Goal: Task Accomplishment & Management: Use online tool/utility

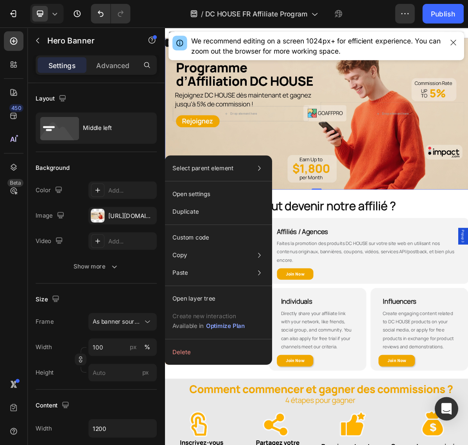
scroll to position [39, 0]
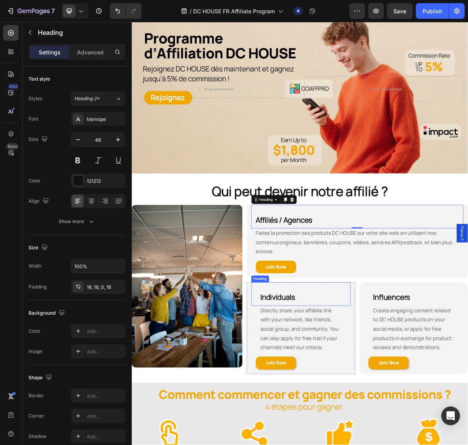
click at [372, 356] on h2 "Individuals" at bounding box center [368, 402] width 139 height 33
click at [373, 356] on h2 "Individuals" at bounding box center [368, 402] width 139 height 33
click at [345, 356] on strong "Individuals" at bounding box center [335, 406] width 49 height 14
click at [363, 356] on p "Individuals" at bounding box center [368, 405] width 114 height 27
click at [356, 356] on strong "IndividualsIndividus" at bounding box center [356, 406] width 90 height 14
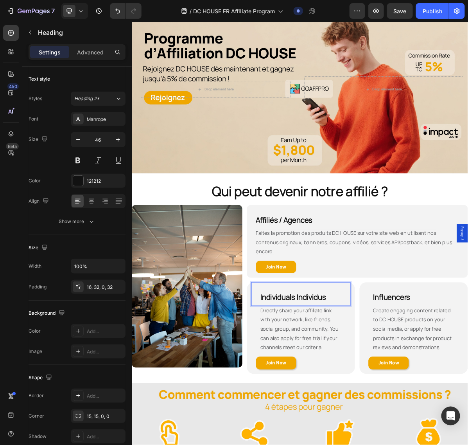
click at [359, 356] on strong "Individuals Individus" at bounding box center [357, 406] width 92 height 14
drag, startPoint x: 357, startPoint y: 461, endPoint x: 370, endPoint y: 456, distance: 14.5
click at [357, 356] on span "Directly share your affiliate link with your network, like friends, social grou…" at bounding box center [366, 450] width 110 height 61
click at [338, 356] on span "Directly share your affiliate link with your network, like friends, social grou…" at bounding box center [366, 450] width 110 height 61
click at [362, 356] on span "Directly share your affiliate link with your network, like friends, social grou…" at bounding box center [366, 450] width 110 height 61
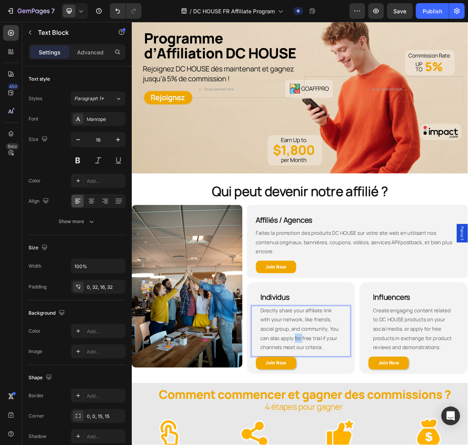
click at [362, 356] on span "Directly share your affiliate link with your network, like friends, social grou…" at bounding box center [366, 450] width 110 height 61
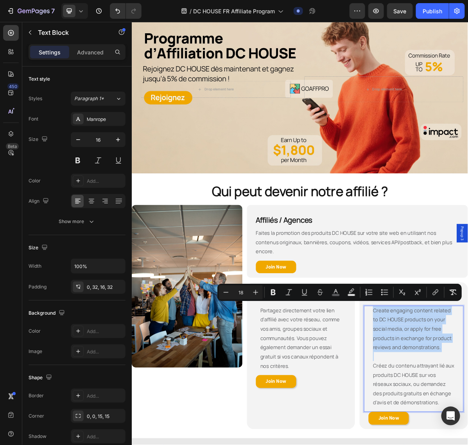
drag, startPoint x: 463, startPoint y: 500, endPoint x: 462, endPoint y: 425, distance: 74.4
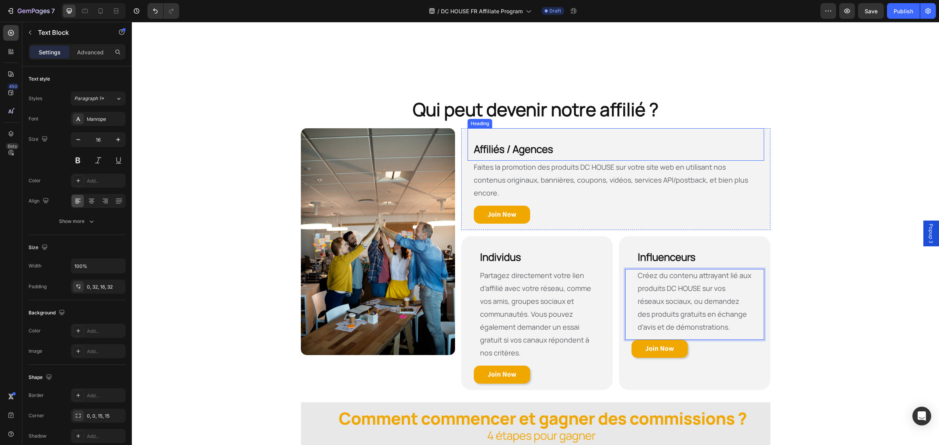
scroll to position [440, 0]
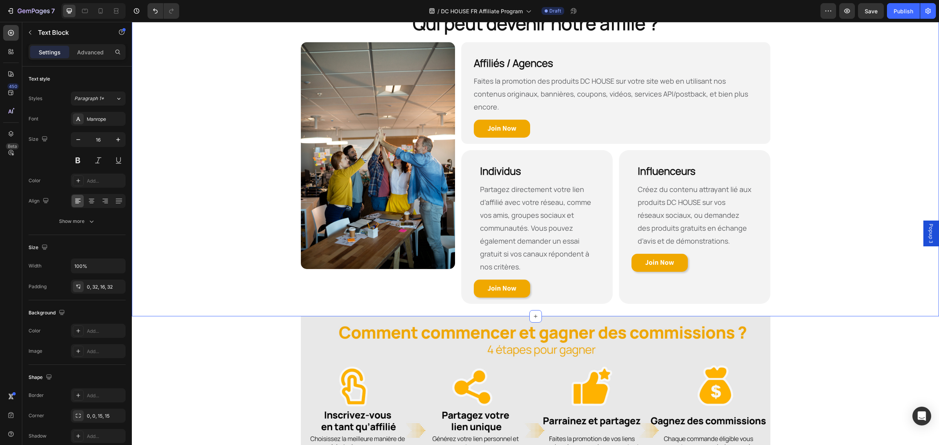
click at [375, 239] on div "Qui peut devenir notre affilié ? Heading Row Image ⁠⁠⁠⁠⁠⁠⁠ Affiliés / Agences H…" at bounding box center [535, 157] width 807 height 293
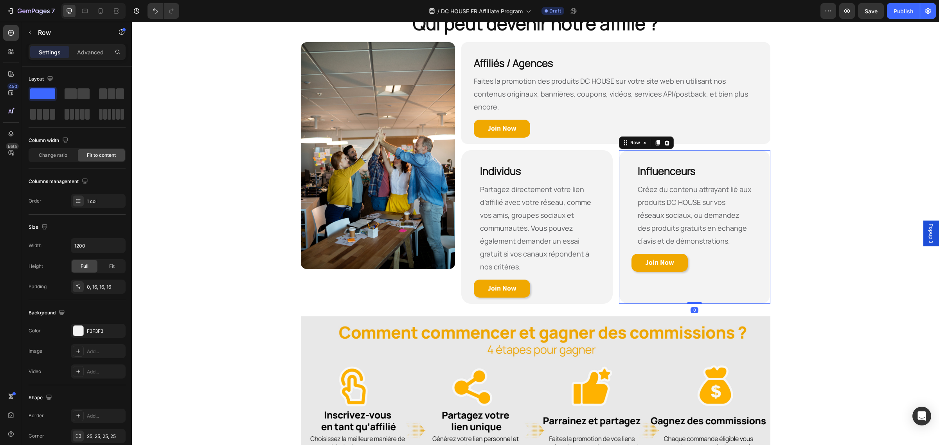
click at [375, 150] on div "⁠⁠⁠⁠⁠⁠⁠ Influenceurs Heading Créez du contenu attrayant lié aux produits DC HOU…" at bounding box center [694, 227] width 151 height 154
click at [375, 138] on div "Row" at bounding box center [635, 142] width 29 height 9
click at [375, 140] on icon at bounding box center [626, 143] width 6 height 6
click at [375, 292] on div "Qui peut devenir notre affilié ? Heading Row Image ⁠⁠⁠⁠⁠⁠⁠ Affiliés / Agences H…" at bounding box center [535, 157] width 807 height 318
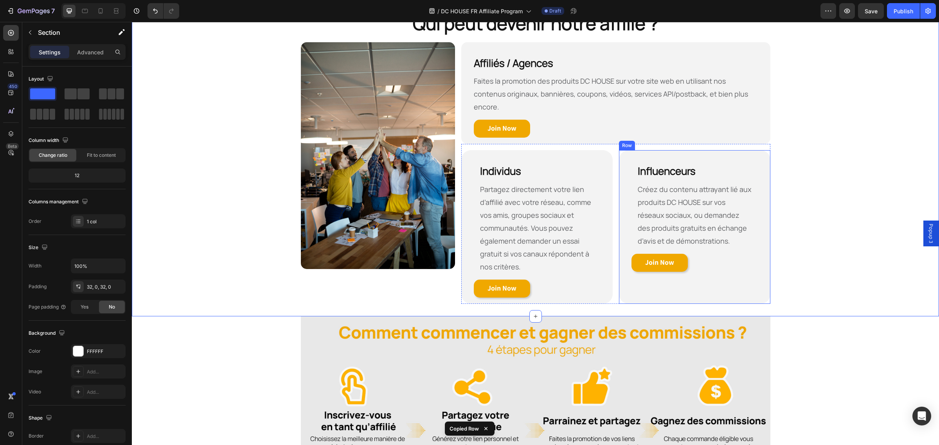
click at [375, 290] on div "⁠⁠⁠⁠⁠⁠⁠ Influenceurs Heading Créez du contenu attrayant lié aux produits DC HOU…" at bounding box center [694, 227] width 151 height 154
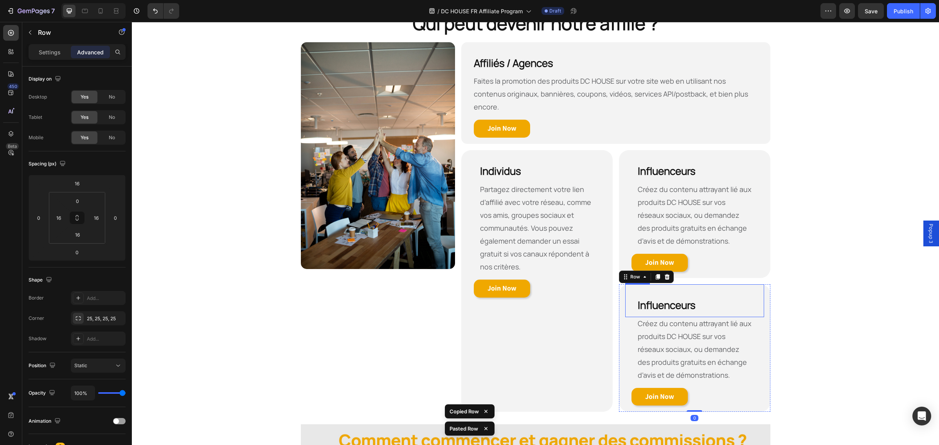
click at [375, 317] on p "Créez du contenu attrayant lié aux produits DC HOUSE sur vos réseaux sociaux, o…" at bounding box center [695, 349] width 114 height 65
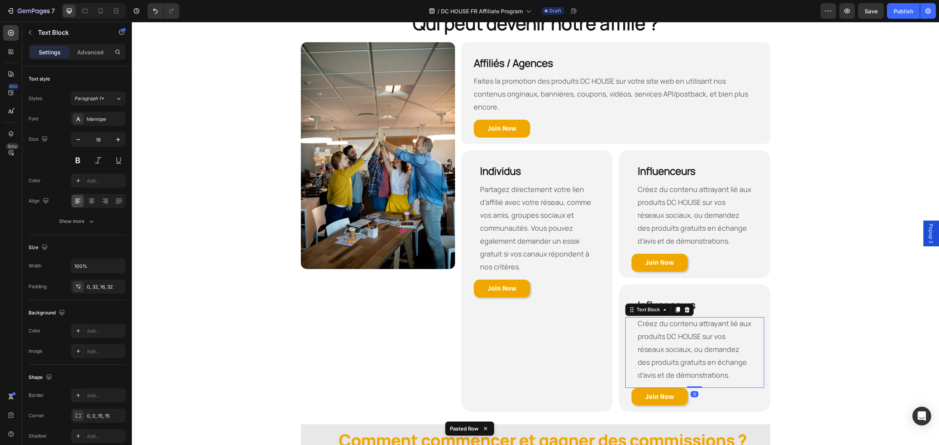
click at [375, 356] on p "Créez du contenu attrayant lié aux produits DC HOUSE sur vos réseaux sociaux, o…" at bounding box center [695, 349] width 114 height 65
click at [375, 298] on strong "Influenceurs" at bounding box center [667, 305] width 58 height 14
click at [375, 274] on div "Heading" at bounding box center [646, 277] width 22 height 7
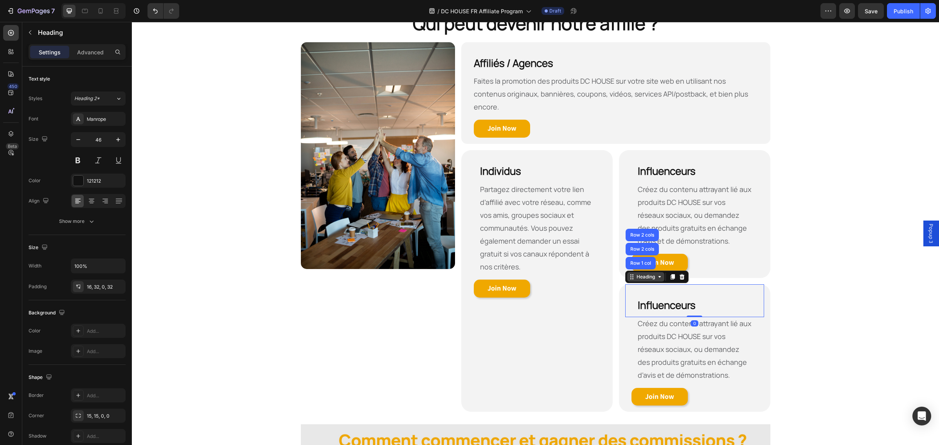
click at [375, 274] on icon at bounding box center [632, 277] width 6 height 6
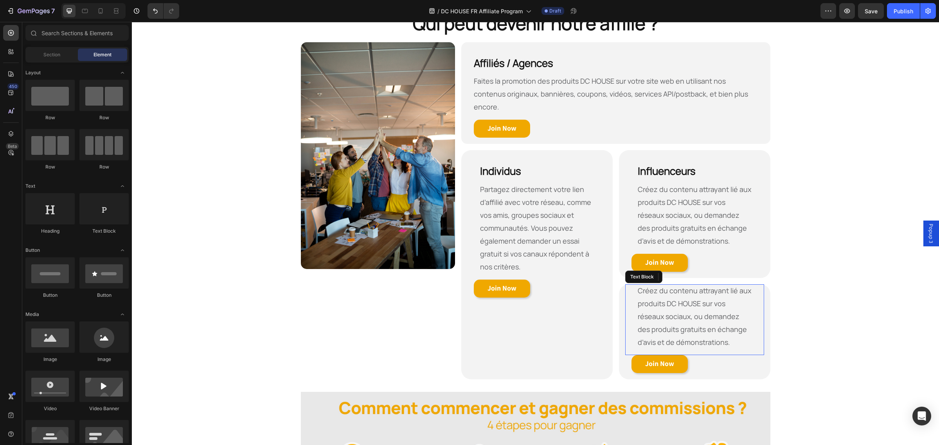
click at [375, 315] on span "Créez du contenu attrayant lié aux produits DC HOUSE sur vos réseaux sociaux, o…" at bounding box center [695, 316] width 114 height 61
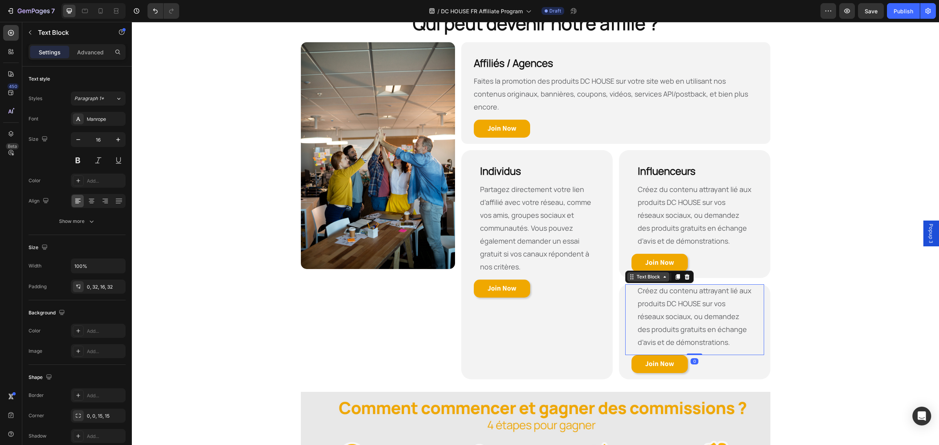
click at [375, 274] on icon at bounding box center [632, 277] width 6 height 6
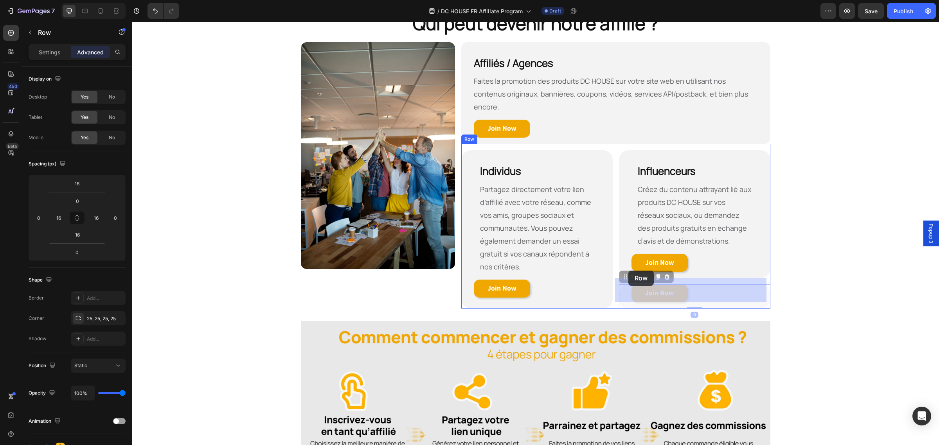
drag, startPoint x: 623, startPoint y: 270, endPoint x: 629, endPoint y: 271, distance: 5.5
click at [375, 271] on div "Header Qui peut devenir notre affilié ? Heading Row Image ⁠⁠⁠⁠⁠⁠⁠ Affiliés / Ag…" at bounding box center [535, 392] width 807 height 1620
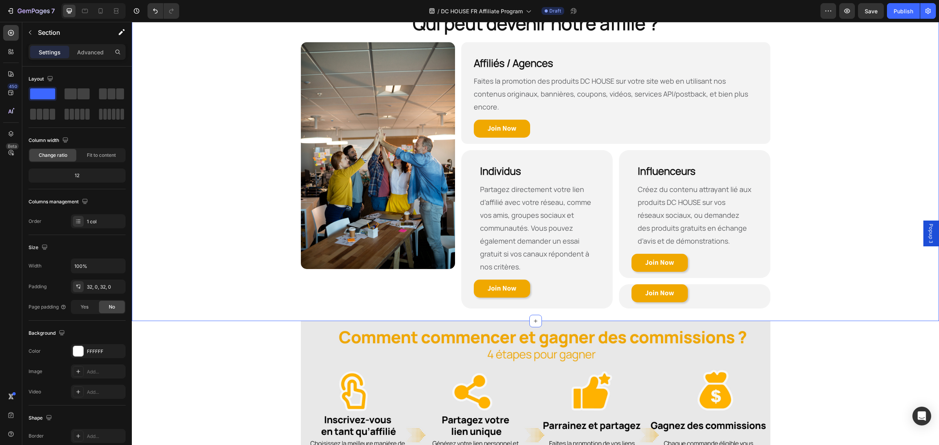
click at [375, 263] on div "Qui peut devenir notre affilié ? Heading Row Image ⁠⁠⁠⁠⁠⁠⁠ Affiliés / Agences H…" at bounding box center [535, 160] width 807 height 298
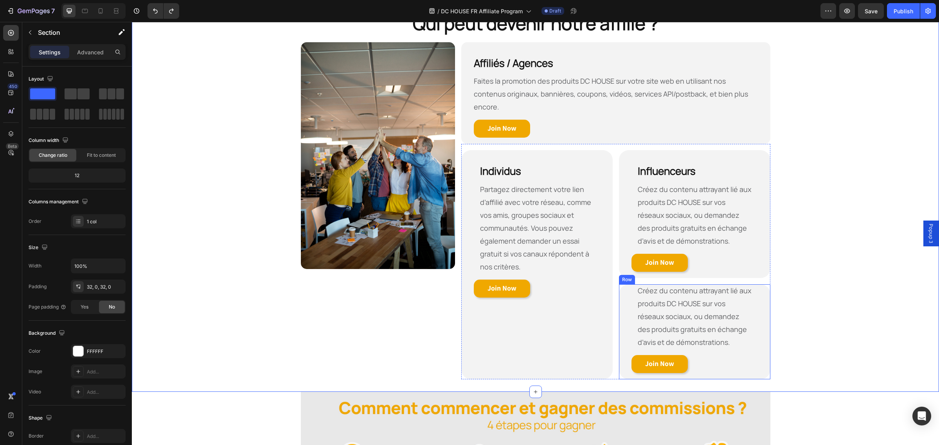
drag, startPoint x: 760, startPoint y: 363, endPoint x: 756, endPoint y: 360, distance: 4.5
click at [375, 356] on div "Créez du contenu attrayant lié aux produits DC HOUSE sur vos réseaux sociaux, o…" at bounding box center [694, 332] width 151 height 95
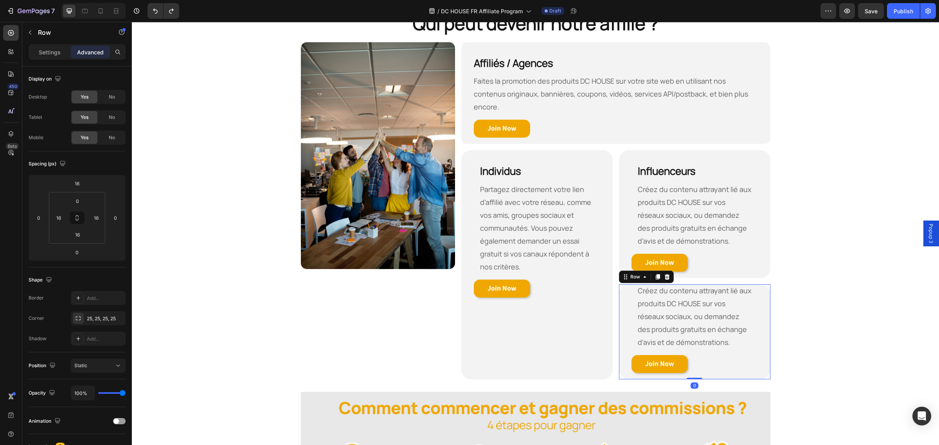
click at [375, 271] on div "Row" at bounding box center [646, 277] width 55 height 13
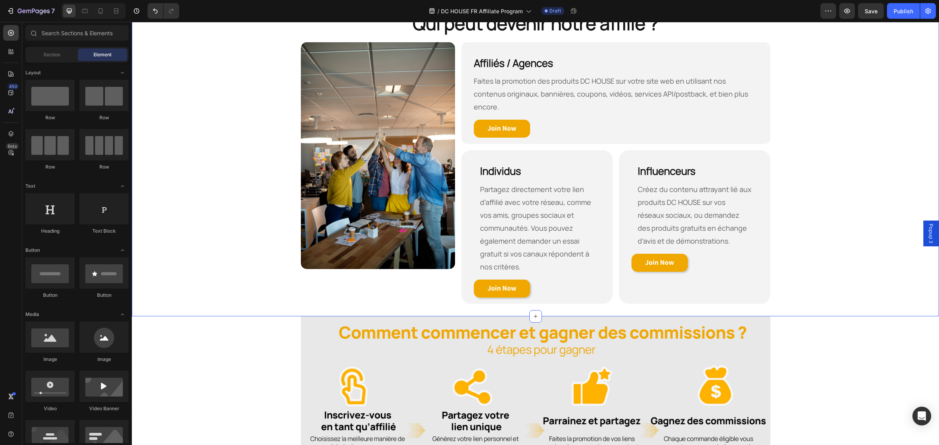
click at [375, 272] on div "Qui peut devenir notre affilié ? Heading Row Image ⁠⁠⁠⁠⁠⁠⁠ Affiliés / Agences H…" at bounding box center [535, 157] width 807 height 293
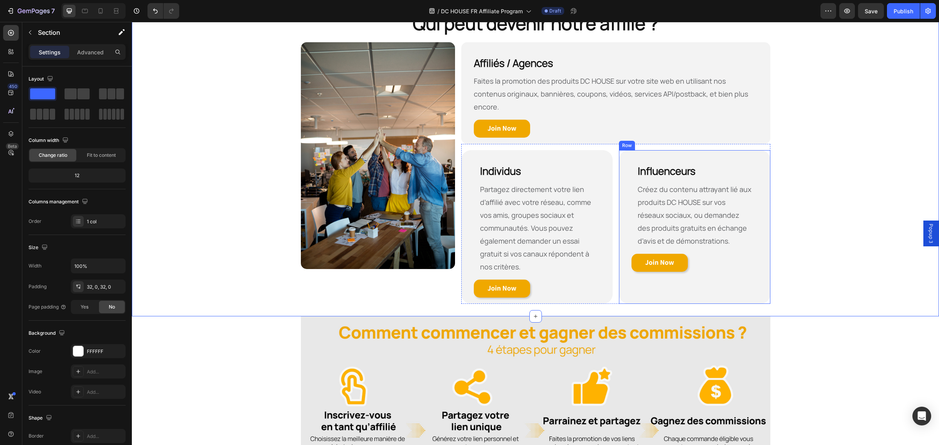
click at [375, 269] on div "⁠⁠⁠⁠⁠⁠⁠ Influenceurs Heading Créez du contenu attrayant lié aux produits DC HOU…" at bounding box center [694, 224] width 139 height 148
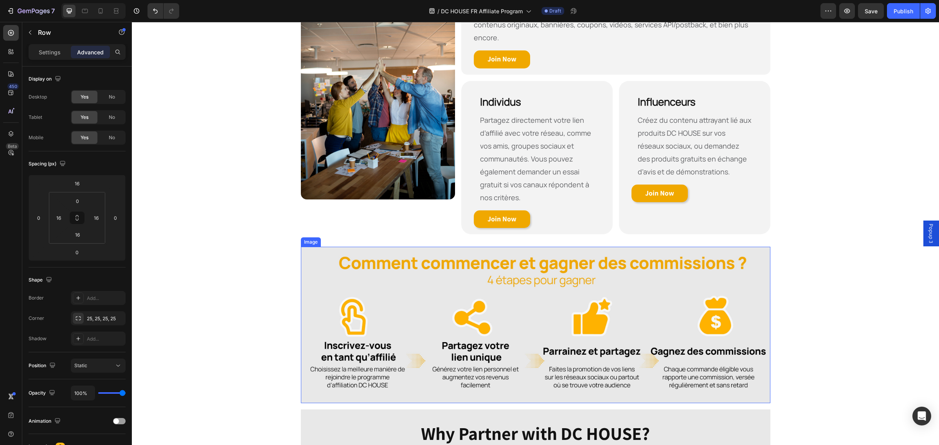
scroll to position [400, 0]
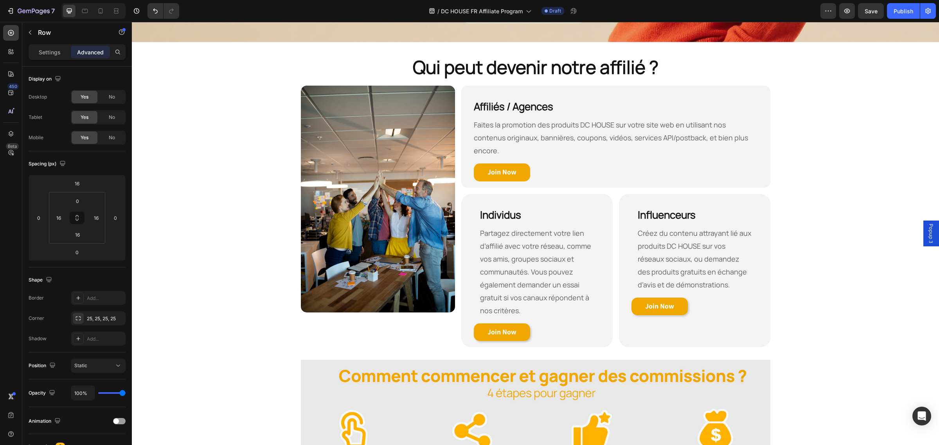
click at [375, 323] on div "Influenceurs Heading Créez du contenu attrayant lié aux produits DC HOUSE sur v…" at bounding box center [694, 268] width 139 height 148
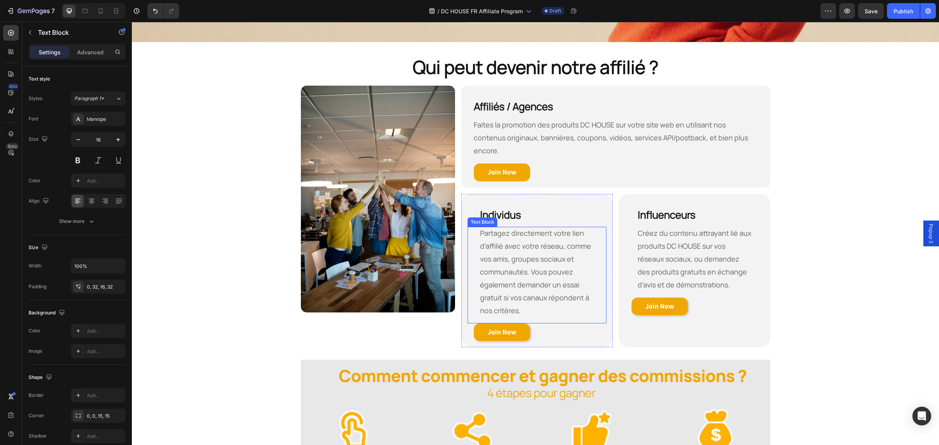
click at [375, 235] on p "Partagez directement votre lien d’affilié avec votre réseau, comme vos amis, gr…" at bounding box center [537, 272] width 114 height 90
click at [375, 194] on h2 "Individus" at bounding box center [537, 210] width 139 height 33
click at [375, 196] on div "Individus Heading Partagez directement votre lien d’affilié avec votre réseau, …" at bounding box center [536, 271] width 151 height 154
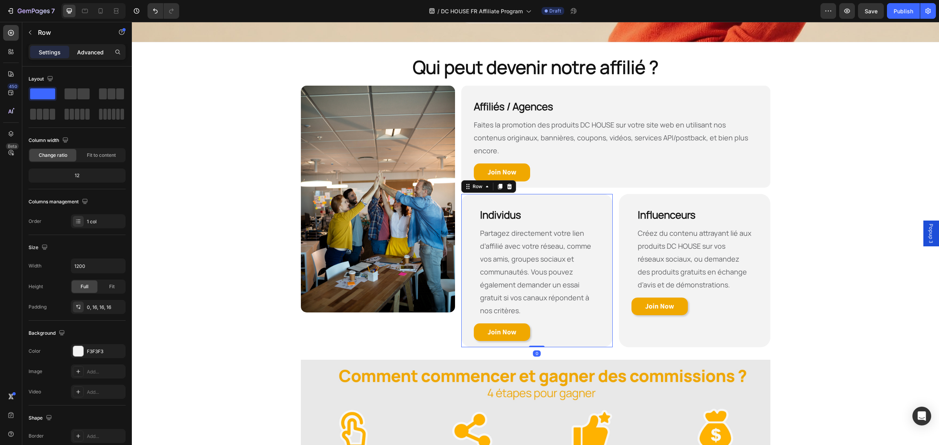
click at [84, 58] on div "Advanced" at bounding box center [90, 52] width 39 height 13
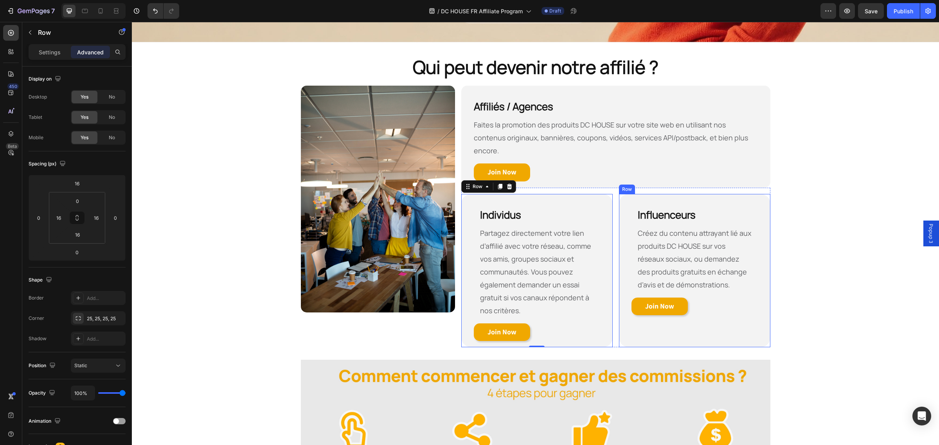
click at [375, 317] on div "Influenceurs Heading Créez du contenu attrayant lié aux produits DC HOUSE sur v…" at bounding box center [694, 268] width 139 height 148
click at [375, 268] on p "Créez du contenu attrayant lié aux produits DC HOUSE sur vos réseaux sociaux, o…" at bounding box center [695, 259] width 114 height 65
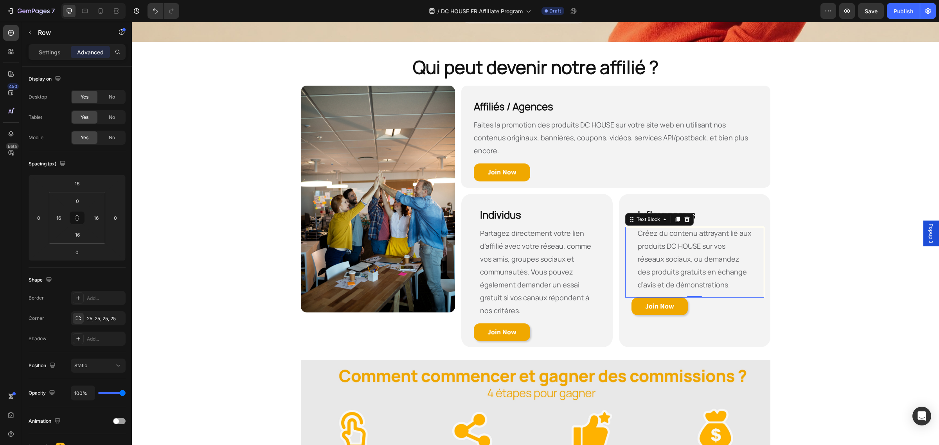
click at [375, 268] on p "Créez du contenu attrayant lié aux produits DC HOUSE sur vos réseaux sociaux, o…" at bounding box center [695, 259] width 114 height 65
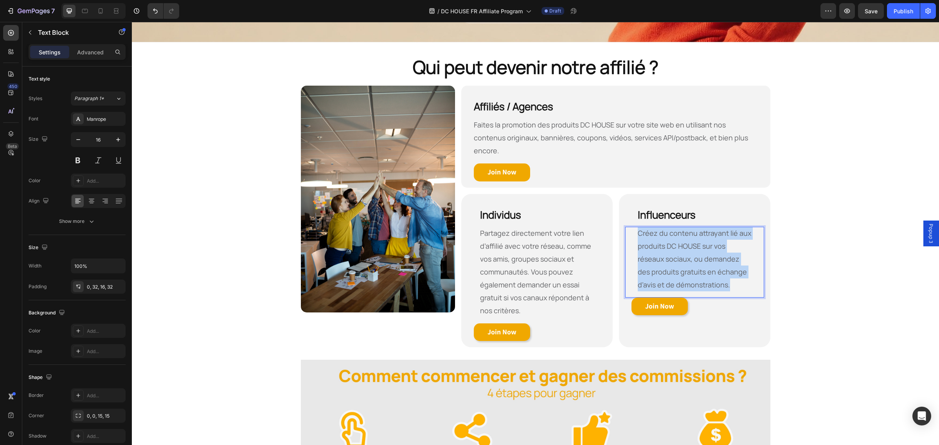
click at [375, 268] on p "Créez du contenu attrayant lié aux produits DC HOUSE sur vos réseaux sociaux, o…" at bounding box center [695, 259] width 114 height 65
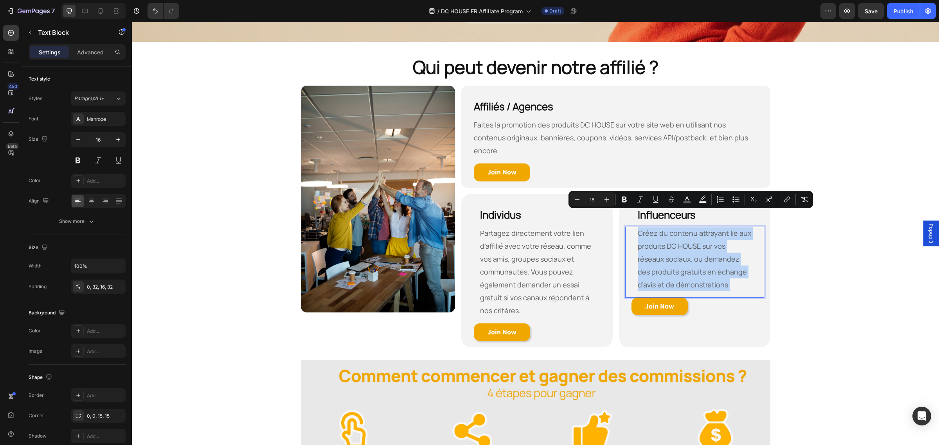
click at [375, 268] on p "Créez du contenu attrayant lié aux produits DC HOUSE sur vos réseaux sociaux, o…" at bounding box center [695, 259] width 114 height 65
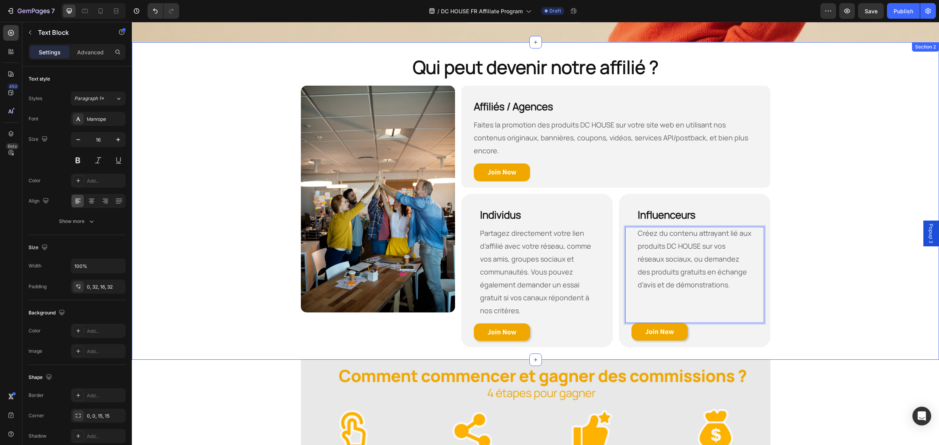
click at [375, 288] on div "Qui peut devenir notre affilié ? Heading Row Image Affiliés / Agences Heading F…" at bounding box center [535, 201] width 807 height 293
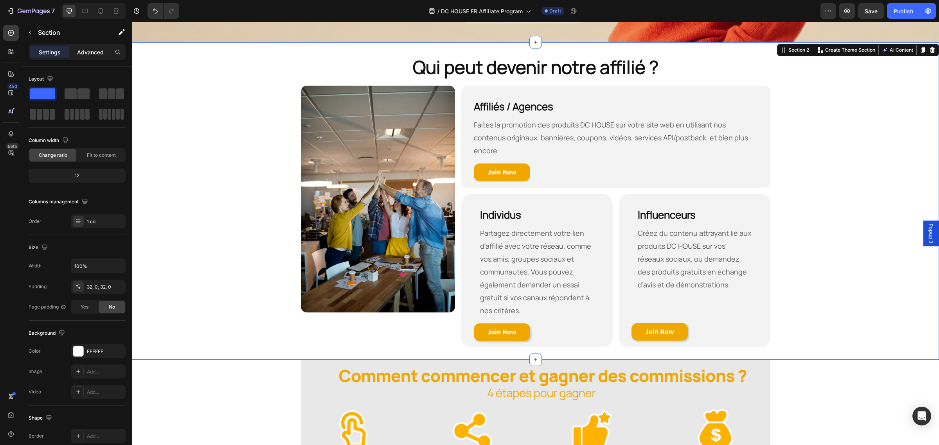
click at [87, 53] on p "Advanced" at bounding box center [90, 52] width 27 height 8
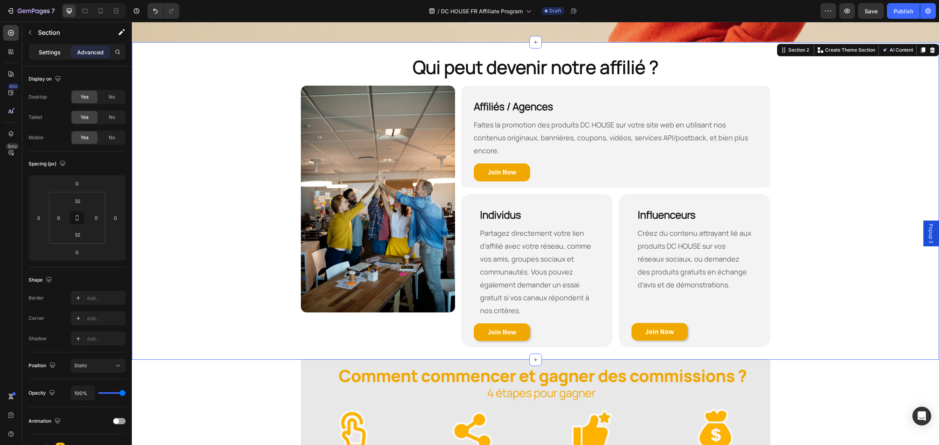
click at [55, 55] on p "Settings" at bounding box center [50, 52] width 22 height 8
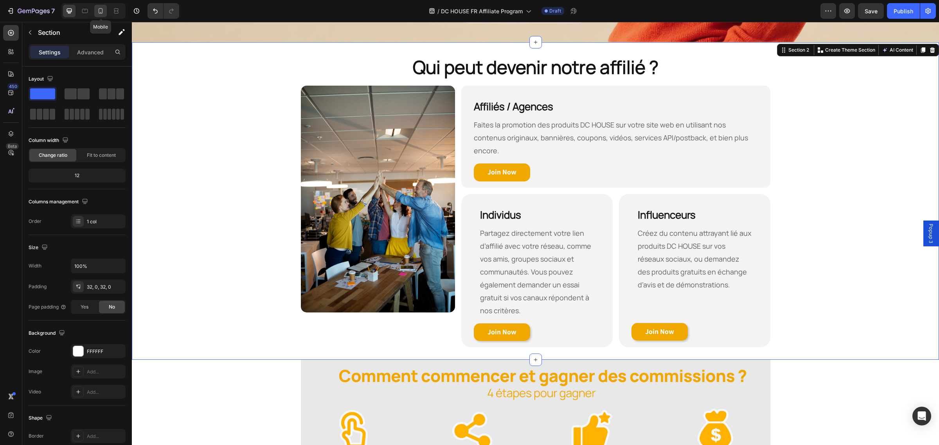
click at [100, 11] on icon at bounding box center [101, 11] width 8 height 8
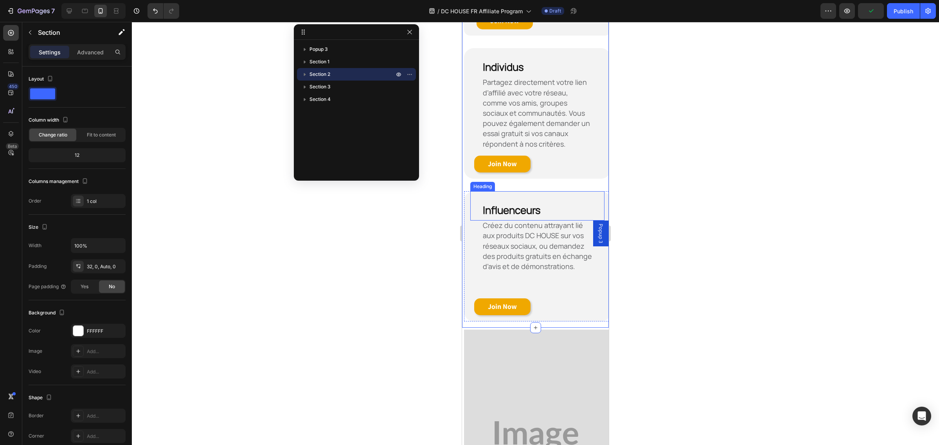
scroll to position [498, 0]
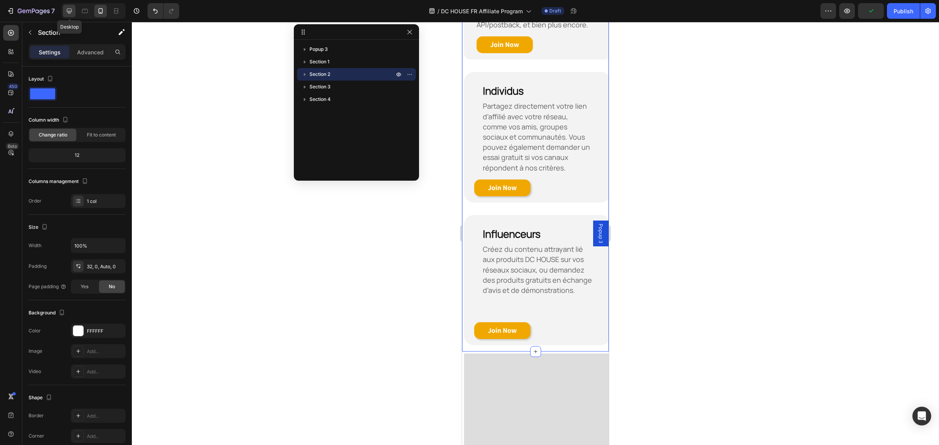
click at [72, 12] on icon at bounding box center [69, 11] width 8 height 8
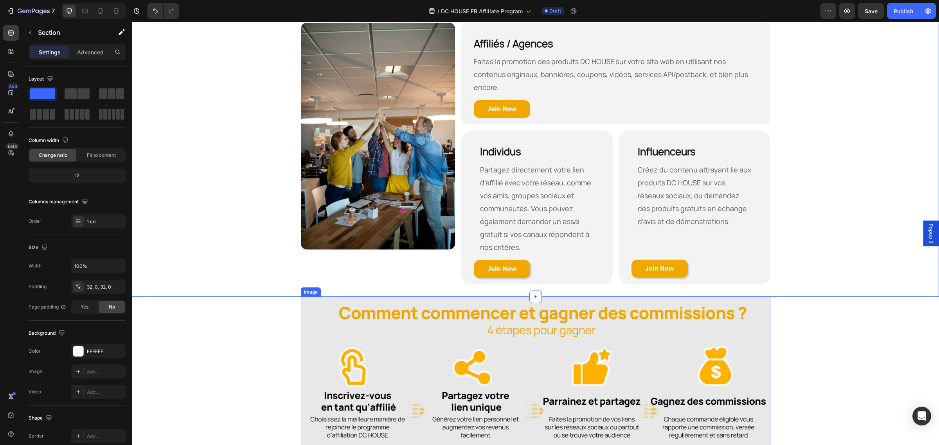
scroll to position [438, 0]
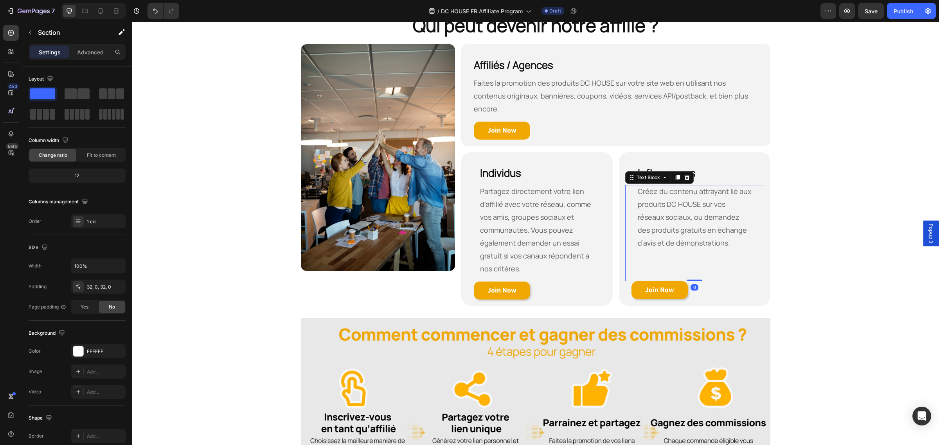
click at [375, 250] on p "Rich Text Editor. Editing area: main" at bounding box center [695, 256] width 114 height 13
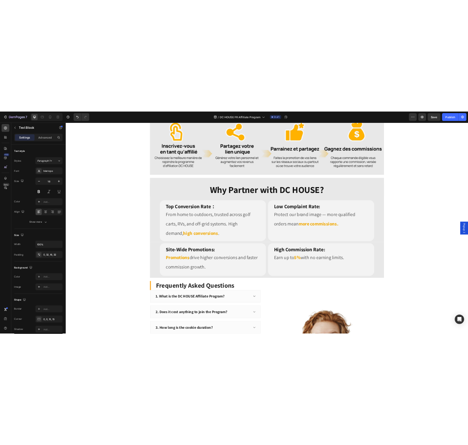
scroll to position [780, 0]
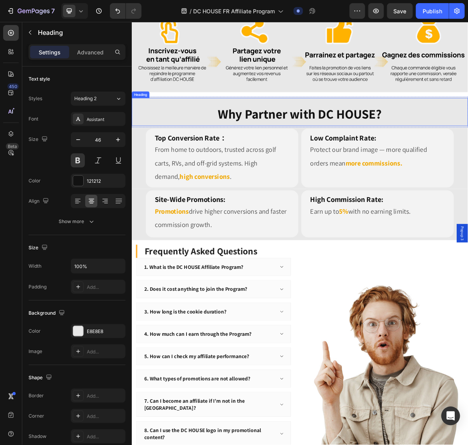
click at [367, 149] on h2 "Why Partner with DC HOUSE?" at bounding box center [367, 150] width 470 height 25
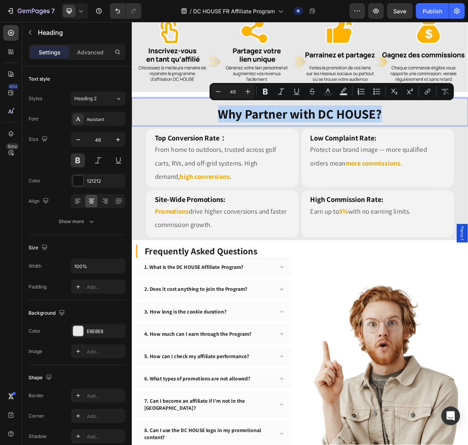
click at [375, 144] on p "Why Partner with DC HOUSE?" at bounding box center [366, 150] width 468 height 23
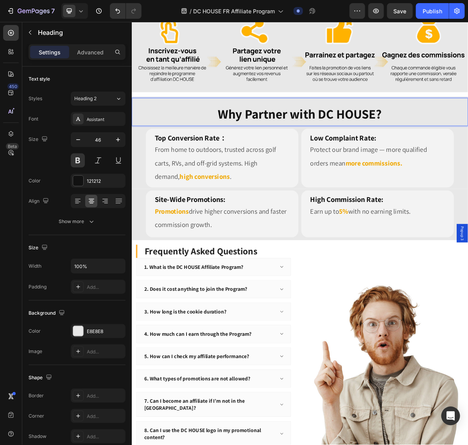
click at [375, 147] on p "Why Partner with DC HOUSE?" at bounding box center [366, 150] width 468 height 23
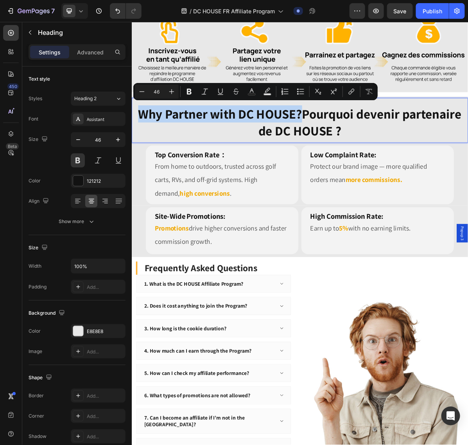
drag, startPoint x: 366, startPoint y: 147, endPoint x: 80, endPoint y: 150, distance: 285.3
click at [132, 150] on html "Popup 3 Header Image Image Row Row Image Row Why Partner with DC HOUSE?Pourquoi…" at bounding box center [367, 60] width 470 height 1636
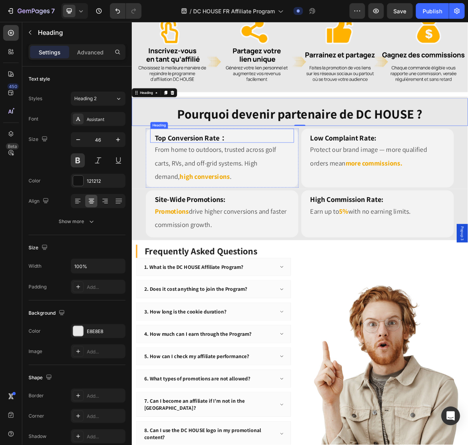
click at [274, 181] on h2 "Top Conversion Rate：" at bounding box center [257, 181] width 201 height 20
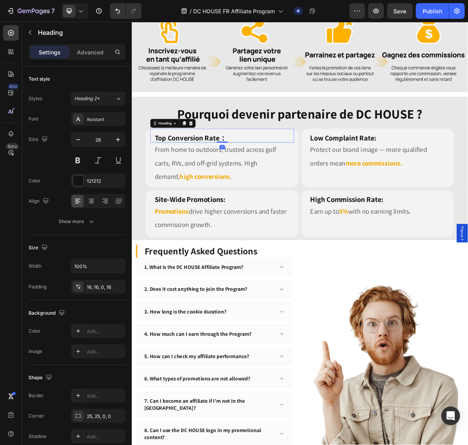
click at [274, 181] on h2 "Top Conversion Rate：" at bounding box center [257, 181] width 201 height 20
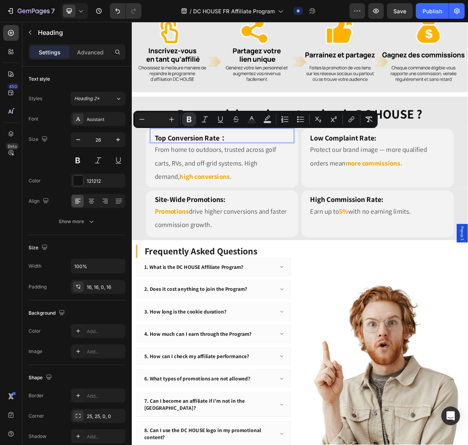
click at [278, 177] on p "Top Conversion Rate：" at bounding box center [258, 183] width 188 height 13
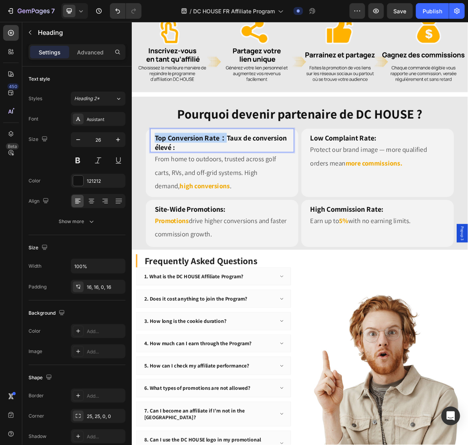
drag, startPoint x: 265, startPoint y: 182, endPoint x: 121, endPoint y: 182, distance: 144.8
click at [132, 182] on html "Popup 3 Header Image Image Row Row Image Row Pourquoi devenir partenaire de DC …" at bounding box center [367, 55] width 470 height 1626
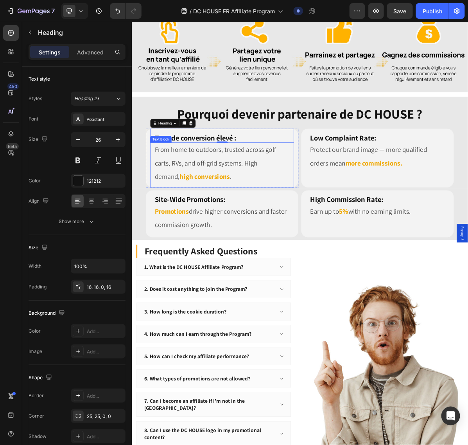
click at [270, 236] on p "From home to outdoors, trusted across golf carts, RVs, and off-grid systems. Hi…" at bounding box center [258, 219] width 188 height 56
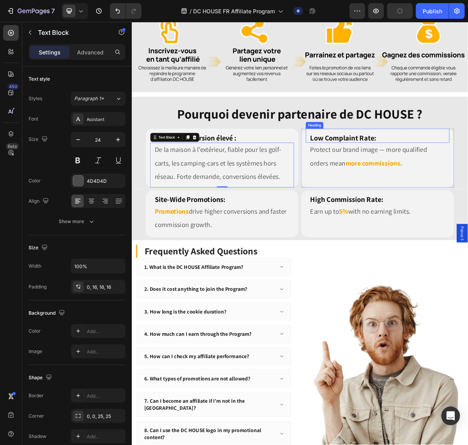
click at [375, 178] on h2 "Low Complaint Rate:" at bounding box center [475, 181] width 201 height 20
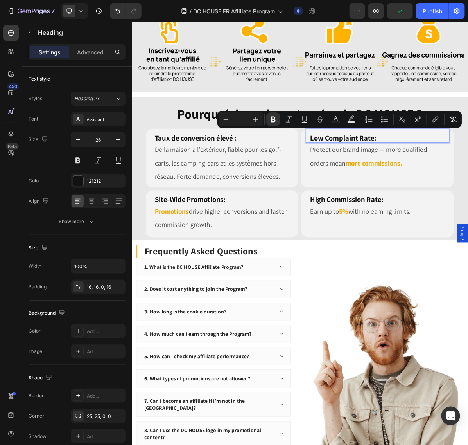
click at [375, 178] on p "Low Complaint Rate:" at bounding box center [475, 183] width 188 height 13
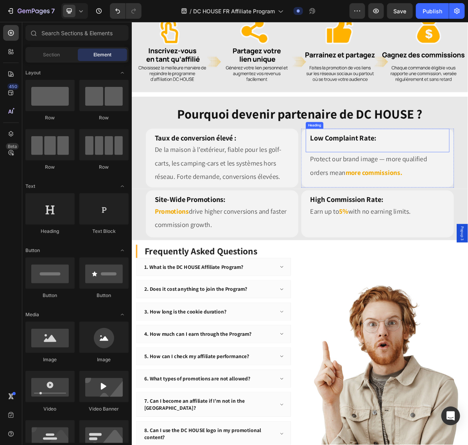
click at [375, 182] on p "⁠⁠⁠⁠⁠⁠⁠ Low Complaint Rate:" at bounding box center [475, 190] width 188 height 27
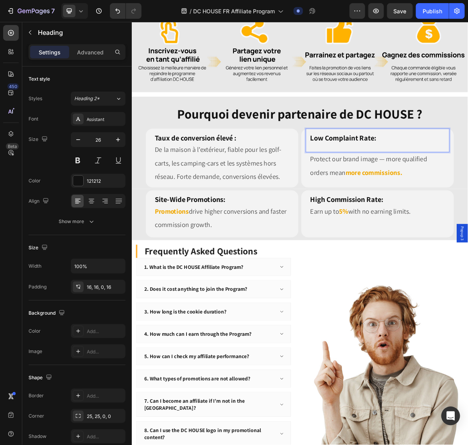
click at [375, 188] on p "Low Complaint Rate:" at bounding box center [475, 190] width 188 height 27
click at [375, 178] on p "Low Complaint Rate:" at bounding box center [475, 190] width 188 height 27
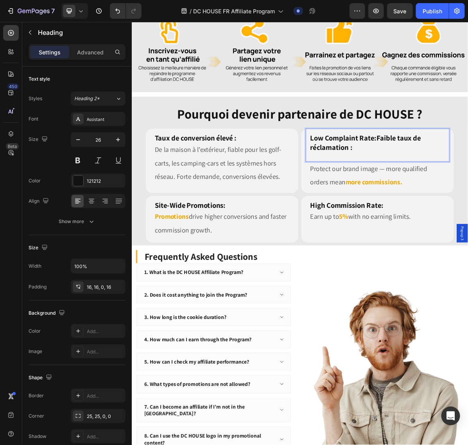
click at [375, 182] on strong "Low Complaint Rate:Faible taux de réclamation :" at bounding box center [458, 190] width 155 height 27
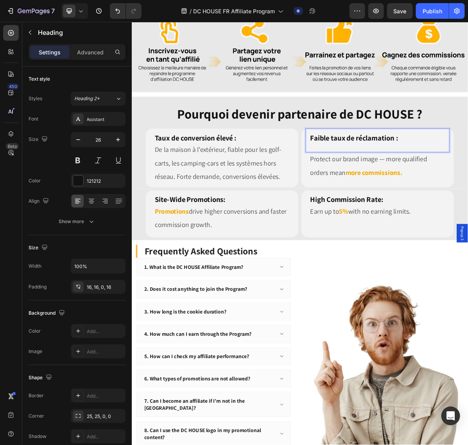
click at [375, 191] on p "Faible taux de réclamation :" at bounding box center [475, 190] width 188 height 27
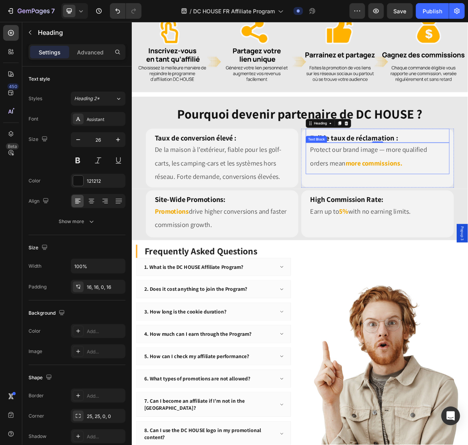
click at [375, 204] on p "Protect our brand image — more qualified orders mean more commissions." at bounding box center [475, 210] width 188 height 38
drag, startPoint x: 483, startPoint y: 204, endPoint x: 493, endPoint y: 205, distance: 10.4
click at [375, 204] on p "Protect our brand image — more qualified orders mean more commissions." at bounding box center [475, 210] width 188 height 38
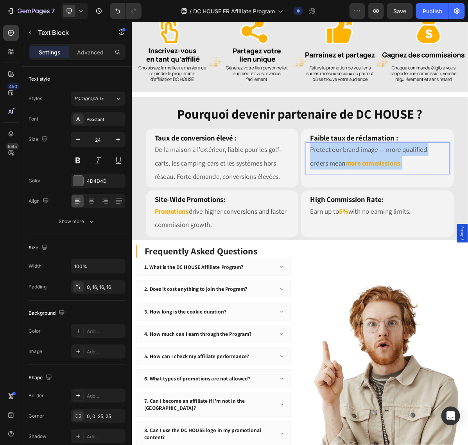
drag, startPoint x: 517, startPoint y: 214, endPoint x: 378, endPoint y: 188, distance: 140.9
click at [375, 191] on p "Protect our brand image — more qualified orders mean more commissions." at bounding box center [475, 210] width 188 height 38
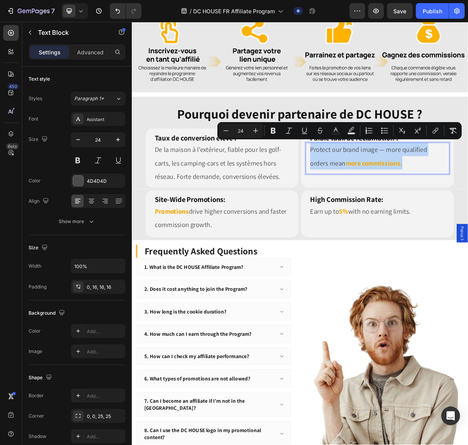
click at [375, 210] on p "Protect our brand image — more qualified orders mean more commissions." at bounding box center [475, 210] width 188 height 38
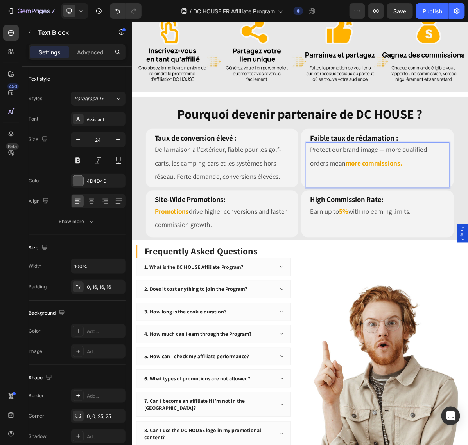
click at [375, 195] on div "Protect our brand image — more qualified orders mean more commissions." at bounding box center [475, 222] width 201 height 63
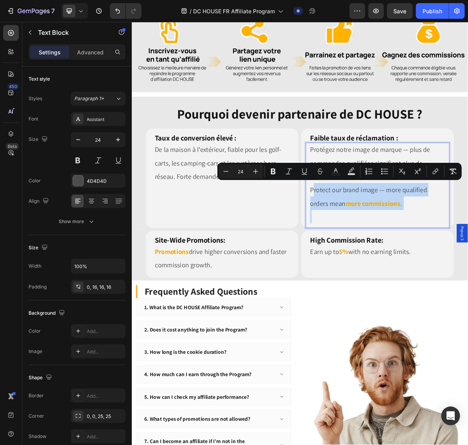
drag, startPoint x: 379, startPoint y: 253, endPoint x: 437, endPoint y: 290, distance: 68.3
click at [375, 290] on div "Protégez notre image de marque — plus de commandes qualifiées signifient plus d…" at bounding box center [475, 250] width 201 height 119
click at [375, 288] on p "Rich Text Editor. Editing area: main" at bounding box center [475, 294] width 188 height 19
drag, startPoint x: 380, startPoint y: 253, endPoint x: 407, endPoint y: 290, distance: 45.6
click at [375, 290] on div "Protégez notre image de marque — plus de commandes qualifiées signifient plus d…" at bounding box center [475, 250] width 201 height 119
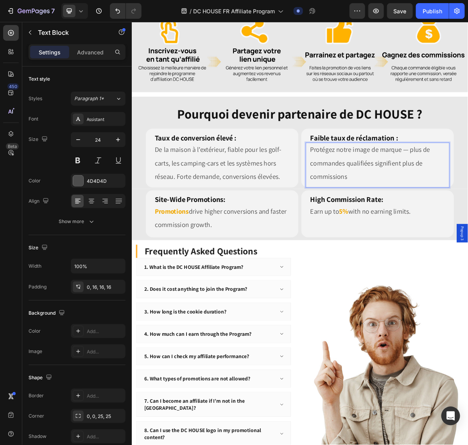
click at [375, 235] on p "Protégez notre image de marque — plus de commandes qualifiées signifient plus d…" at bounding box center [475, 219] width 188 height 56
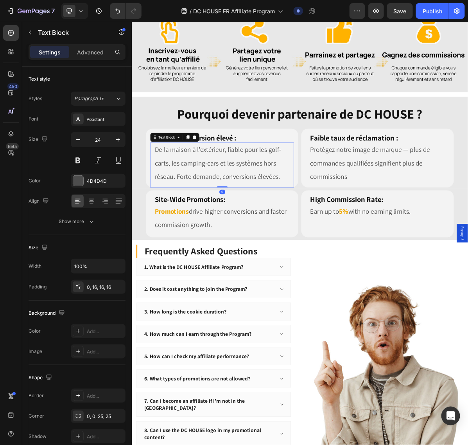
click at [279, 235] on p "De la maison à l’extérieur, fiable pour les golf-carts, les camping-cars et les…" at bounding box center [258, 219] width 188 height 56
click at [375, 234] on p "Protégez notre image de marque — plus de commandes qualifiées signifient plus d…" at bounding box center [475, 219] width 188 height 56
click at [299, 240] on p "De la maison à l’extérieur, fiable pour les golf-carts, les camping-cars et les…" at bounding box center [258, 219] width 188 height 56
click at [375, 238] on p "Protégez notre image de marque — plus de commandes qualifiées signifient plus d…" at bounding box center [475, 219] width 188 height 56
click at [304, 232] on p "De la maison à l’extérieur, fiable pour les golf-carts, les camping-cars et les…" at bounding box center [258, 219] width 188 height 56
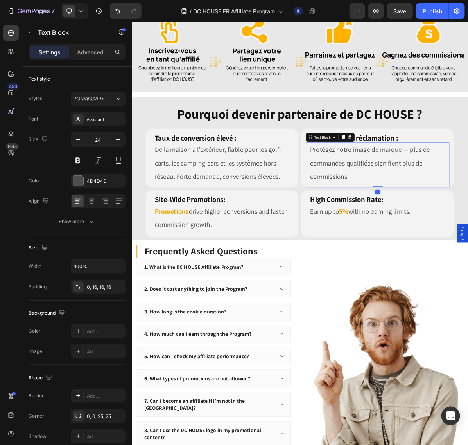
drag, startPoint x: 445, startPoint y: 234, endPoint x: 557, endPoint y: 240, distance: 111.3
click at [375, 234] on p "Protégez notre image de marque — plus de commandes qualifiées signifient plus d…" at bounding box center [475, 219] width 188 height 56
click at [273, 268] on h2 "Site-Wide Promotions:" at bounding box center [257, 267] width 201 height 20
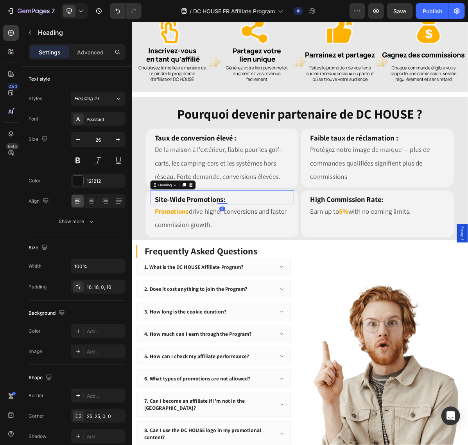
click at [273, 268] on h2 "Site-Wide Promotions:" at bounding box center [257, 267] width 201 height 20
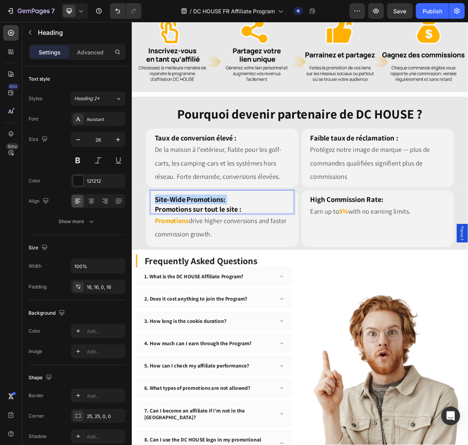
drag, startPoint x: 164, startPoint y: 278, endPoint x: 160, endPoint y: 261, distance: 17.6
click at [160, 261] on h2 "Site-Wide Promotions: Promotions sur tout le site :" at bounding box center [257, 273] width 201 height 33
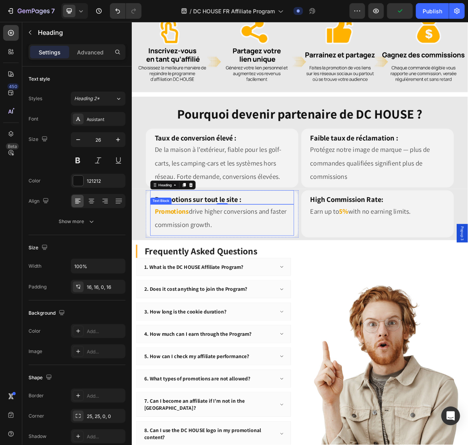
click at [311, 293] on p "Promotions drive higher conversions and faster commission growth." at bounding box center [258, 296] width 188 height 38
click at [299, 292] on p "Promotions drive higher conversions and faster commission growth." at bounding box center [258, 296] width 188 height 38
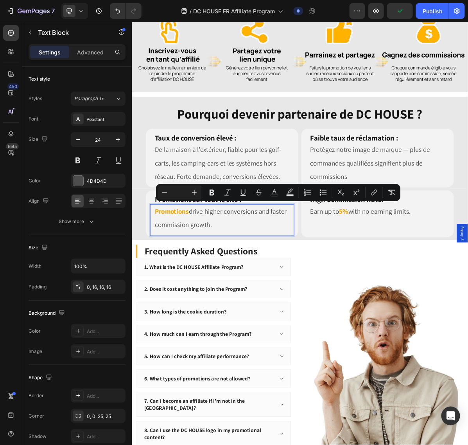
click at [286, 303] on p "Promotions drive higher conversions and faster commission growth." at bounding box center [258, 296] width 188 height 38
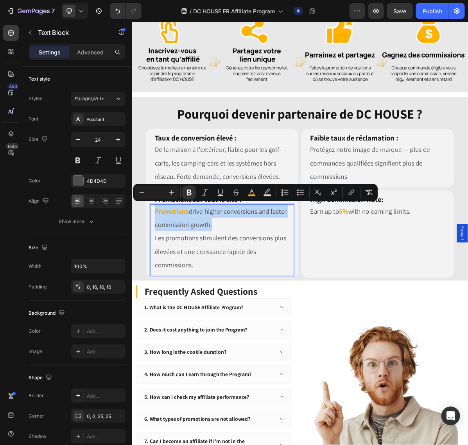
drag, startPoint x: 164, startPoint y: 322, endPoint x: 161, endPoint y: 287, distance: 35.4
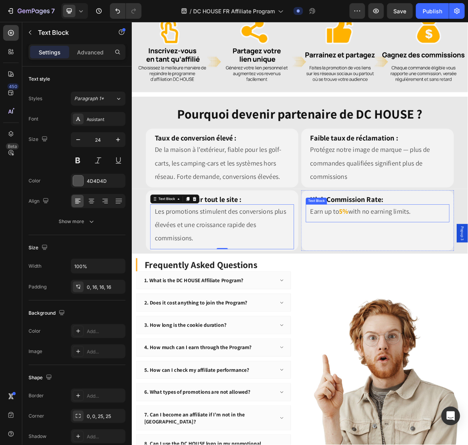
click at [375, 273] on h2 "High Commission Rate:" at bounding box center [475, 267] width 201 height 20
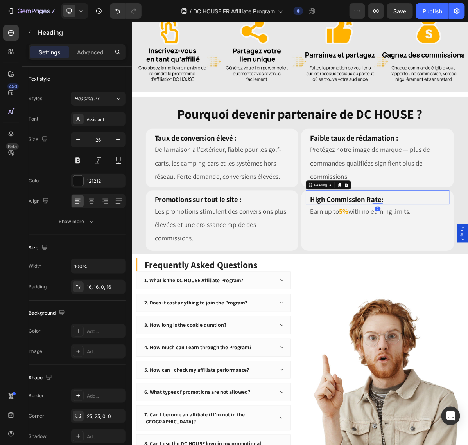
click at [375, 273] on h2 "High Commission Rate:" at bounding box center [475, 267] width 201 height 20
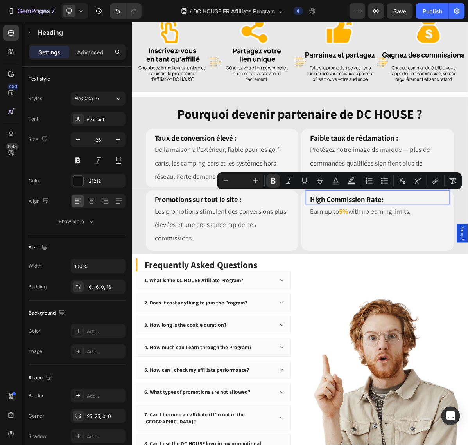
drag, startPoint x: 481, startPoint y: 263, endPoint x: 489, endPoint y: 267, distance: 9.1
click at [375, 263] on p "High Commission Rate:" at bounding box center [475, 269] width 188 height 13
click at [375, 266] on p "High Commission Rate:" at bounding box center [475, 269] width 188 height 13
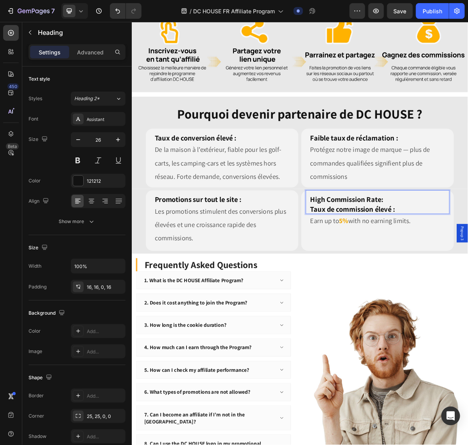
click at [375, 279] on h2 "High Commission Rate: Taux de commission élevé :" at bounding box center [475, 273] width 201 height 33
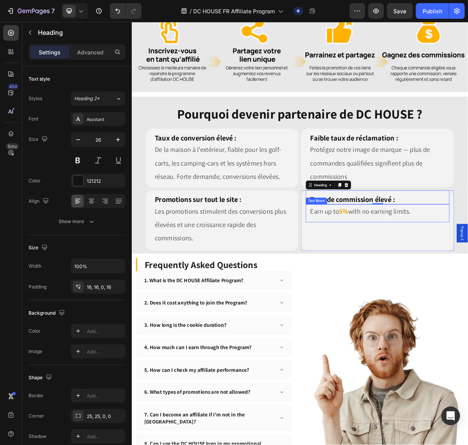
click at [375, 281] on p "Earn up to 5% with no earning limits." at bounding box center [475, 286] width 188 height 19
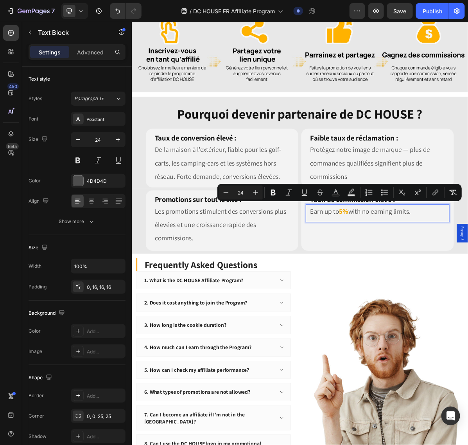
click at [375, 283] on p "Earn up to 5% with no earning limits." at bounding box center [475, 286] width 188 height 19
click at [375, 284] on p "Earn up to 5% with no earning limits." at bounding box center [475, 286] width 188 height 19
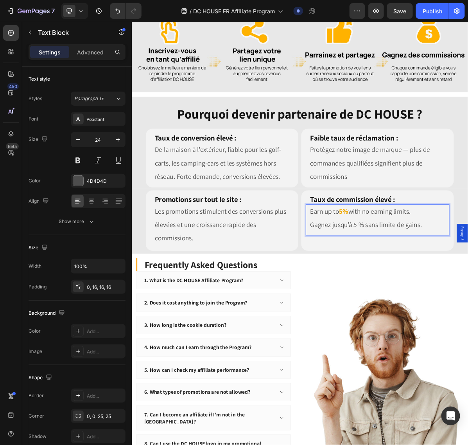
click at [375, 305] on p "Gagnez jusqu’à 5 % sans limite de gains." at bounding box center [475, 305] width 188 height 19
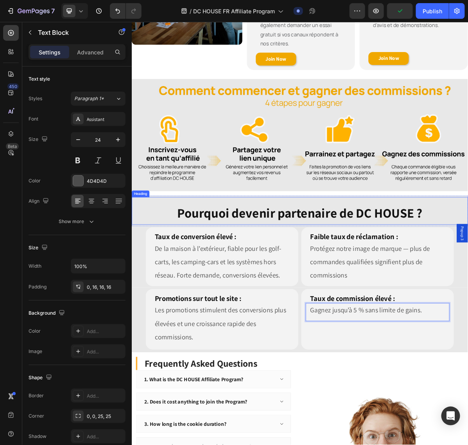
scroll to position [438, 0]
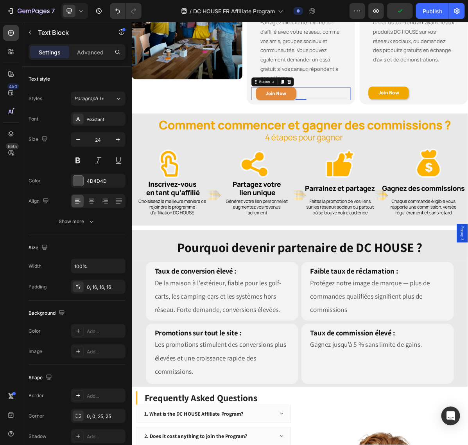
click at [355, 126] on link "Join Now" at bounding box center [333, 122] width 56 height 18
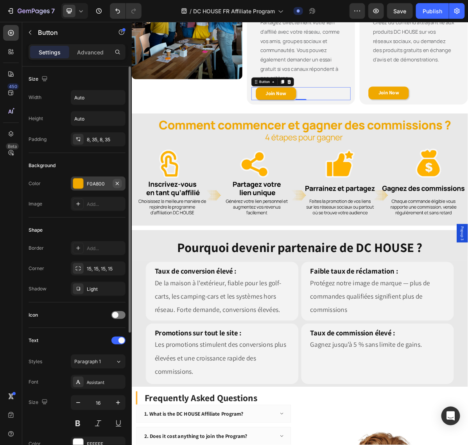
click at [114, 187] on button "button" at bounding box center [117, 183] width 9 height 9
click at [95, 185] on div "F0A800" at bounding box center [98, 183] width 23 height 7
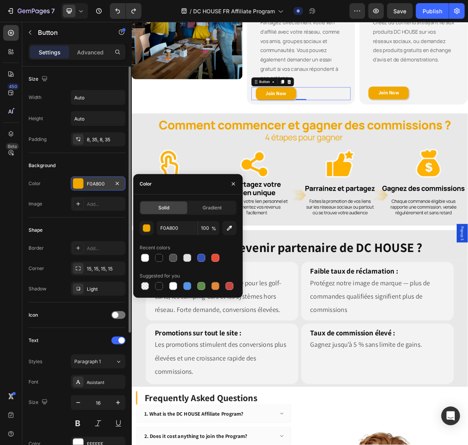
click at [95, 185] on div "F0A800" at bounding box center [98, 183] width 23 height 7
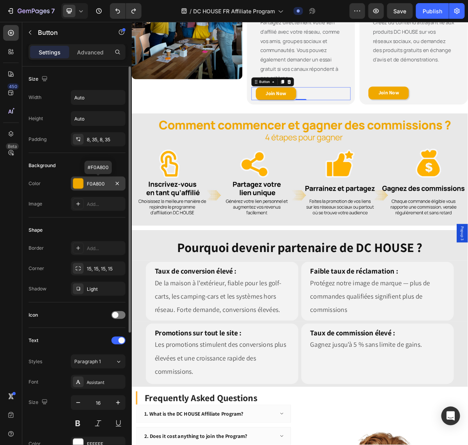
click at [96, 185] on div "F0A800" at bounding box center [98, 183] width 23 height 7
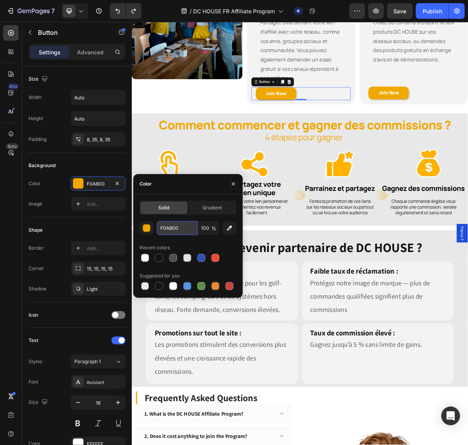
click at [189, 228] on input "F0A800" at bounding box center [177, 228] width 41 height 14
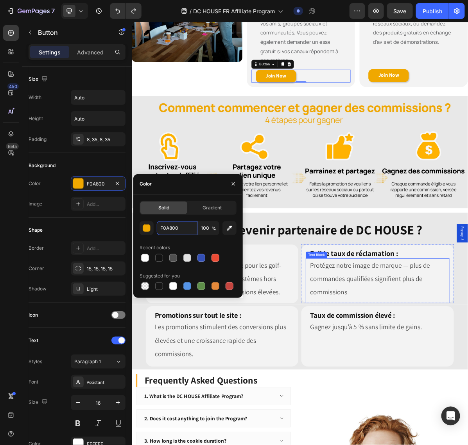
scroll to position [487, 0]
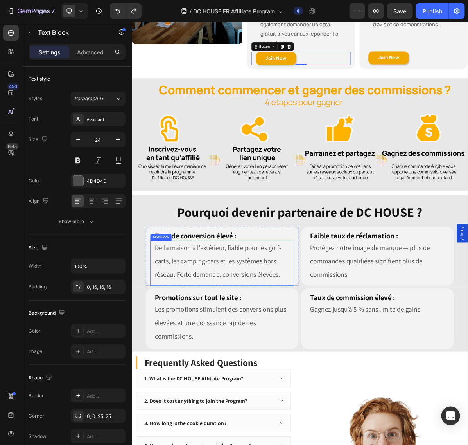
click at [319, 356] on p "De la maison à l’extérieur, fiable pour les golf-carts, les camping-cars et les…" at bounding box center [258, 356] width 188 height 56
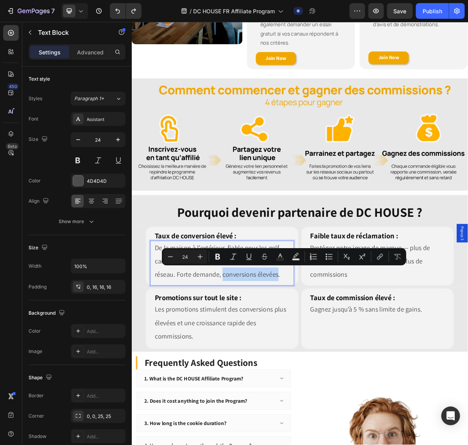
drag, startPoint x: 256, startPoint y: 373, endPoint x: 334, endPoint y: 369, distance: 77.9
click at [220, 257] on icon "Editor contextual toolbar" at bounding box center [218, 257] width 5 height 6
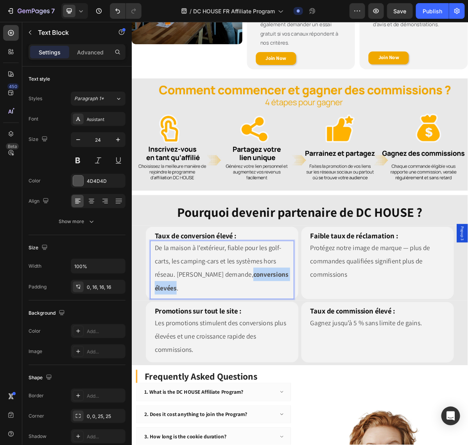
drag, startPoint x: 257, startPoint y: 371, endPoint x: 339, endPoint y: 374, distance: 81.9
click at [339, 356] on p "De la maison à l’extérieur, fiable pour les golf-carts, les camping-cars et les…" at bounding box center [258, 365] width 188 height 75
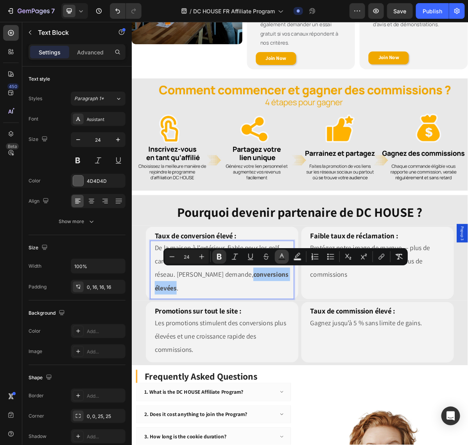
click at [282, 258] on icon "Editor contextual toolbar" at bounding box center [282, 257] width 8 height 8
type input "4D4D4D"
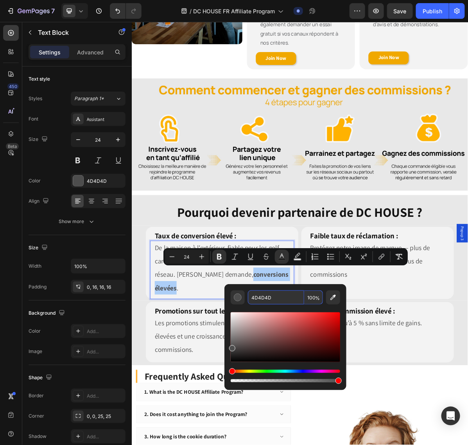
click at [276, 296] on input "4D4D4D" at bounding box center [276, 297] width 56 height 14
paste input "F0A800"
type input "F0A800"
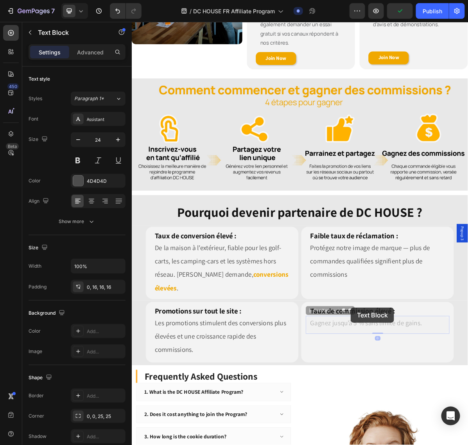
drag, startPoint x: 437, startPoint y: 420, endPoint x: 450, endPoint y: 423, distance: 12.7
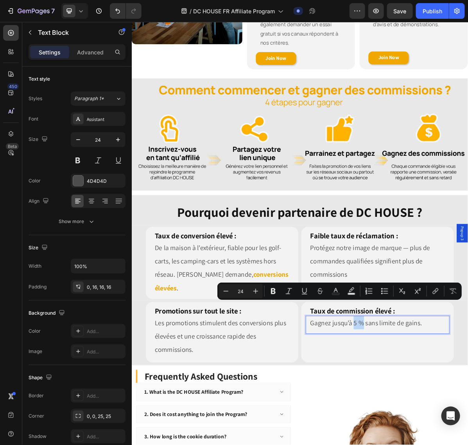
drag, startPoint x: 438, startPoint y: 420, endPoint x: 452, endPoint y: 421, distance: 14.5
click at [375, 356] on p "Gagnez jusqu’à 5 % sans limite de gains." at bounding box center [475, 441] width 188 height 19
click at [339, 292] on icon "Editor contextual toolbar" at bounding box center [336, 291] width 8 height 8
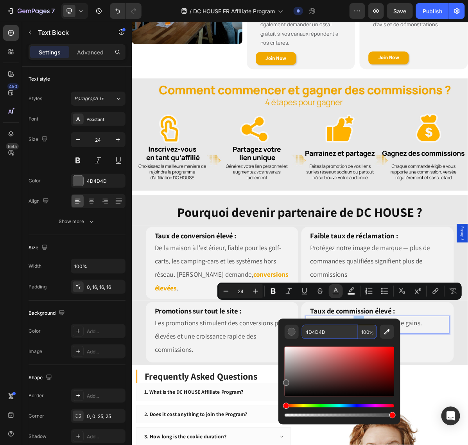
click at [337, 326] on input "4D4D4D" at bounding box center [330, 332] width 56 height 14
paste input "F0A800"
type input "F0A800"
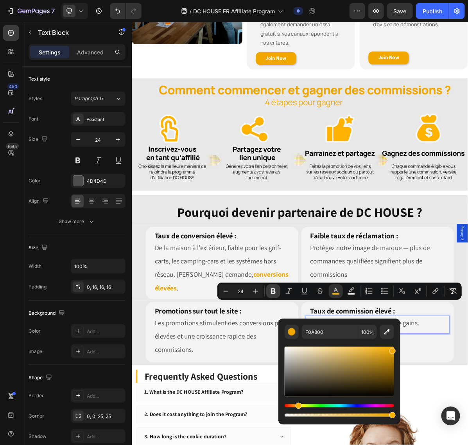
click at [274, 290] on icon "Editor contextual toolbar" at bounding box center [273, 291] width 5 height 6
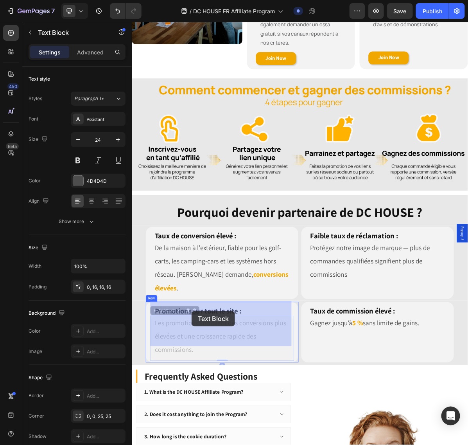
drag, startPoint x: 179, startPoint y: 421, endPoint x: 196, endPoint y: 424, distance: 17.4
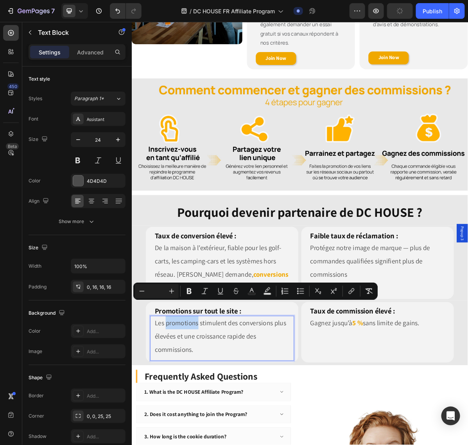
drag, startPoint x: 223, startPoint y: 424, endPoint x: 180, endPoint y: 422, distance: 43.1
click at [255, 292] on icon "Editor contextual toolbar" at bounding box center [252, 291] width 8 height 8
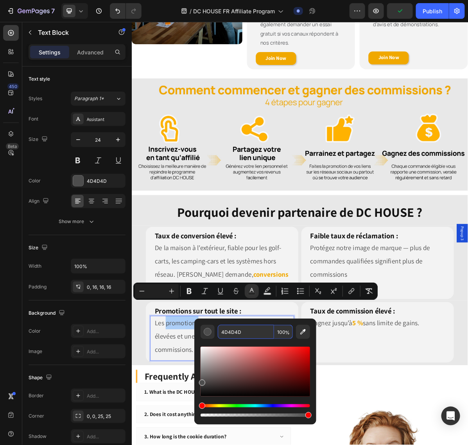
drag, startPoint x: 166, startPoint y: 404, endPoint x: 253, endPoint y: 332, distance: 113.1
click at [253, 332] on input "4D4D4D" at bounding box center [246, 332] width 56 height 14
paste input "F0A800"
type input "F0A800"
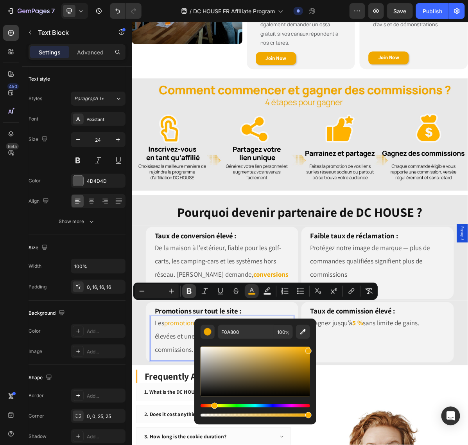
click at [194, 292] on button "Bold" at bounding box center [189, 291] width 14 height 14
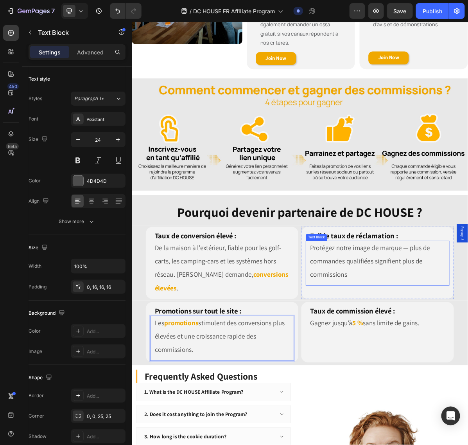
click at [375, 356] on div "Protégez notre image de marque — plus de commandes qualifiées signifient plus d…" at bounding box center [475, 359] width 201 height 63
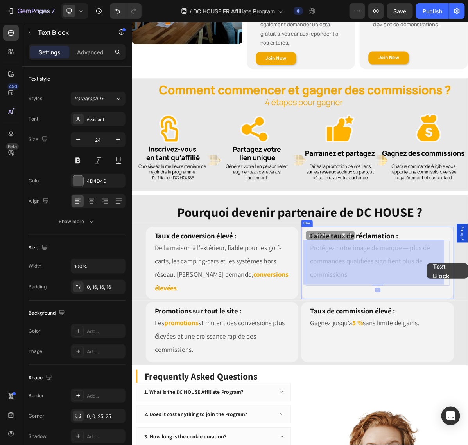
drag, startPoint x: 506, startPoint y: 353, endPoint x: 541, endPoint y: 359, distance: 35.6
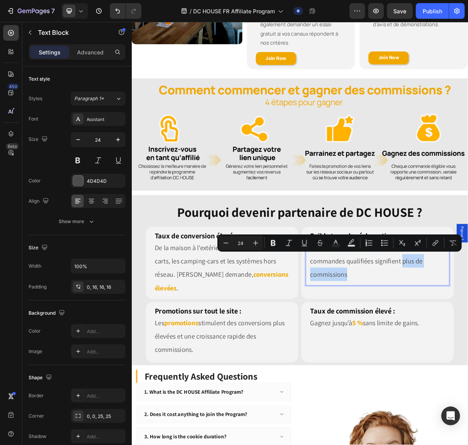
drag, startPoint x: 506, startPoint y: 351, endPoint x: 432, endPoint y: 372, distance: 76.4
click at [335, 245] on rect "Editor contextual toolbar" at bounding box center [336, 246] width 7 height 2
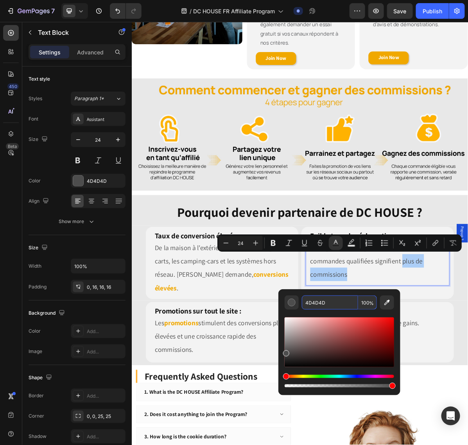
click at [341, 308] on input "4D4D4D" at bounding box center [330, 303] width 56 height 14
paste input "F0A800"
type input "F0A800"
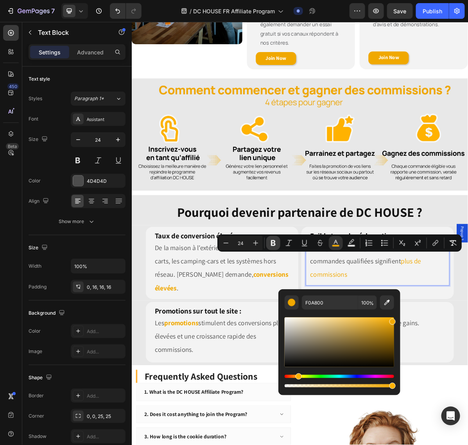
click at [274, 243] on icon "Editor contextual toolbar" at bounding box center [274, 243] width 8 height 8
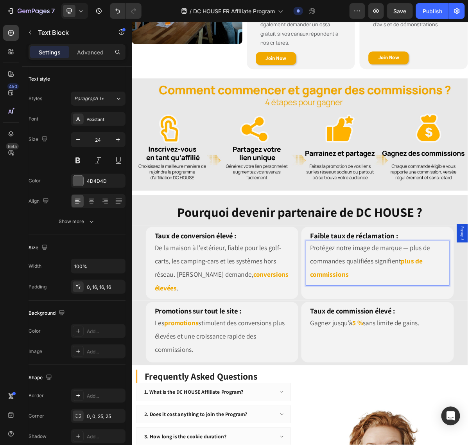
click at [375, 356] on p "Protégez notre image de marque — plus de commandes qualifiées signifient plus d…" at bounding box center [475, 356] width 188 height 56
click at [375, 356] on p ".Protégez notre image de marque — plus de commandes qualifiées signifient plus …" at bounding box center [475, 356] width 188 height 56
drag, startPoint x: 447, startPoint y: 371, endPoint x: 431, endPoint y: 373, distance: 16.9
click at [375, 356] on p ".Protégez notre image de marque — plus de commandes qualifiées signifient plus …" at bounding box center [475, 356] width 188 height 56
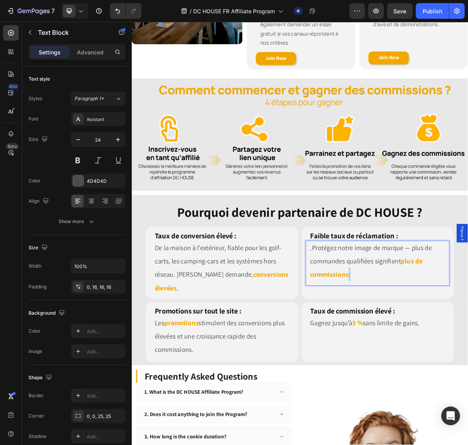
click at [375, 356] on p ".Protégez notre image de marque — plus de commandes qualifiées signifient plus …" at bounding box center [475, 356] width 188 height 56
drag, startPoint x: 443, startPoint y: 371, endPoint x: 426, endPoint y: 371, distance: 16.8
click at [375, 356] on p ".Protégez notre image de marque — plus de commandes qualifiées signifient plus …" at bounding box center [475, 356] width 188 height 56
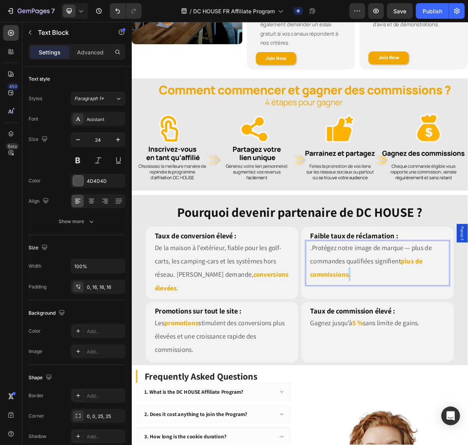
drag, startPoint x: 429, startPoint y: 376, endPoint x: 434, endPoint y: 375, distance: 5.1
click at [375, 356] on p ".Protégez notre image de marque — plus de commandes qualifiées signifient plus …" at bounding box center [475, 356] width 188 height 56
click at [330, 355] on p "De la maison à l’extérieur, fiable pour les golf-carts, les camping-cars et les…" at bounding box center [258, 365] width 188 height 75
click at [375, 356] on p ".Protégez notre image de marque — plus de commandes qualifiées signifient plus …" at bounding box center [475, 356] width 188 height 56
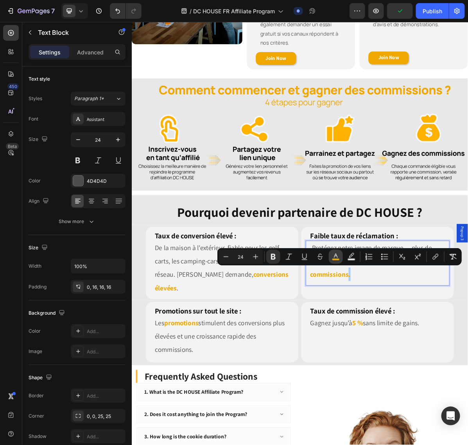
click at [336, 257] on icon "Editor contextual toolbar" at bounding box center [336, 257] width 8 height 8
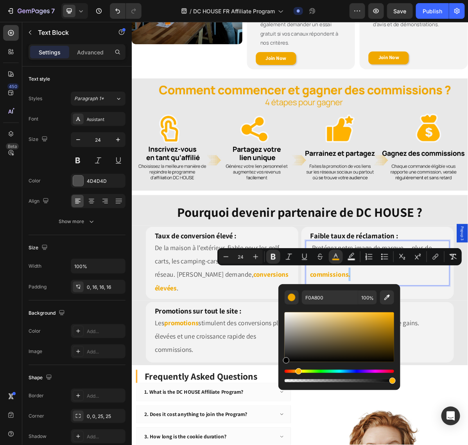
drag, startPoint x: 392, startPoint y: 317, endPoint x: 282, endPoint y: 368, distance: 121.5
click at [282, 356] on div "F0A800 100 %" at bounding box center [340, 334] width 122 height 100
type input "000000"
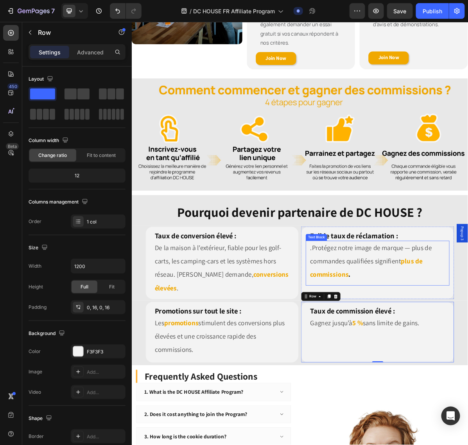
click at [375, 356] on p ".Protégez notre image de marque — plus de commandes qualifiées signifient plus …" at bounding box center [475, 356] width 188 height 56
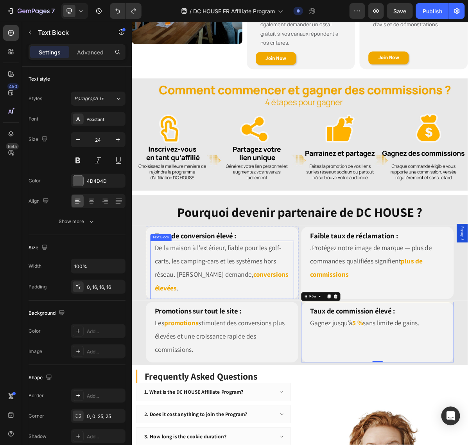
click at [345, 356] on p "De la maison à l’extérieur, fiable pour les golf-carts, les camping-cars et les…" at bounding box center [258, 365] width 188 height 75
click at [341, 356] on p "De la maison à l’extérieur, fiable pour les golf-carts, les camping-cars et les…" at bounding box center [258, 365] width 188 height 75
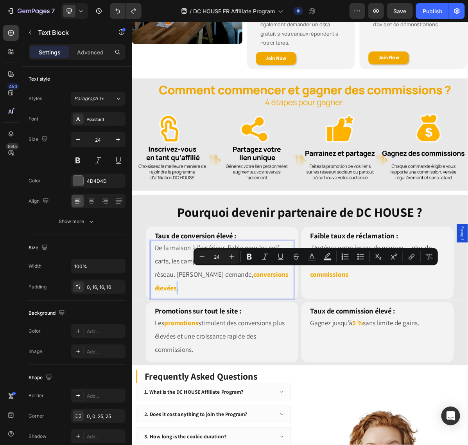
copy p "."
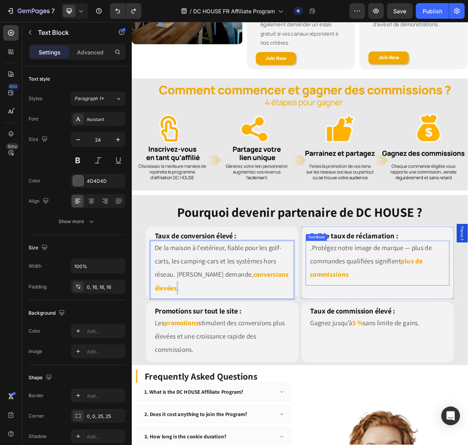
click at [375, 356] on p ".Protégez notre image de marque — plus de commandes qualifiées signifient plus …" at bounding box center [475, 356] width 188 height 56
drag, startPoint x: 434, startPoint y: 351, endPoint x: 454, endPoint y: 350, distance: 19.2
click at [375, 350] on p ".Protégez notre image de marque — plus de commandes qualifiées signifient plus …" at bounding box center [475, 356] width 188 height 56
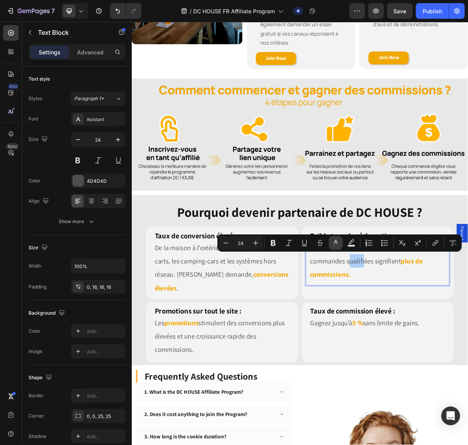
click at [333, 243] on icon "Editor contextual toolbar" at bounding box center [336, 243] width 8 height 8
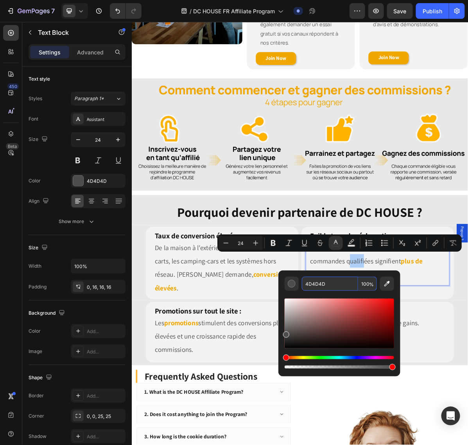
click at [344, 285] on input "4D4D4D" at bounding box center [330, 284] width 56 height 14
drag, startPoint x: 539, startPoint y: 458, endPoint x: 507, endPoint y: 436, distance: 38.6
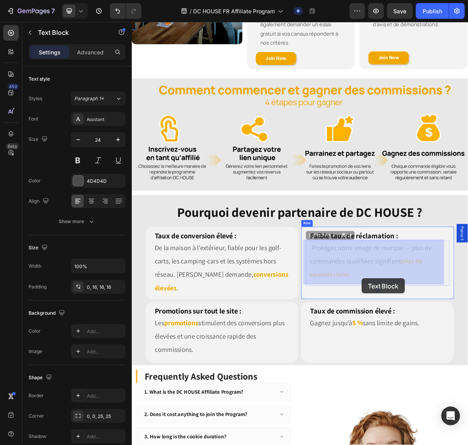
drag, startPoint x: 452, startPoint y: 380, endPoint x: 437, endPoint y: 378, distance: 15.0
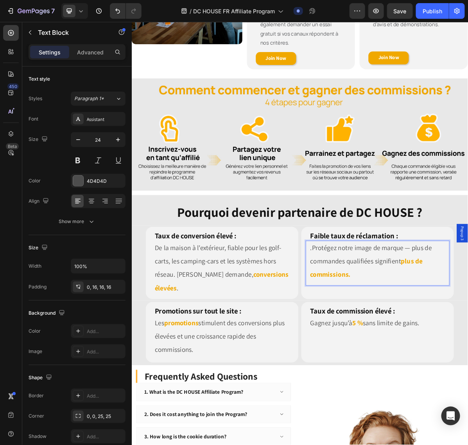
click at [375, 356] on p ".Protégez notre image de marque — plus de commandes qualifiées signifient plus …" at bounding box center [475, 356] width 188 height 56
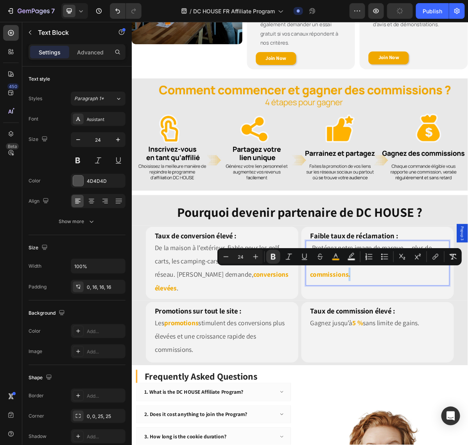
drag, startPoint x: 436, startPoint y: 371, endPoint x: 431, endPoint y: 371, distance: 5.5
click at [375, 356] on p ".Protégez notre image de marque — plus de commandes qualifiées signifient plus …" at bounding box center [475, 356] width 188 height 56
click at [333, 256] on icon "Editor contextual toolbar" at bounding box center [336, 257] width 8 height 8
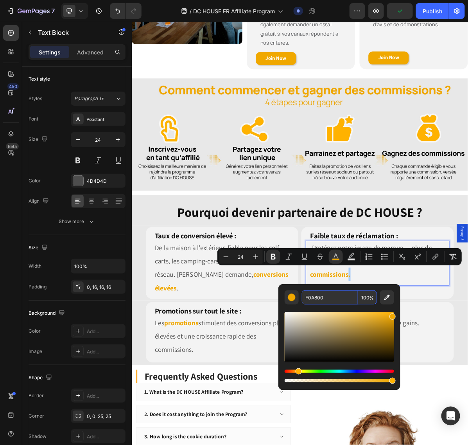
click at [335, 302] on input "F0A800" at bounding box center [330, 297] width 56 height 14
paste input "4D4D4D"
type input "4D4D4D"
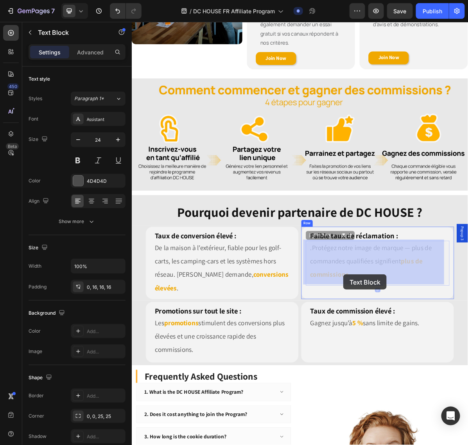
drag, startPoint x: 442, startPoint y: 373, endPoint x: 427, endPoint y: 374, distance: 14.9
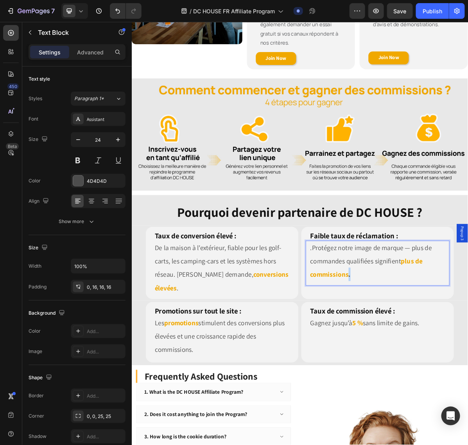
drag, startPoint x: 436, startPoint y: 373, endPoint x: 429, endPoint y: 373, distance: 7.0
click at [375, 356] on p ".Protégez notre image de marque — plus de commandes qualifiées signifient plus …" at bounding box center [475, 356] width 188 height 56
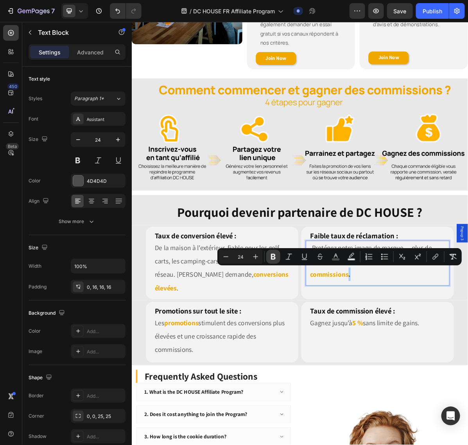
click at [272, 259] on icon "Editor contextual toolbar" at bounding box center [273, 257] width 5 height 6
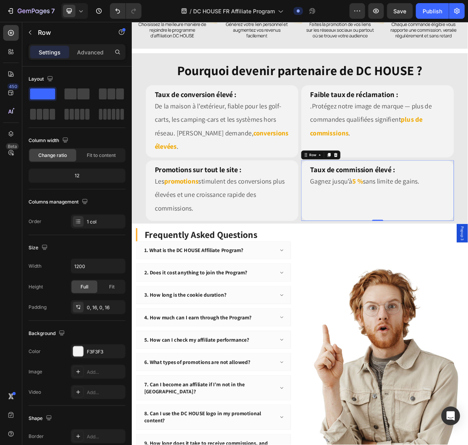
scroll to position [881, 0]
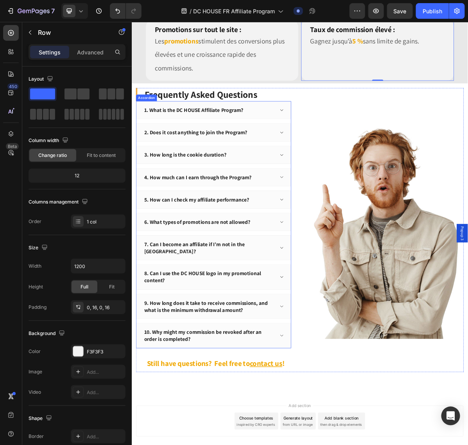
click at [306, 139] on div "1. What is the DC HOUSE Affiliate Program?" at bounding box center [240, 145] width 184 height 12
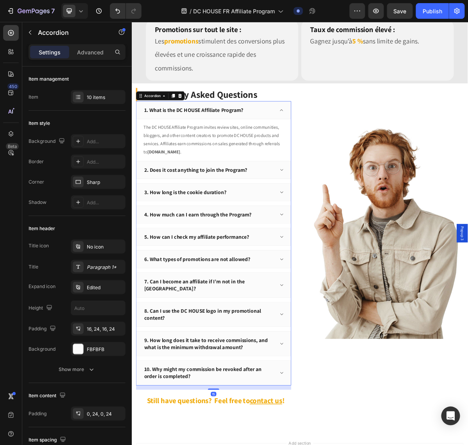
click at [289, 139] on div "1. What is the DC HOUSE Affiliate Program?" at bounding box center [240, 145] width 184 height 12
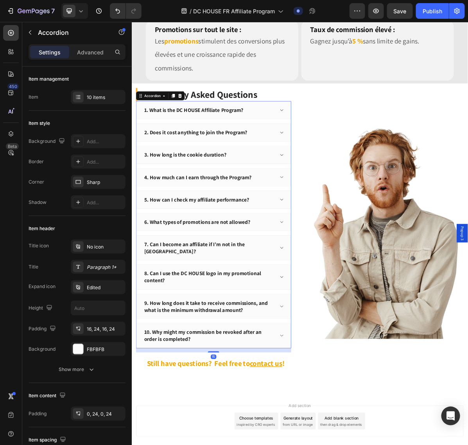
click at [289, 139] on div "1. What is the DC HOUSE Affiliate Program?" at bounding box center [240, 145] width 184 height 12
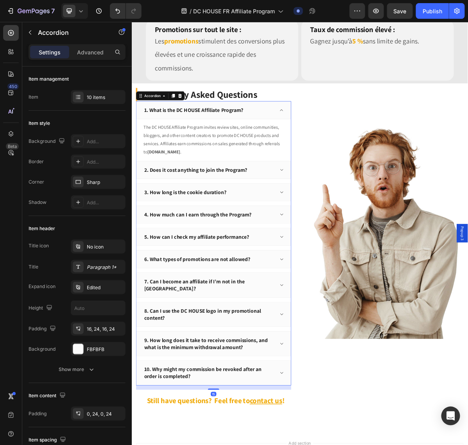
click at [276, 141] on p "1. What is the DC HOUSE Affiliate Program?" at bounding box center [218, 146] width 139 height 10
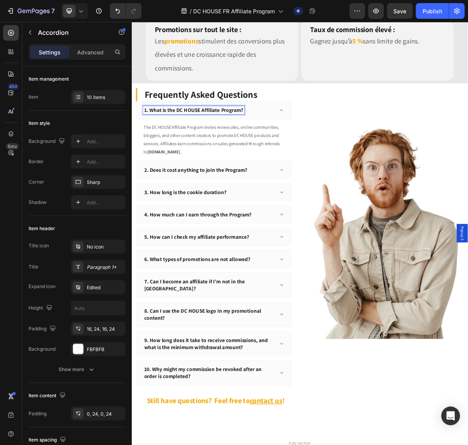
click at [266, 141] on p "1. What is the DC HOUSE Affiliate Program?" at bounding box center [218, 146] width 139 height 10
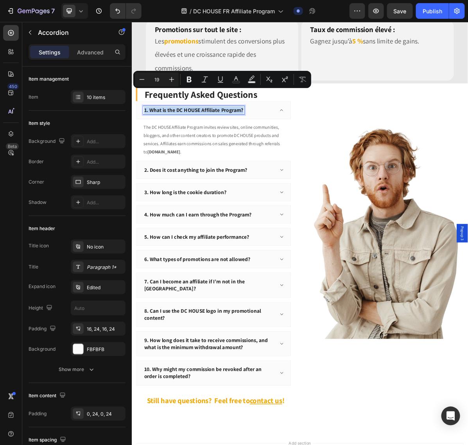
copy p "1. What is the DC HOUSE Affiliate Program?"
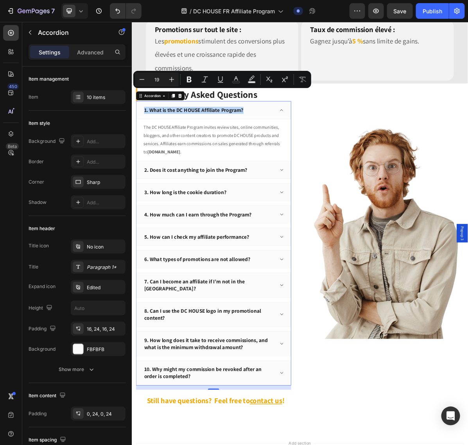
click at [280, 141] on p "1. What is the DC HOUSE Affiliate Program?" at bounding box center [218, 146] width 139 height 10
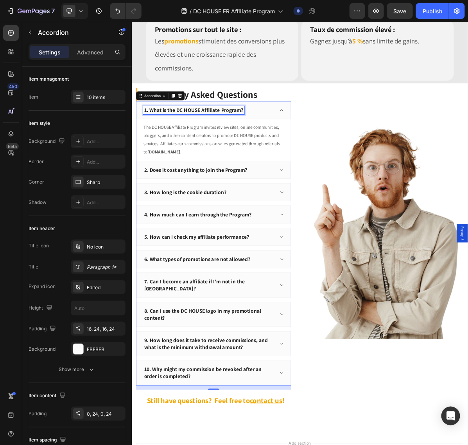
click at [277, 141] on p "1. What is the DC HOUSE Affiliate Program?" at bounding box center [218, 146] width 139 height 10
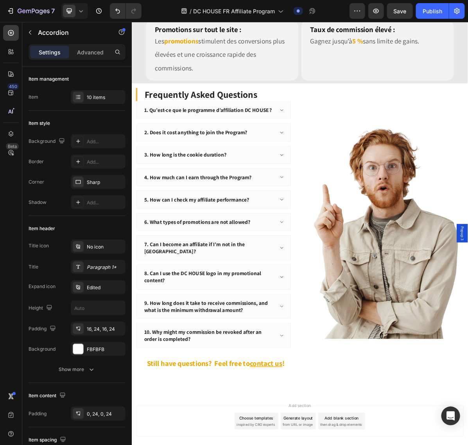
click at [341, 133] on div "1. Qu’est-ce que le programme d’affiliation DC HOUSE ?" at bounding box center [246, 145] width 216 height 25
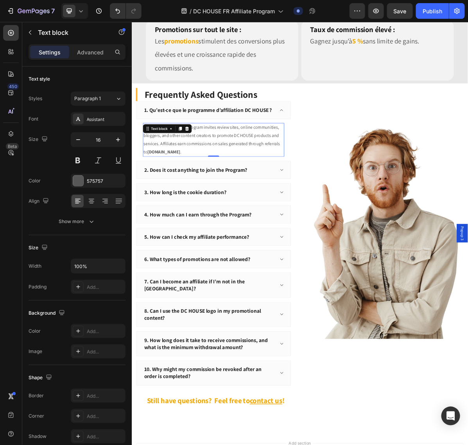
click at [268, 164] on p "The DC HOUSE Affiliate Program invites review sites, online communities, blogge…" at bounding box center [246, 186] width 196 height 45
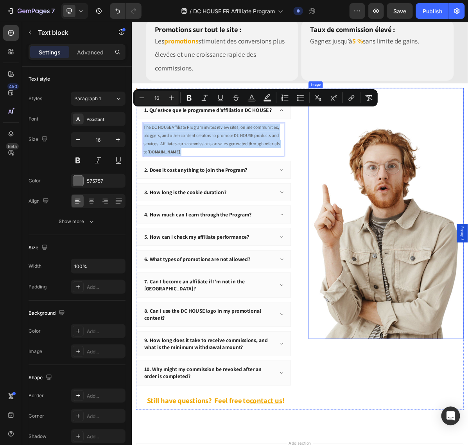
copy p "The DC HOUSE Affiliate Program invites review sites, online communities, blogge…"
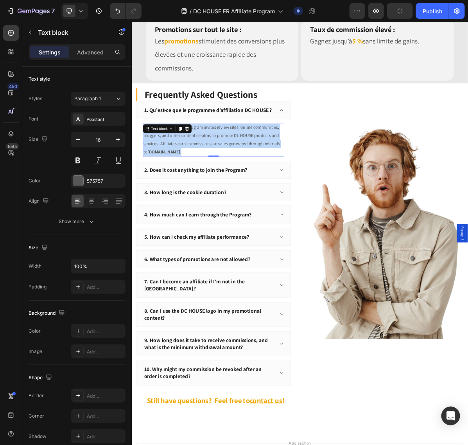
click at [266, 164] on p "The DC HOUSE Affiliate Program invites review sites, online communities, blogge…" at bounding box center [246, 186] width 196 height 45
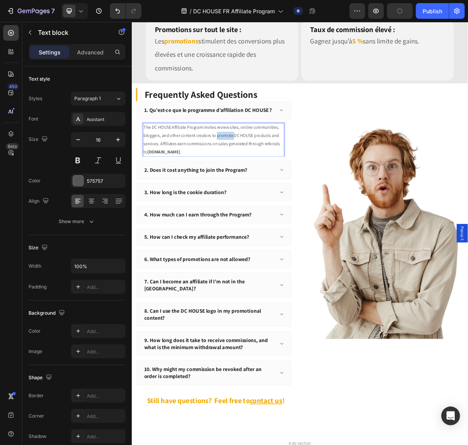
click at [266, 164] on p "The DC HOUSE Affiliate Program invites review sites, online communities, blogge…" at bounding box center [246, 186] width 196 height 45
click at [252, 224] on p "2. Does it cost anything to join the Program?" at bounding box center [221, 229] width 144 height 10
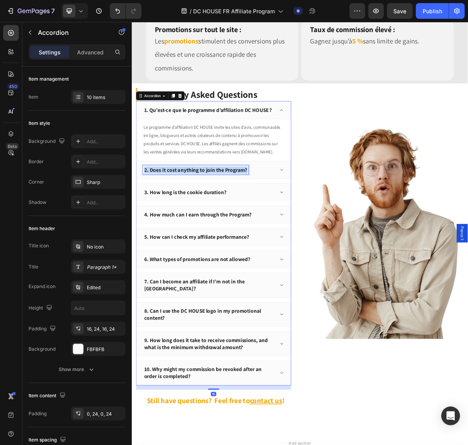
click at [252, 224] on p "2. Does it cost anything to join the Program?" at bounding box center [221, 229] width 144 height 10
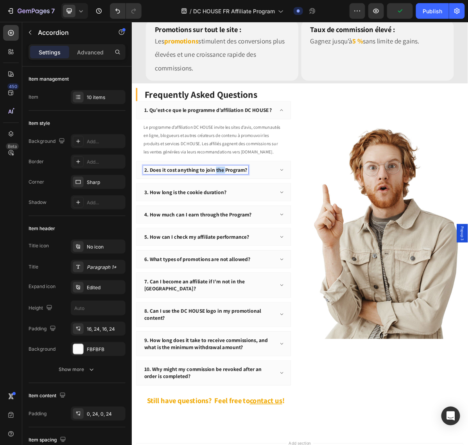
click at [252, 224] on p "2. Does it cost anything to join the Program?" at bounding box center [221, 229] width 144 height 10
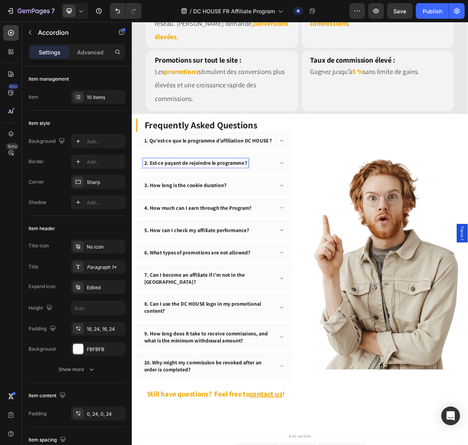
scroll to position [828, 0]
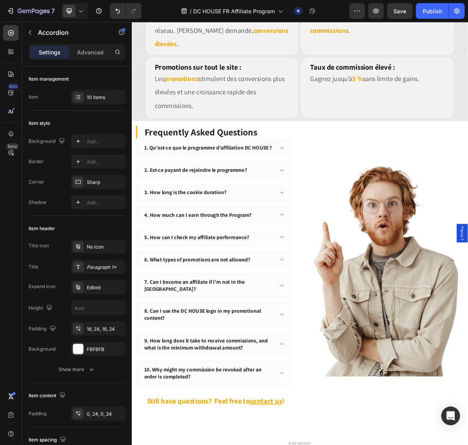
click at [312, 223] on div "2. Est-ce payant de rejoindre le programme ?" at bounding box center [240, 229] width 184 height 12
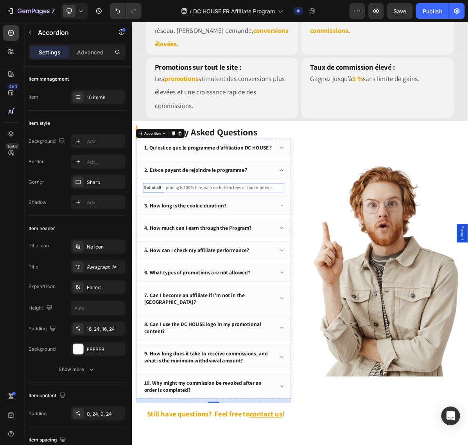
click at [257, 247] on div "Not at all — joining is 100% free, with no hidden fees or commitments." at bounding box center [245, 253] width 197 height 13
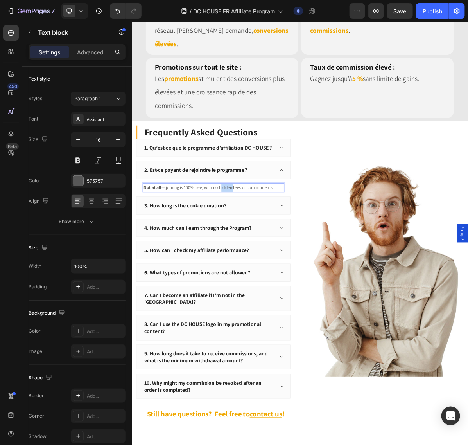
click at [257, 247] on div "Not at all — joining is 100% free, with no hidden fees or commitments." at bounding box center [245, 253] width 197 height 13
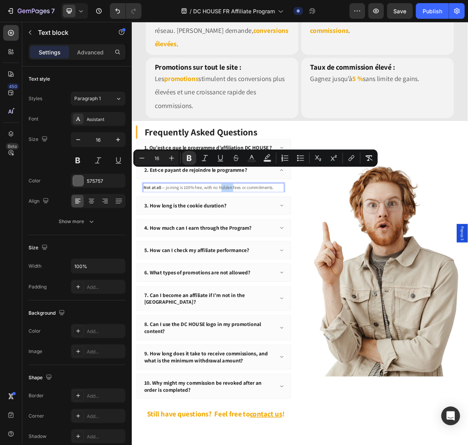
copy p "Not at all — joining is 100% free, with no hidden fees or commitments."
click at [226, 248] on p "Not at all — joining is 100% free, with no hidden fees or commitments." at bounding box center [246, 253] width 196 height 11
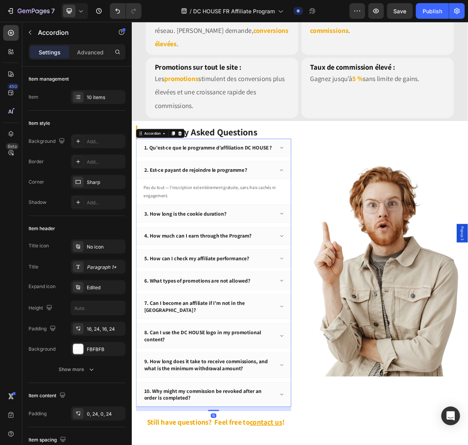
click at [276, 284] on div "3. How long is the cookie duration?" at bounding box center [240, 290] width 184 height 12
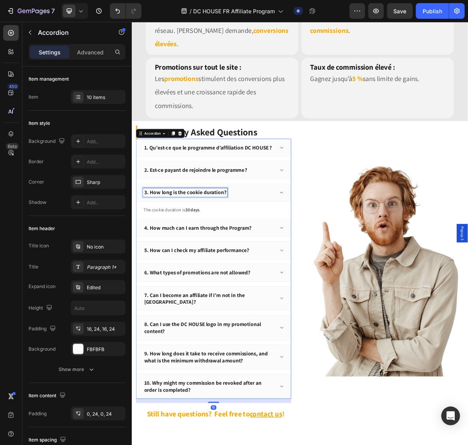
click at [237, 254] on div "3. How long is the cookie duration?" at bounding box center [206, 260] width 117 height 12
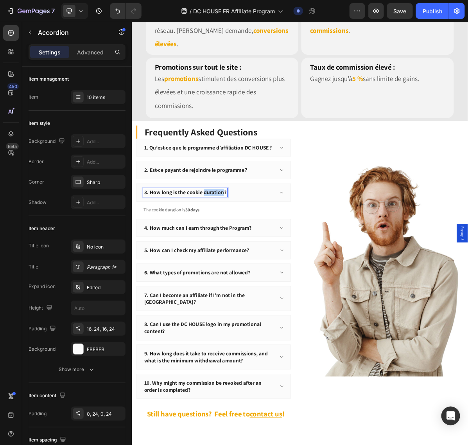
click at [237, 254] on div "3. How long is the cookie duration?" at bounding box center [206, 260] width 117 height 12
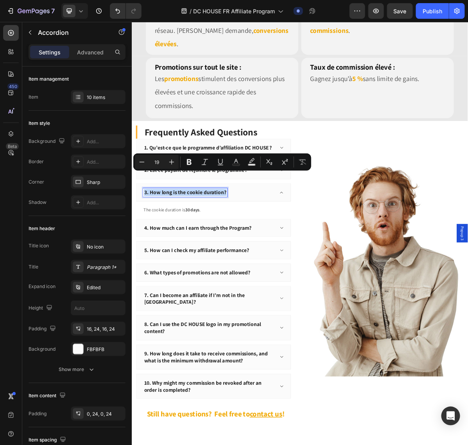
copy p "3. How long is the cookie duration?"
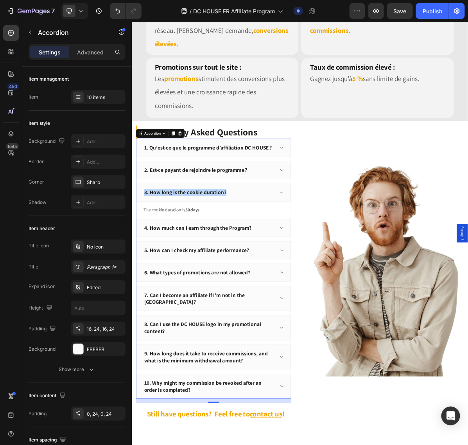
click at [200, 254] on div "3. How long is the cookie duration?" at bounding box center [206, 260] width 117 height 12
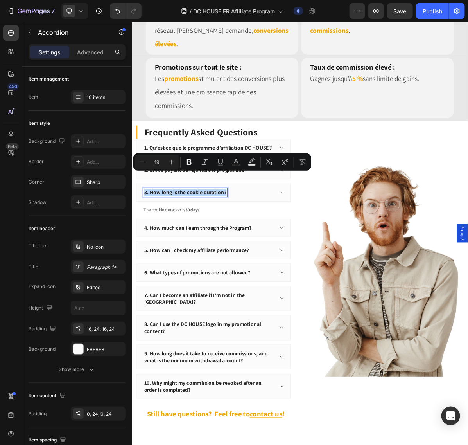
click at [200, 254] on div "3. How long is the cookie duration?" at bounding box center [206, 260] width 117 height 12
click at [200, 255] on p "3. How long is the cookie duration?" at bounding box center [206, 260] width 115 height 10
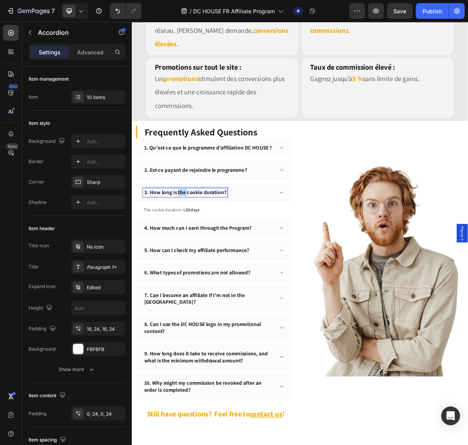
click at [200, 255] on p "3. How long is the cookie duration?" at bounding box center [206, 260] width 115 height 10
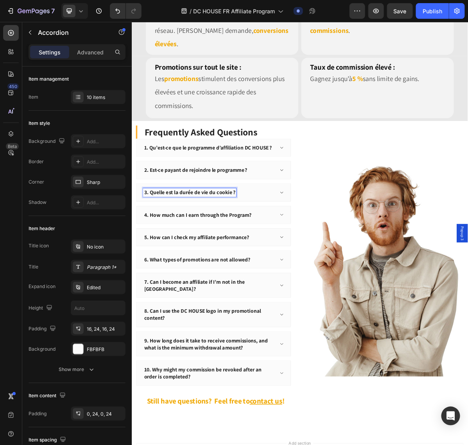
click at [311, 247] on div "3. Quelle est la durée de vie du cookie ?" at bounding box center [246, 259] width 216 height 25
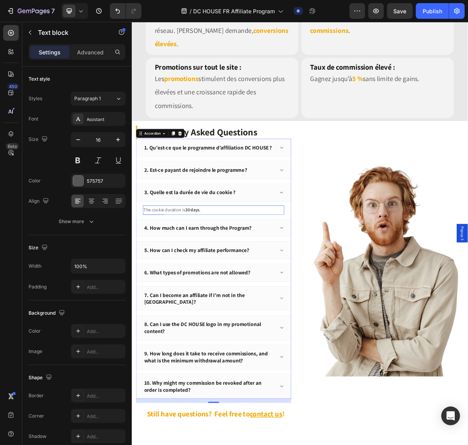
click at [206, 280] on strong "30 days" at bounding box center [216, 284] width 20 height 8
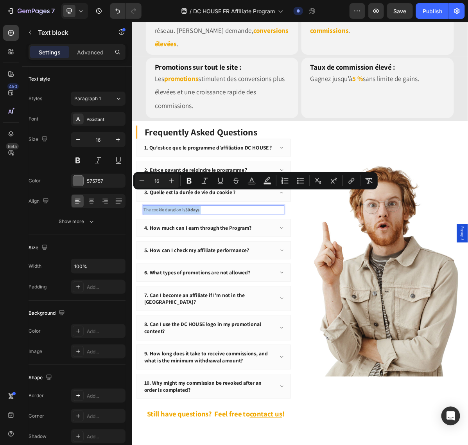
copy p "The cookie duration is 30 days ."
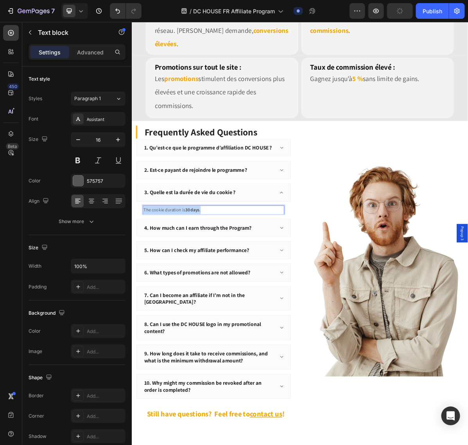
click at [293, 279] on p "The cookie duration is 30 days ." at bounding box center [246, 284] width 196 height 11
click at [274, 305] on p "4. How much can I earn through the Program?" at bounding box center [224, 310] width 150 height 10
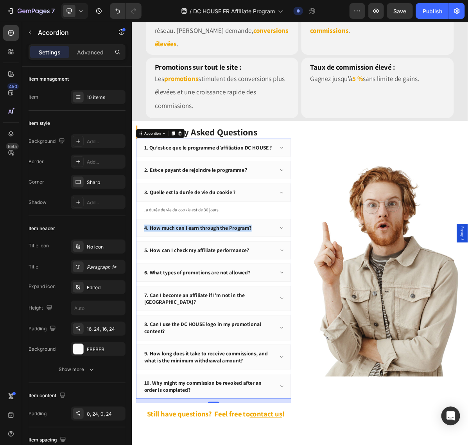
click at [244, 305] on p "4. How much can I earn through the Program?" at bounding box center [224, 310] width 150 height 10
click at [220, 304] on div "4. How much can I earn through the Program?" at bounding box center [224, 310] width 153 height 12
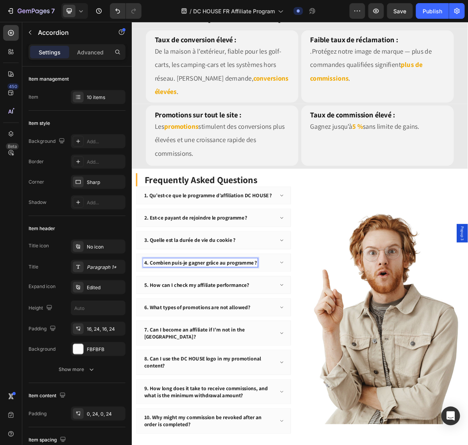
scroll to position [760, 0]
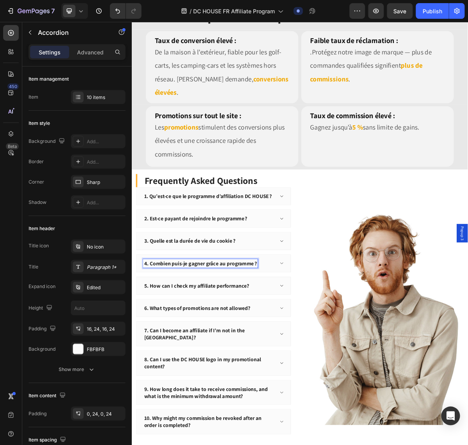
click at [327, 353] on div "4. Combien puis-je gagner grâce au programme ?" at bounding box center [240, 359] width 184 height 12
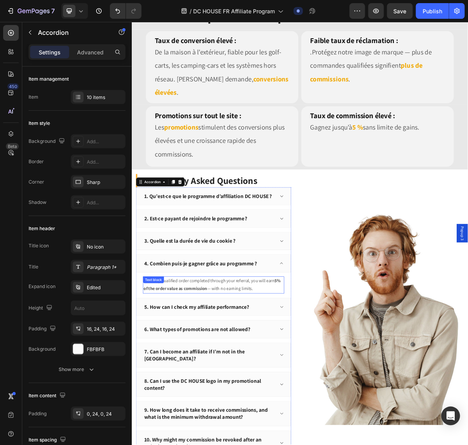
click at [232, 356] on p "For every qualified order completed through your referral, you will earn 5% of …" at bounding box center [246, 389] width 196 height 23
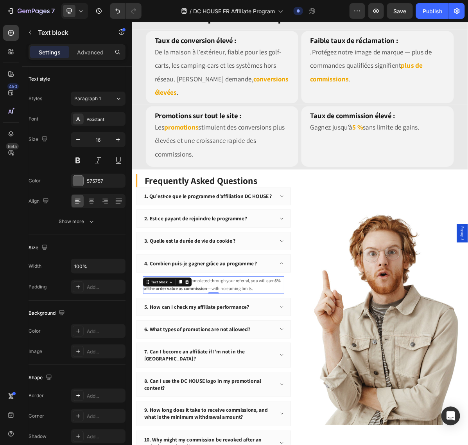
click at [232, 356] on p "For every qualified order completed through your referral, you will earn 5% of …" at bounding box center [246, 389] width 196 height 23
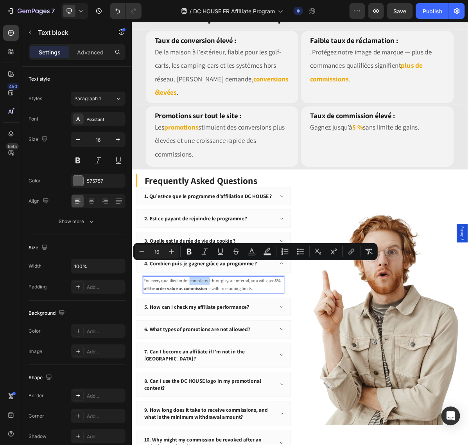
copy p "For every qualified order completed through your referral, you will earn 5% of …"
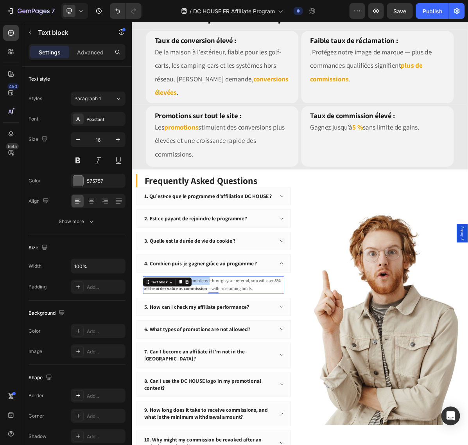
click at [278, 356] on p "For every qualified order completed through your referral, you will earn 5% of …" at bounding box center [246, 389] width 196 height 23
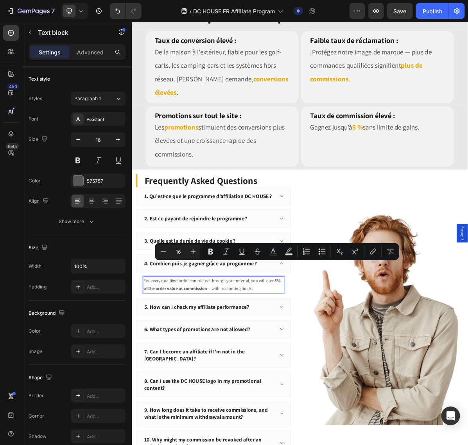
click at [255, 356] on p "For every qualified order completed through your referral, you will earn 5% of …" at bounding box center [246, 389] width 196 height 23
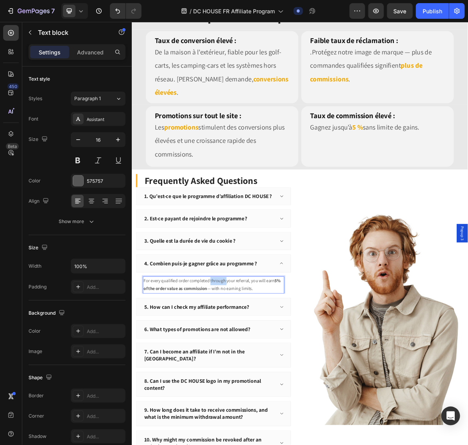
click at [255, 356] on p "For every qualified order completed through your referral, you will earn 5% of …" at bounding box center [246, 389] width 196 height 23
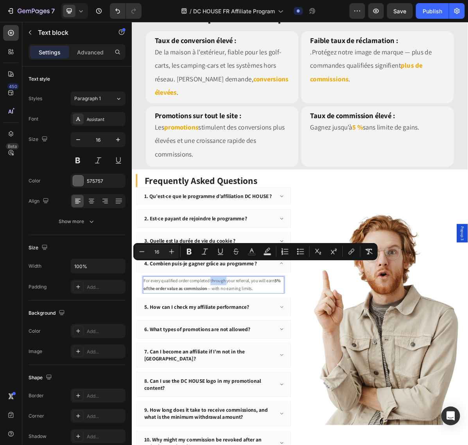
copy p "For every qualified order completed through your referral, you will earn 5% of …"
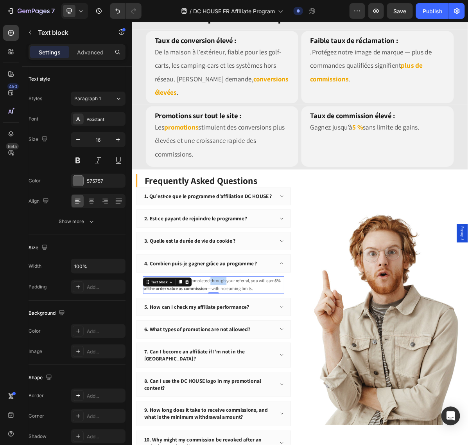
click at [241, 356] on strong "5% of the order value as commission" at bounding box center [244, 389] width 192 height 20
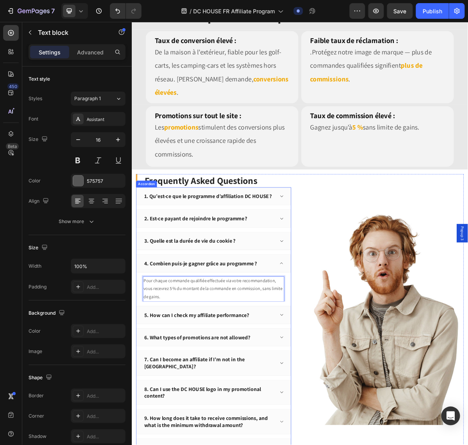
click at [295, 356] on div "5. How can I check my affiliate performance?" at bounding box center [240, 431] width 184 height 12
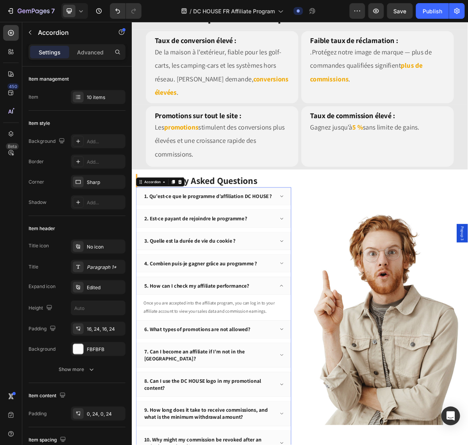
click at [295, 356] on div "5. How can I check my affiliate performance? Once you are accepted into the aff…" at bounding box center [246, 405] width 216 height 55
click at [280, 356] on p "5. How can I check my affiliate performance?" at bounding box center [222, 391] width 147 height 10
click at [218, 356] on p "5. How can I check my affiliate performance?" at bounding box center [222, 391] width 147 height 10
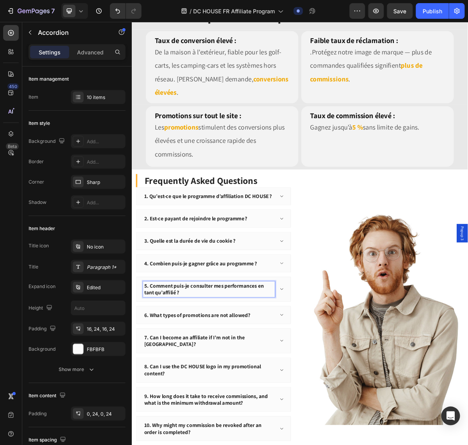
click at [267, 356] on div "1. Qu’est-ce que le programme d’affiliation DC HOUSE ? 2. Est-ce payant de rejo…" at bounding box center [245, 430] width 217 height 355
click at [267, 356] on div "6. What types of promotions are not allowed?" at bounding box center [246, 430] width 216 height 25
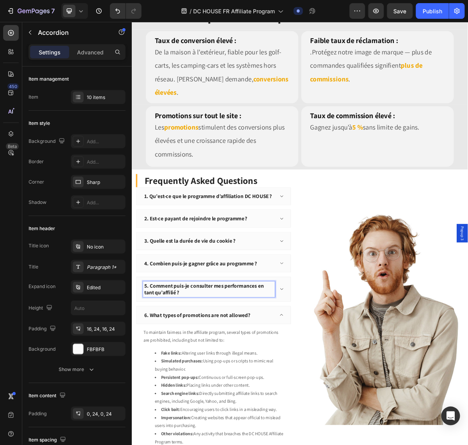
click at [265, 356] on p "5. Comment puis-je consulter mes performances en tant qu’affilié ?" at bounding box center [240, 395] width 182 height 19
drag, startPoint x: 337, startPoint y: 375, endPoint x: 277, endPoint y: 391, distance: 62.4
click at [338, 356] on icon at bounding box center [341, 395] width 6 height 6
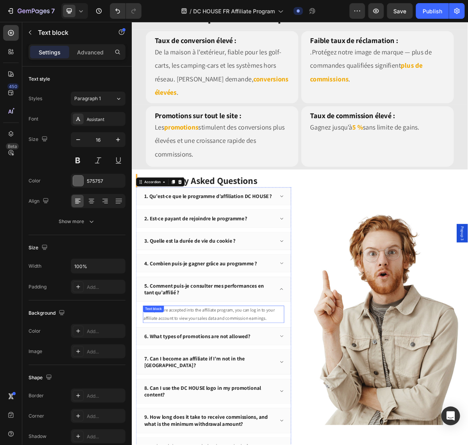
click at [226, 356] on p "Once you are accepted into the affiliate program, you can log in to your affili…" at bounding box center [246, 430] width 196 height 23
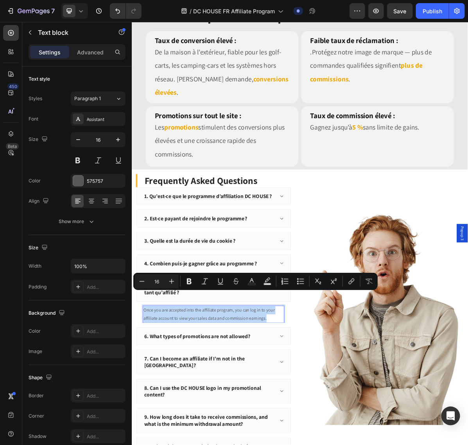
copy p "Once you are accepted into the affiliate program, you can log in to your affili…"
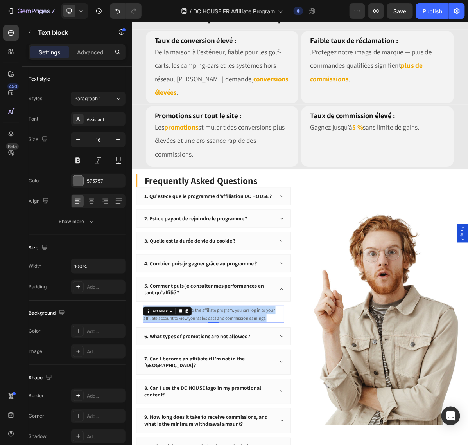
click at [246, 356] on p "Once you are accepted into the affiliate program, you can log in to your affili…" at bounding box center [246, 430] width 196 height 23
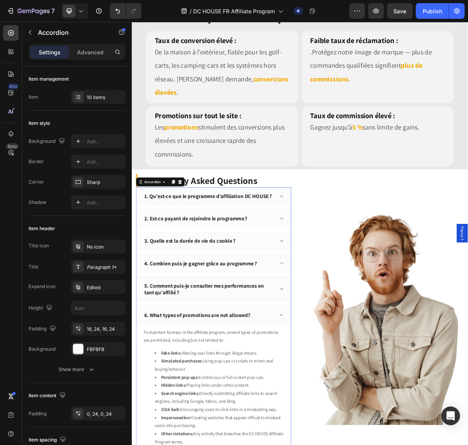
click at [273, 356] on div "6. What types of promotions are not allowed?" at bounding box center [223, 431] width 151 height 12
click at [253, 356] on p "6. What types of promotions are not allowed?" at bounding box center [223, 431] width 149 height 10
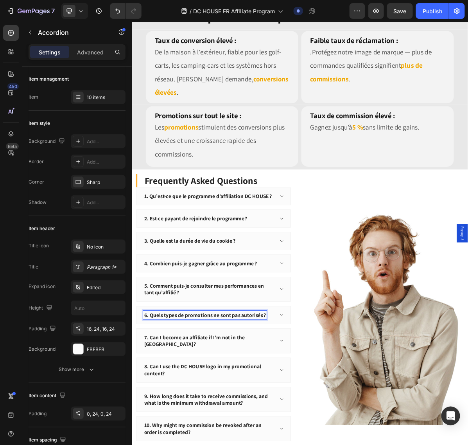
click at [338, 356] on icon at bounding box center [341, 431] width 6 height 6
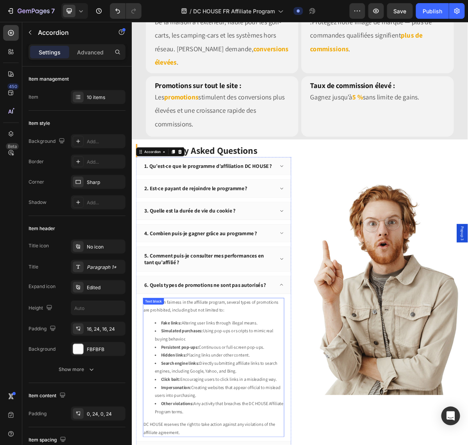
scroll to position [858, 0]
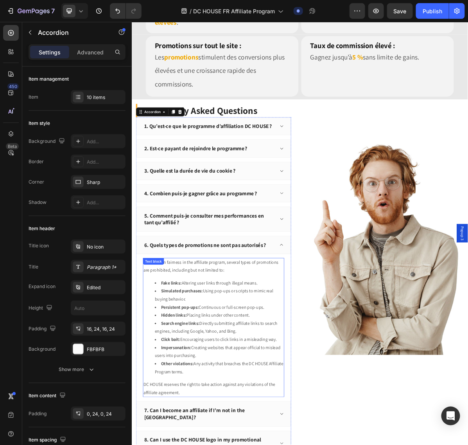
click at [224, 356] on li "Hidden links: Placing links under other content." at bounding box center [254, 431] width 180 height 11
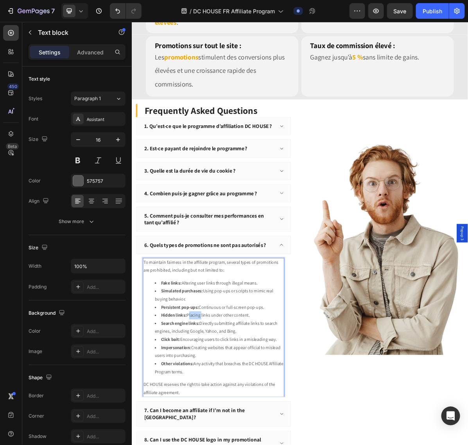
click at [224, 356] on li "Hidden links: Placing links under other content." at bounding box center [254, 431] width 180 height 11
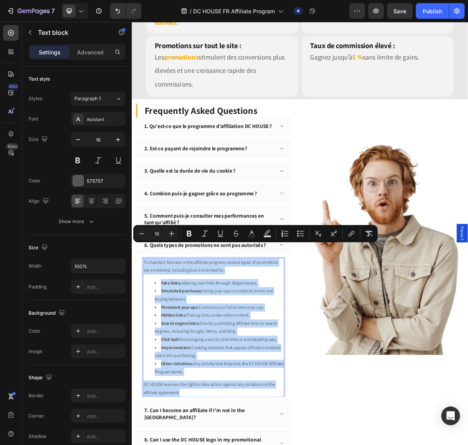
copy div "To maintain fairness in the affiliate program, several types of promotions are …"
click at [259, 356] on li "Simulated purchases: Using pop-ups or scripts to mimic real buying behavior." at bounding box center [254, 403] width 180 height 23
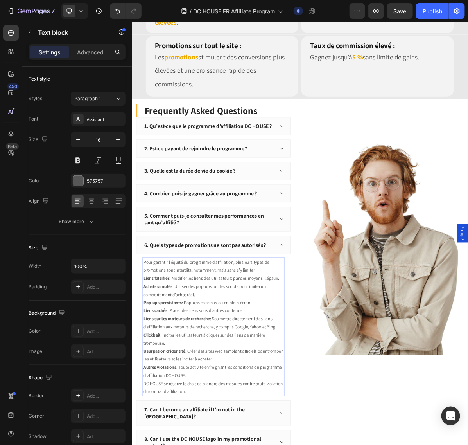
drag, startPoint x: 247, startPoint y: 492, endPoint x: 148, endPoint y: 368, distance: 159.0
click at [148, 356] on div "Pour garantir l’équité du programme d’affiliation, plusieurs types de promotion…" at bounding box center [245, 447] width 197 height 193
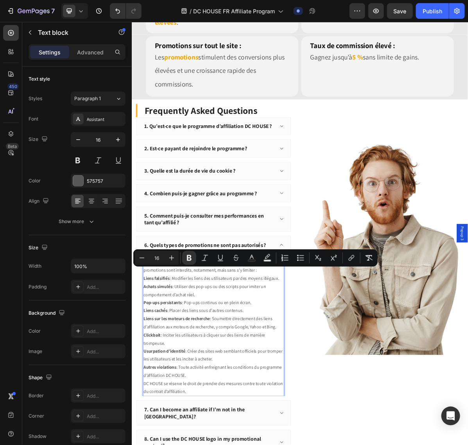
click at [268, 356] on p "Pop-ups persistants : Pop-ups continus ou en plein écran." at bounding box center [246, 414] width 196 height 11
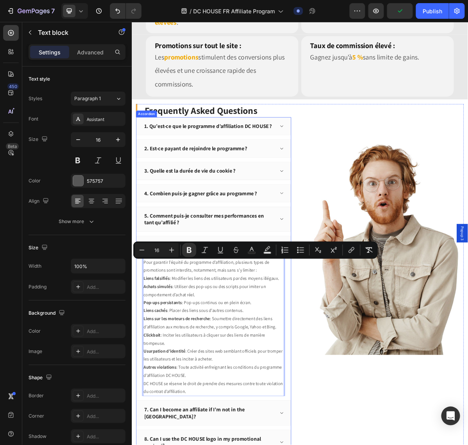
drag, startPoint x: 250, startPoint y: 496, endPoint x: 146, endPoint y: 362, distance: 169.6
click at [146, 356] on div "Pour garantir l’équité du programme d’affiliation, plusieurs types de promotion…" at bounding box center [246, 445] width 216 height 199
click at [299, 253] on icon "Editor contextual toolbar" at bounding box center [301, 250] width 8 height 8
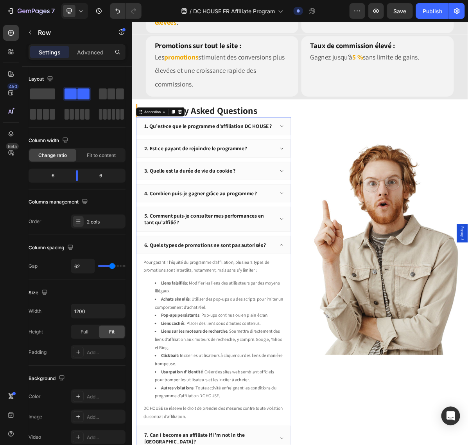
click at [324, 327] on div "6. Quels types de promotions ne sont pas autorisés ?" at bounding box center [240, 333] width 184 height 12
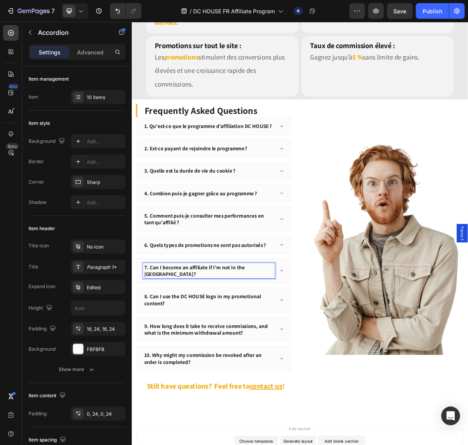
click at [271, 356] on p "7. Can I become an affiliate if I’m not in the [GEOGRAPHIC_DATA]?" at bounding box center [240, 369] width 182 height 19
click at [237, 356] on p "7. Can I become an affiliate if I’m not in the [GEOGRAPHIC_DATA]?" at bounding box center [240, 369] width 182 height 19
click at [338, 356] on icon at bounding box center [341, 369] width 6 height 6
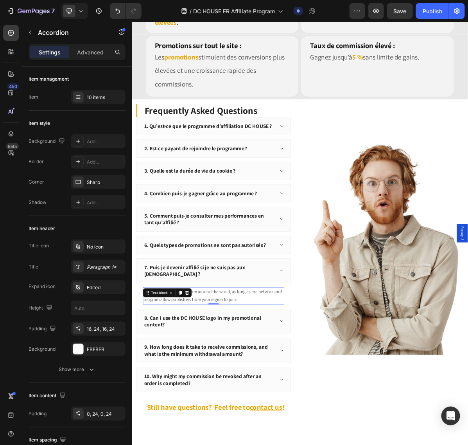
click at [223, 356] on p "Yes. We accept affiliates from around the world, as long as the network and pro…" at bounding box center [246, 404] width 196 height 23
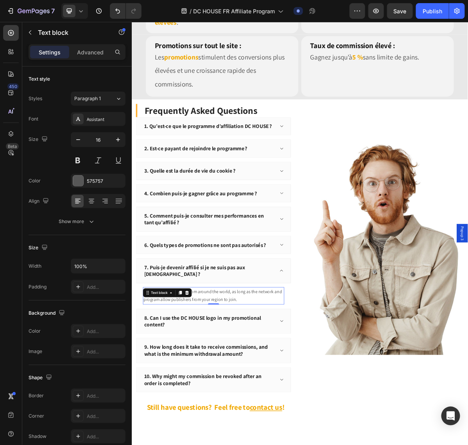
click at [223, 356] on p "Yes. We accept affiliates from around the world, as long as the network and pro…" at bounding box center [246, 404] width 196 height 23
click at [268, 356] on p "Yes. We accept affiliates from around the world, as long as the network and pro…" at bounding box center [246, 404] width 196 height 23
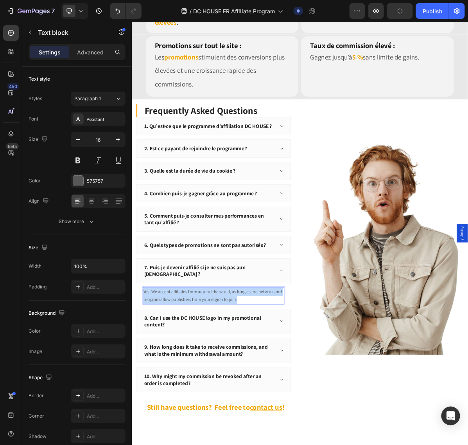
click at [268, 356] on p "Yes. We accept affiliates from around the world, as long as the network and pro…" at bounding box center [246, 404] width 196 height 23
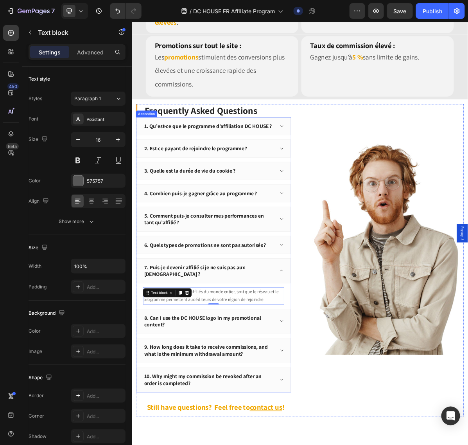
click at [247, 356] on p "7. Puis-je devenir affilié si je ne suis pas aux [DEMOGRAPHIC_DATA] ?" at bounding box center [240, 369] width 182 height 19
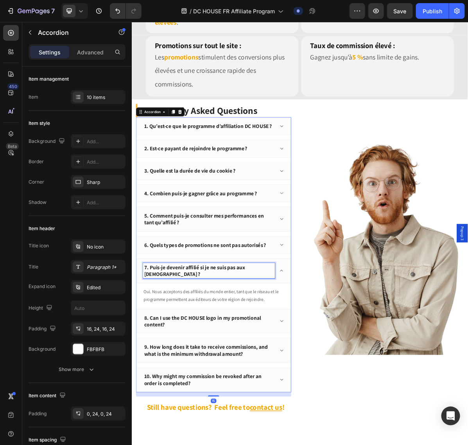
click at [236, 356] on p "7. Puis-je devenir affilié si je ne suis pas aux [DEMOGRAPHIC_DATA] ?" at bounding box center [240, 369] width 182 height 19
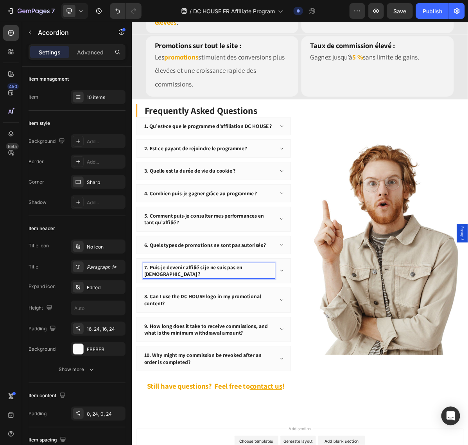
click at [200, 356] on p "8. Can I use the DC HOUSE logo in my promotional content?" at bounding box center [240, 409] width 182 height 19
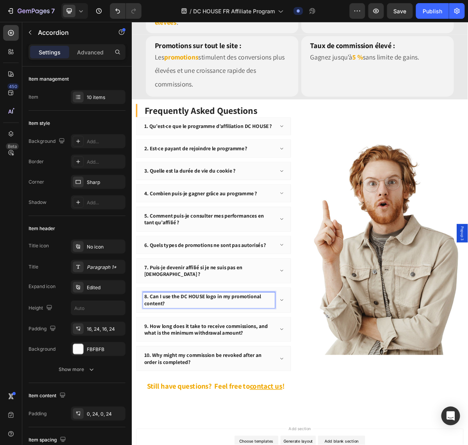
click at [200, 356] on p "8. Can I use the DC HOUSE logo in my promotional content?" at bounding box center [240, 409] width 182 height 19
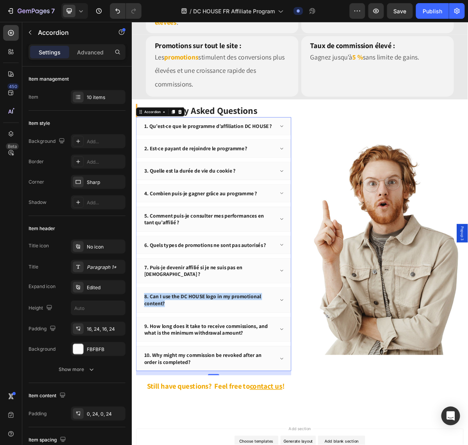
click at [188, 356] on p "8. Can I use the DC HOUSE logo in my promotional content?" at bounding box center [240, 409] width 182 height 19
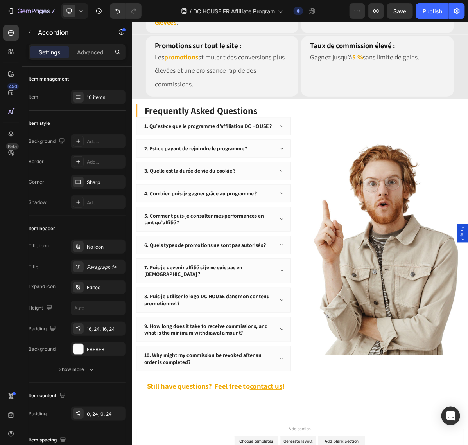
click at [338, 356] on div "8. Puis-je utiliser le logo DC HOUSE dans mon contenu promotionnel ?" at bounding box center [246, 410] width 216 height 35
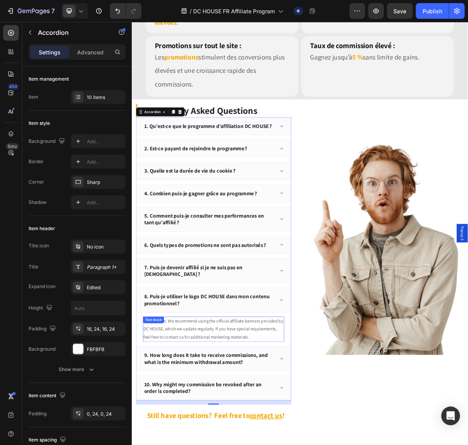
click at [204, 356] on p "Yes, you can. We recommend using the official affiliate banners provided by DC …" at bounding box center [246, 451] width 196 height 34
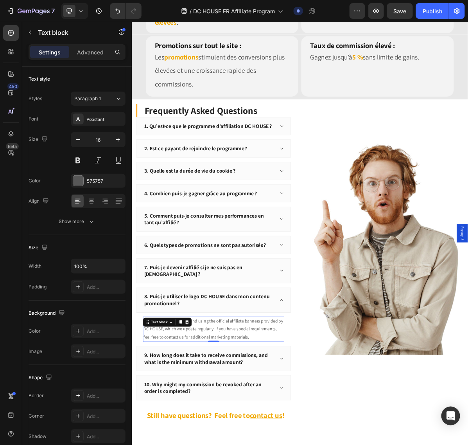
click at [204, 356] on p "Yes, you can. We recommend using the official affiliate banners provided by DC …" at bounding box center [246, 451] width 196 height 34
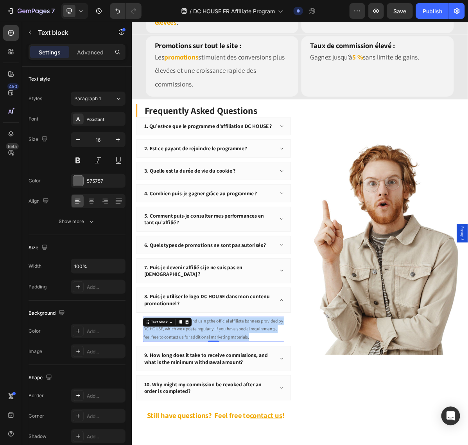
click at [268, 356] on p "Yes, you can. We recommend using the official affiliate banners provided by DC …" at bounding box center [246, 451] width 196 height 34
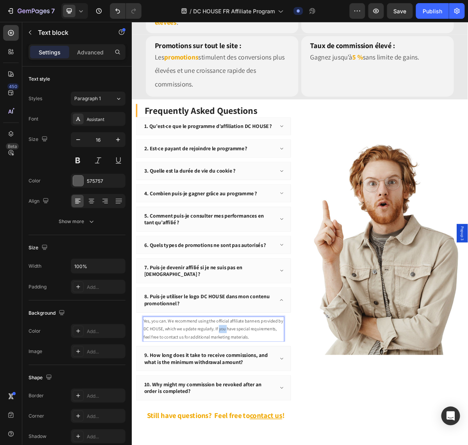
click at [267, 356] on p "Yes, you can. We recommend using the official affiliate banners provided by DC …" at bounding box center [246, 451] width 196 height 34
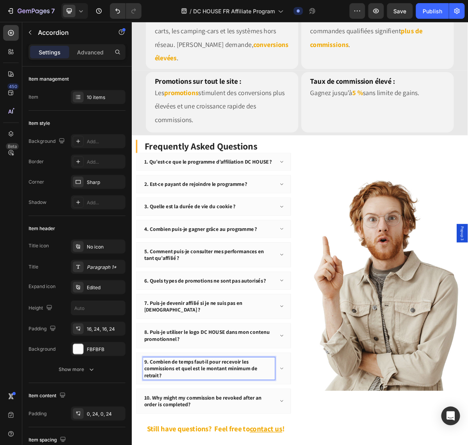
scroll to position [807, 0]
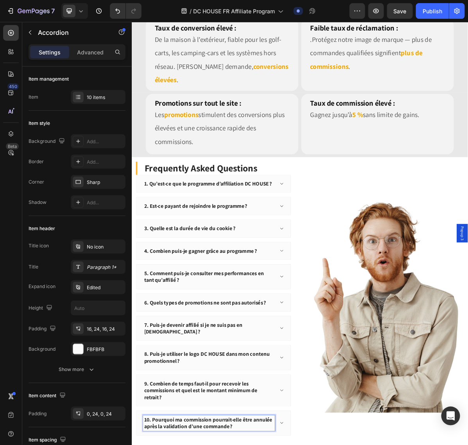
scroll to position [777, 0]
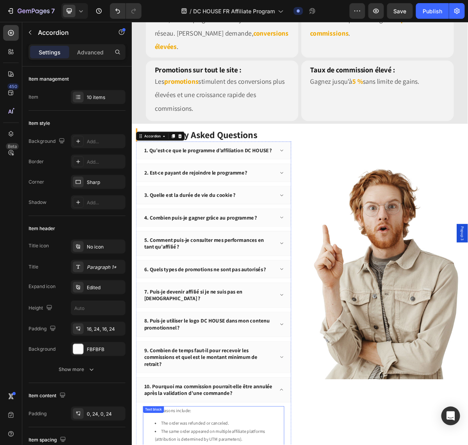
scroll to position [924, 0]
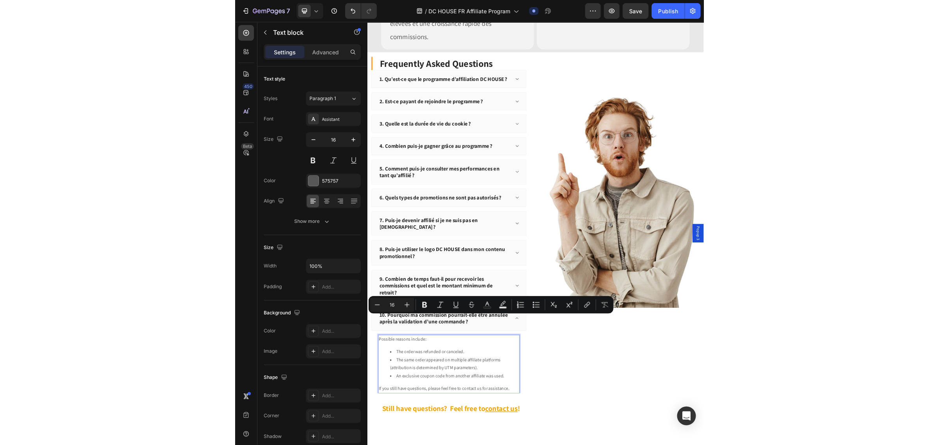
scroll to position [916, 0]
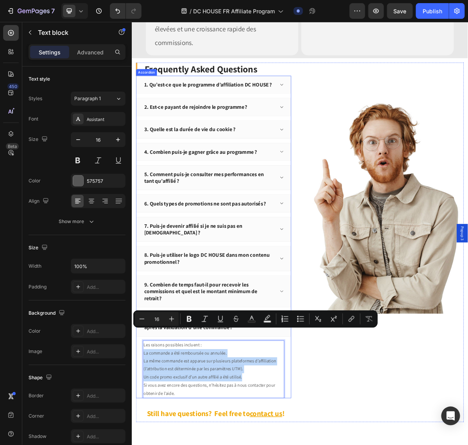
drag, startPoint x: 295, startPoint y: 487, endPoint x: 145, endPoint y: 456, distance: 153.1
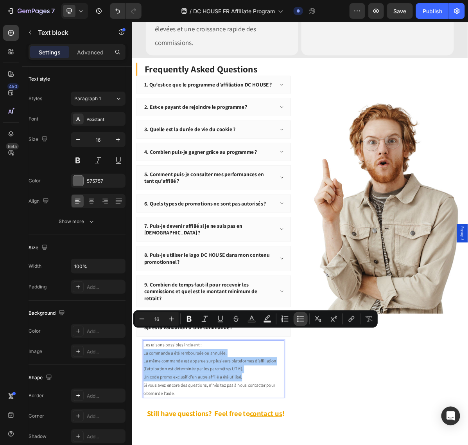
click at [298, 320] on icon "Editor contextual toolbar" at bounding box center [301, 319] width 8 height 8
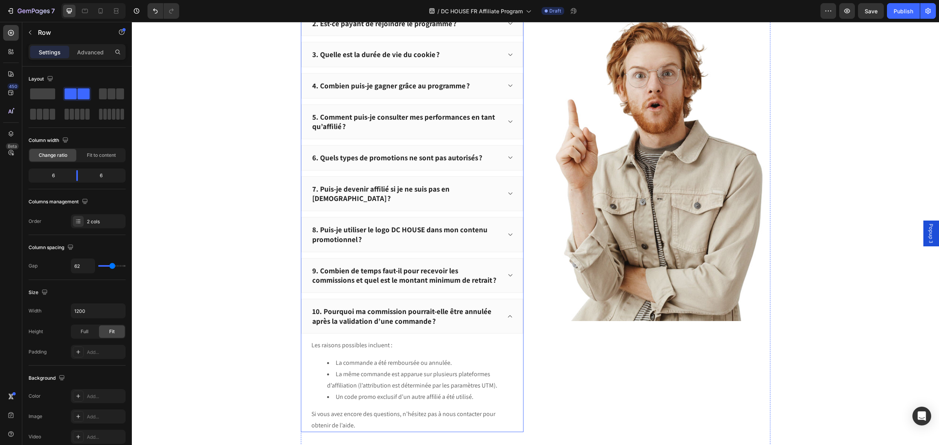
scroll to position [1016, 0]
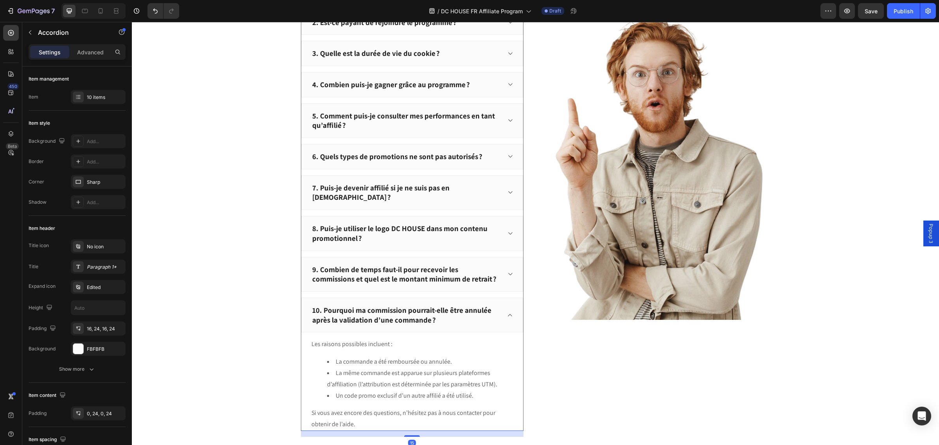
click at [375, 312] on icon at bounding box center [510, 315] width 6 height 6
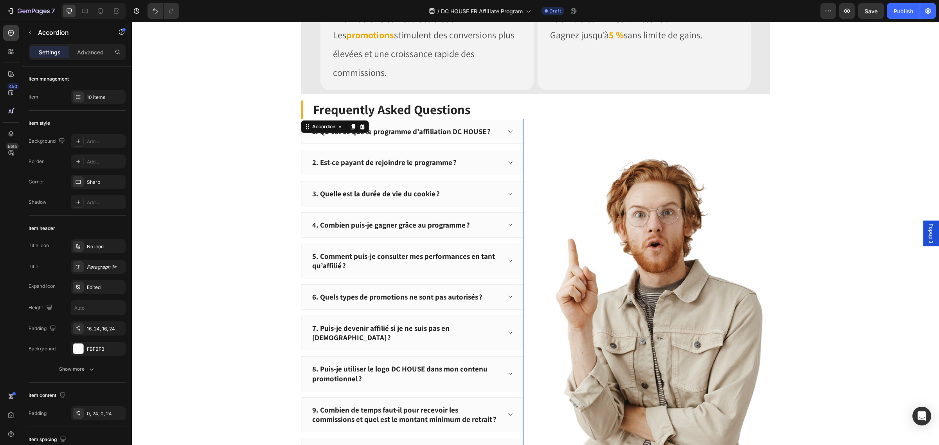
scroll to position [918, 0]
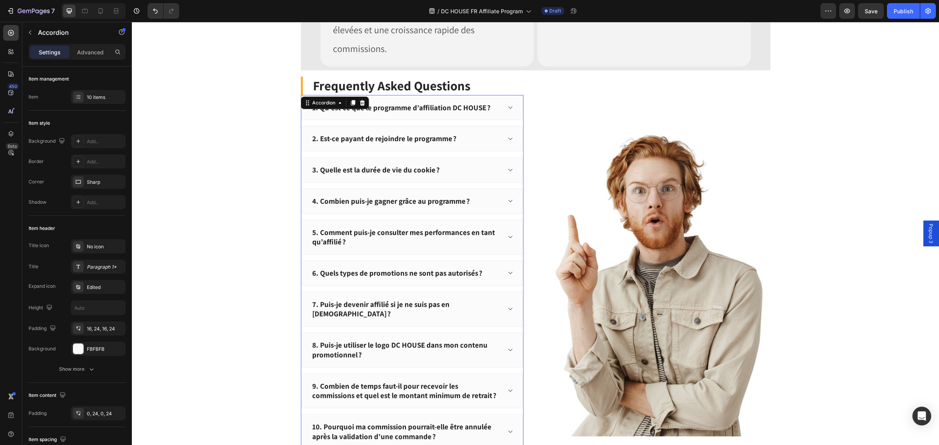
click at [352, 189] on div "4. Combien puis-je gagner grâce au programme ?" at bounding box center [412, 201] width 222 height 25
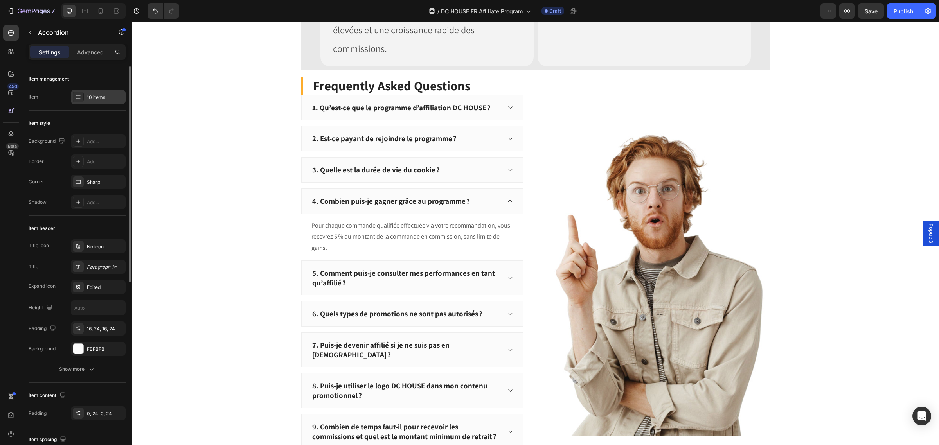
click at [101, 102] on div "10 items" at bounding box center [98, 97] width 55 height 14
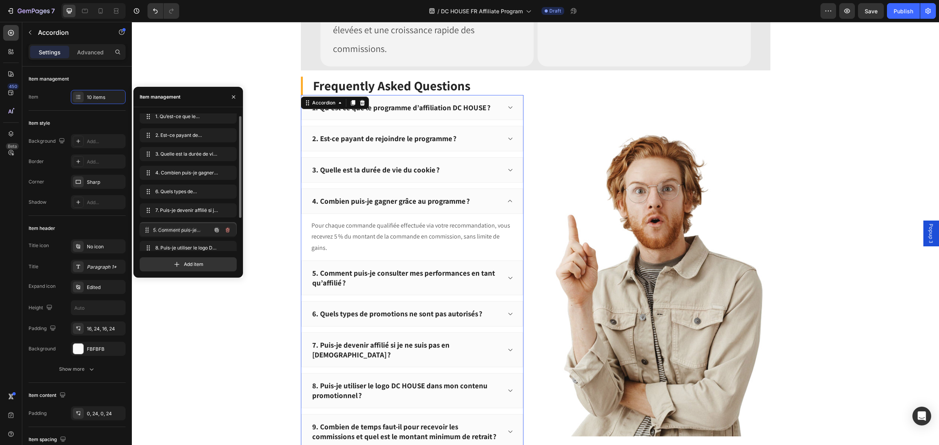
scroll to position [6, 0]
drag, startPoint x: 157, startPoint y: 195, endPoint x: 161, endPoint y: 218, distance: 24.2
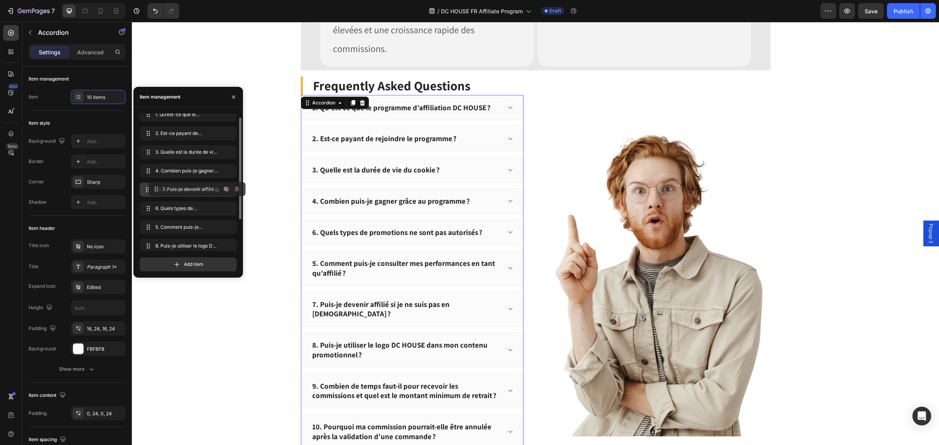
drag, startPoint x: 144, startPoint y: 227, endPoint x: 211, endPoint y: 184, distance: 79.6
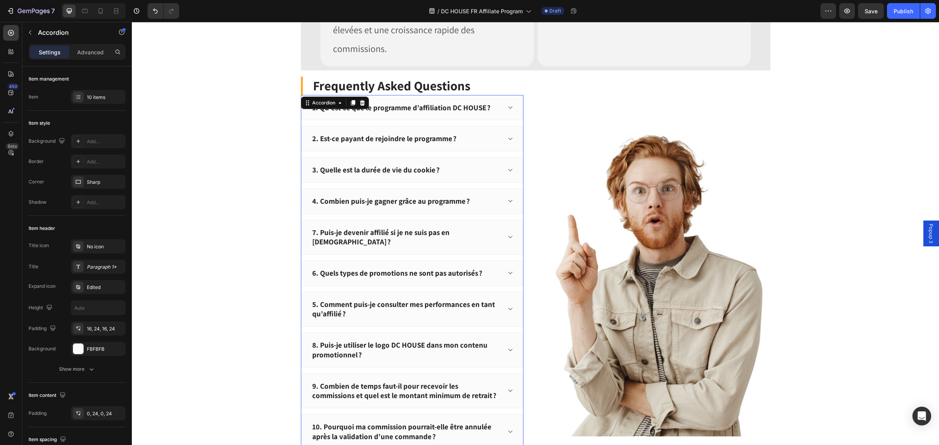
click at [375, 261] on div "6. Quels types de promotions ne sont pas autorisés ?" at bounding box center [412, 273] width 222 height 25
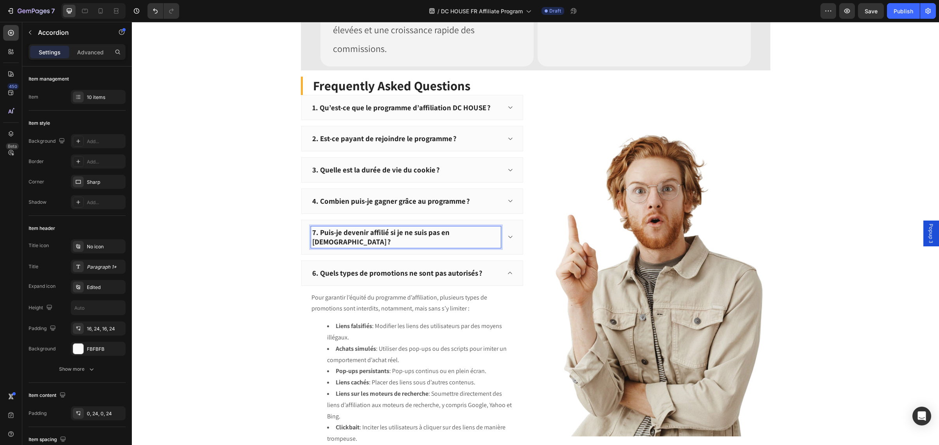
click at [314, 228] on p "7. Puis-je devenir affilié si je ne suis pas en [DEMOGRAPHIC_DATA] ?" at bounding box center [405, 237] width 187 height 19
click at [312, 228] on p "7. Puis-je devenir affilié si je ne suis pas en [DEMOGRAPHIC_DATA] ?" at bounding box center [405, 237] width 187 height 19
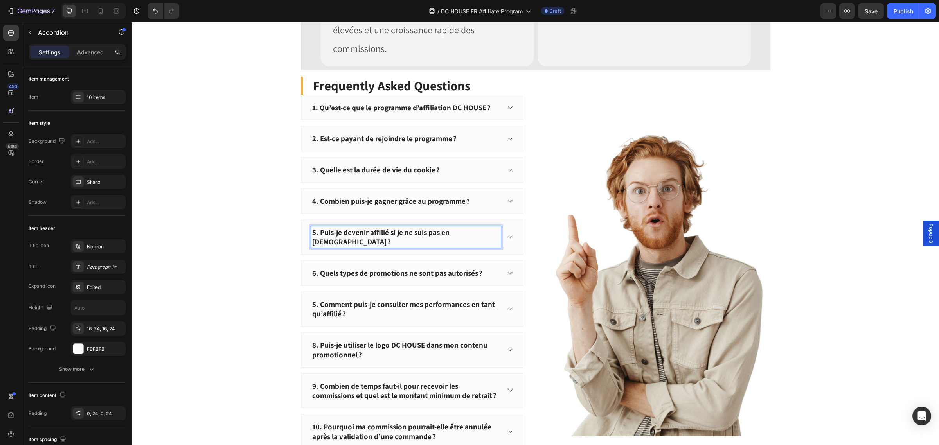
click at [328, 300] on p "5. Comment puis-je consulter mes performances en tant qu’affilié ?" at bounding box center [405, 309] width 187 height 19
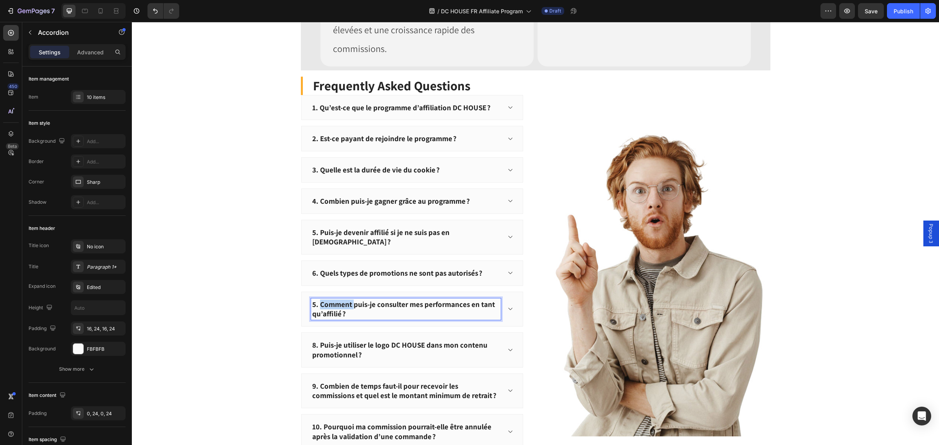
click at [328, 300] on p "5. Comment puis-je consulter mes performances en tant qu’affilié ?" at bounding box center [405, 309] width 187 height 19
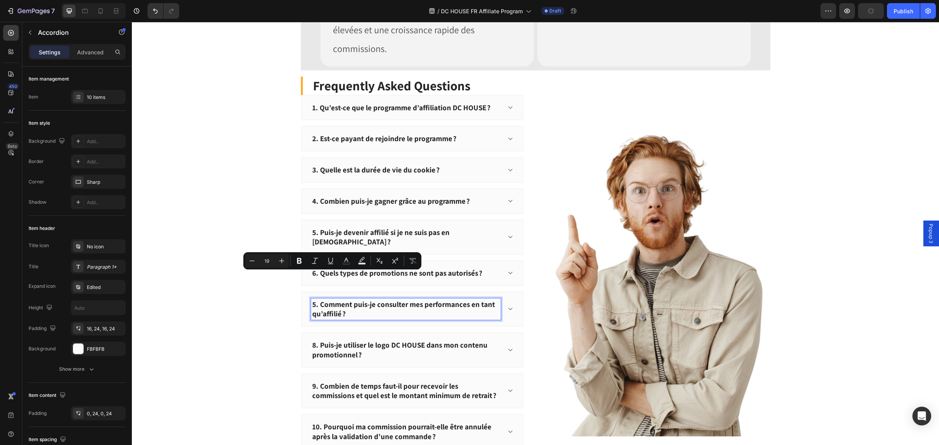
click at [312, 300] on p "5. Comment puis-je consulter mes performances en tant qu’affilié ?" at bounding box center [405, 309] width 187 height 19
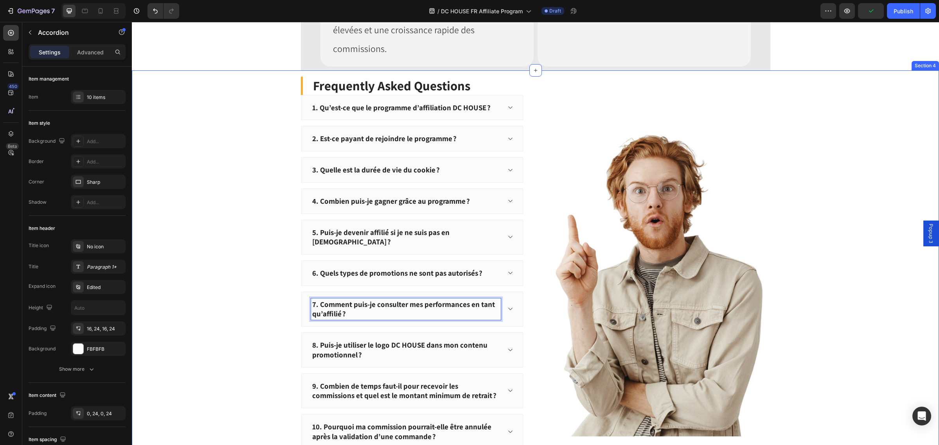
click at [257, 272] on div "Frequently Asked Questions Heading 1. Qu’est-ce que le programme d’affiliation …" at bounding box center [536, 280] width 796 height 406
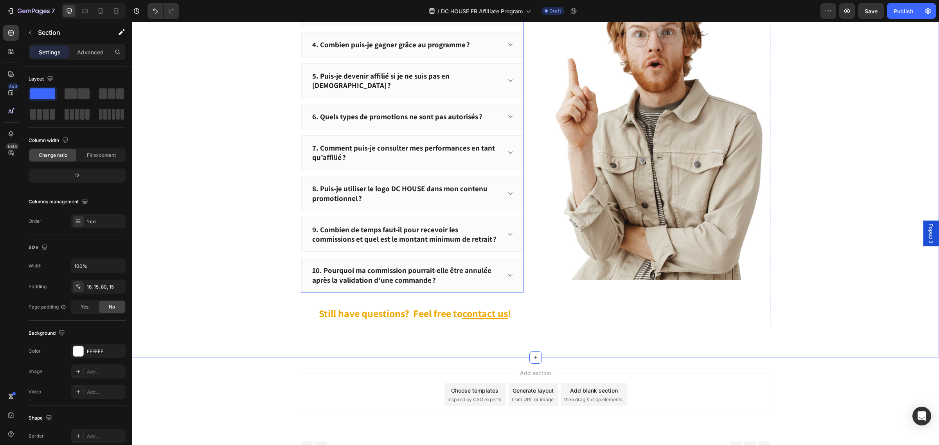
scroll to position [1057, 0]
click at [375, 305] on div "Frequently Asked Questions Heading 1. Qu’est-ce que le programme d’affiliation …" at bounding box center [536, 122] width 470 height 406
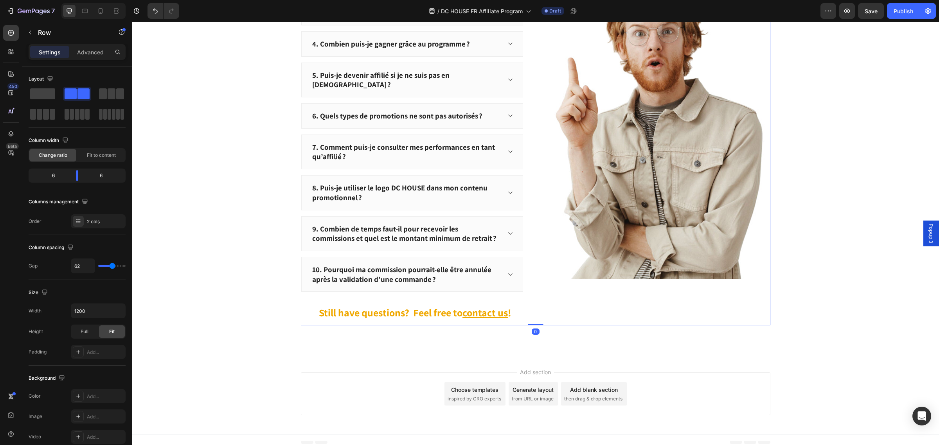
click at [375, 305] on div "Frequently Asked Questions Heading 1. Qu’est-ce que le programme d’affiliation …" at bounding box center [536, 122] width 470 height 406
click at [375, 308] on u "contact us" at bounding box center [485, 312] width 45 height 13
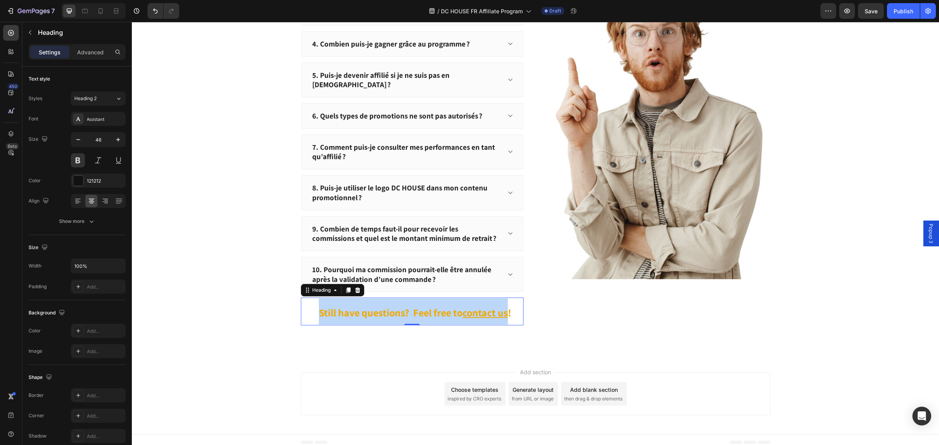
click at [375, 316] on p "Still have questions? Feel free to contact us !" at bounding box center [415, 312] width 215 height 26
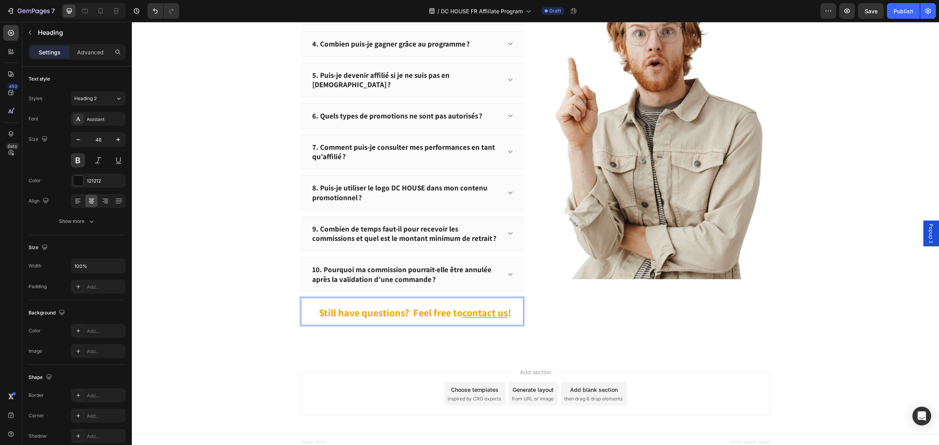
click at [375, 306] on span "Still have questions? Feel free to" at bounding box center [391, 312] width 144 height 13
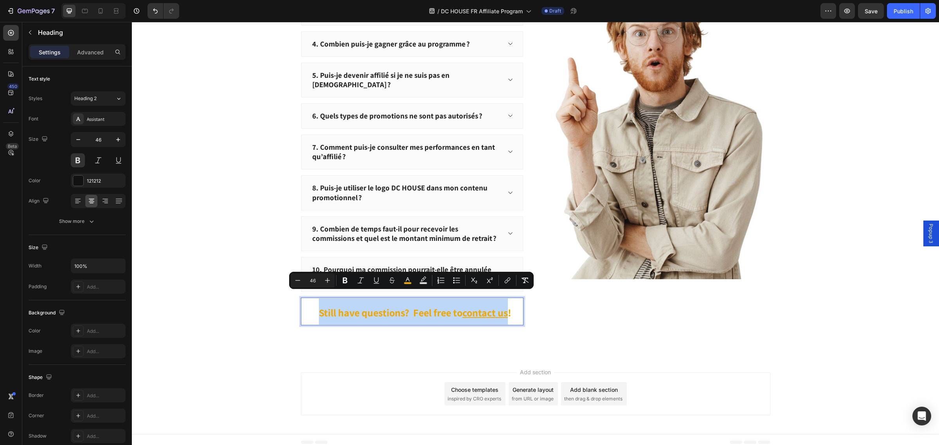
scroll to position [1054, 0]
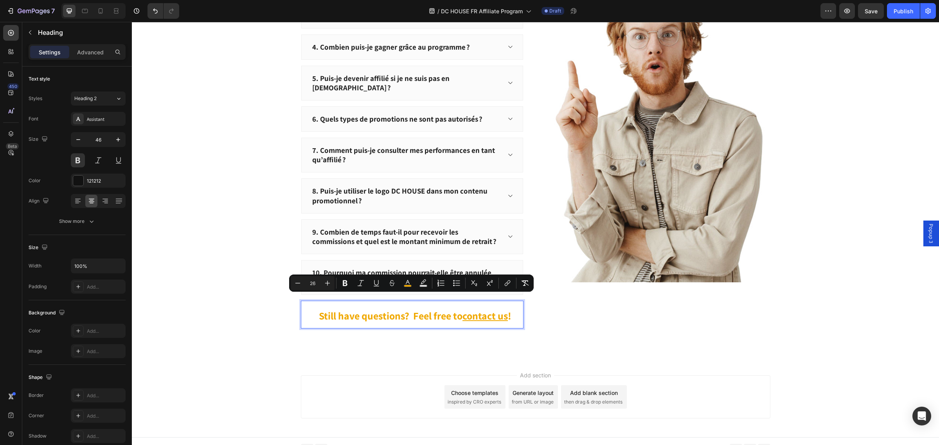
click at [375, 310] on p "Still have questions? Feel free to contact us !" at bounding box center [415, 315] width 215 height 26
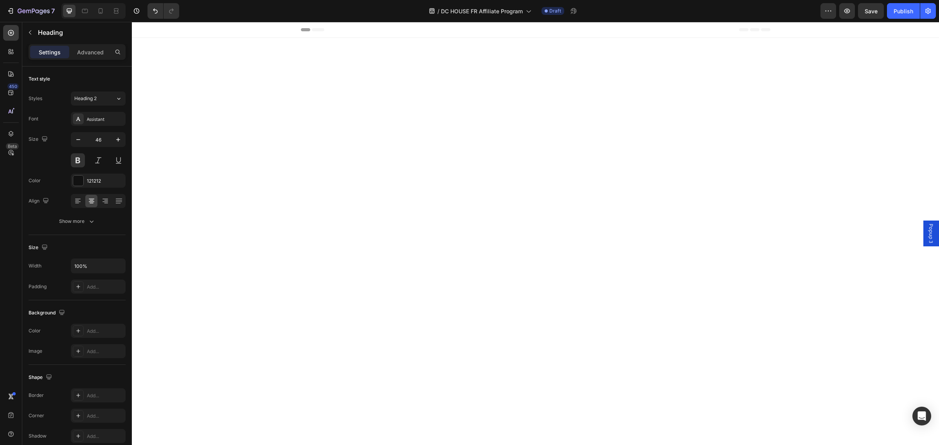
scroll to position [1054, 0]
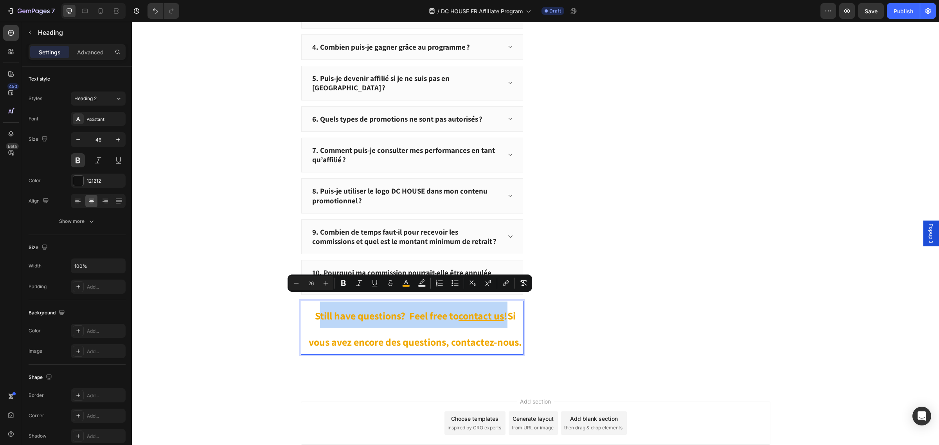
drag, startPoint x: 505, startPoint y: 314, endPoint x: 314, endPoint y: 302, distance: 191.8
click at [314, 302] on p "Still have questions? Feel free to contact us !Si vous avez encore des question…" at bounding box center [415, 328] width 215 height 52
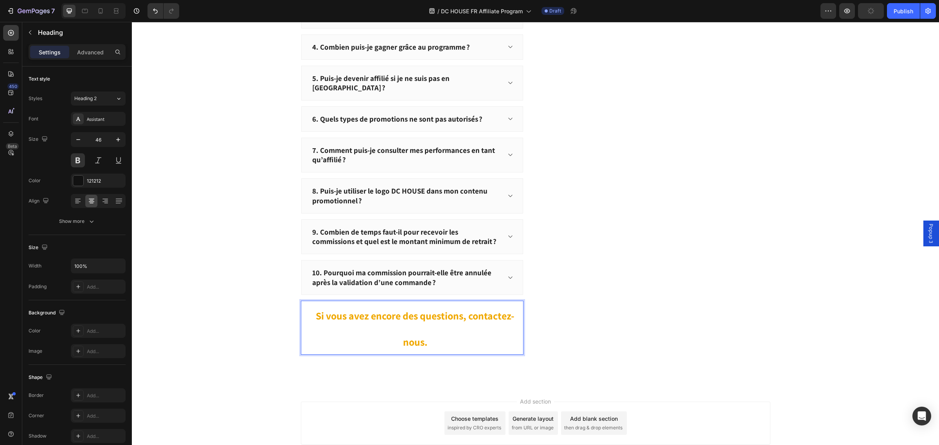
click at [457, 323] on p "Si vous avez encore des questions, contactez-nous." at bounding box center [415, 328] width 215 height 52
click at [382, 328] on p "Si vous avez encore des questions, contactez-nous." at bounding box center [415, 328] width 215 height 52
click at [450, 333] on p "Si vous avez encore des questions, contactez-nous." at bounding box center [415, 328] width 215 height 52
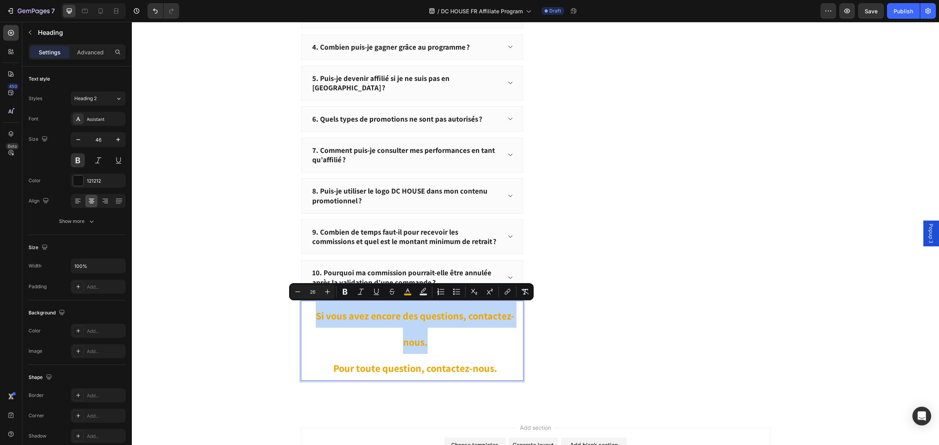
drag, startPoint x: 437, startPoint y: 339, endPoint x: 308, endPoint y: 305, distance: 134.0
click at [308, 305] on p "Si vous avez encore des questions, contactez-nous. Pour toute question, contact…" at bounding box center [415, 341] width 215 height 78
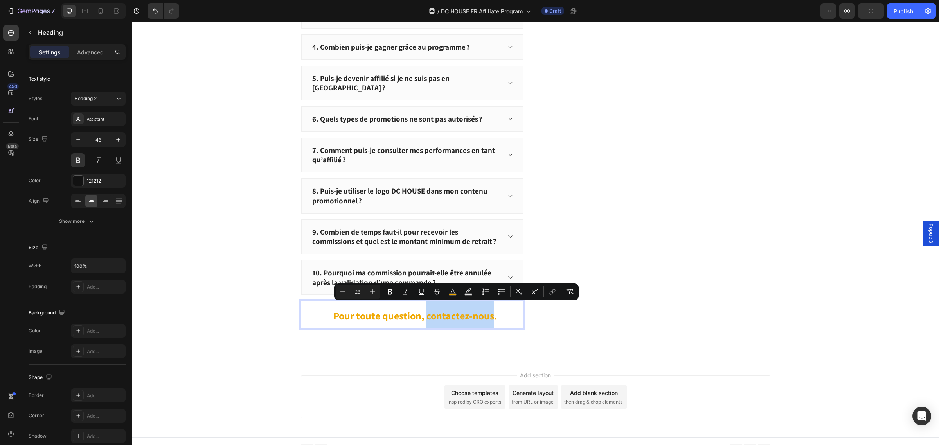
drag, startPoint x: 423, startPoint y: 308, endPoint x: 488, endPoint y: 312, distance: 65.1
click at [488, 312] on span "Pour toute question, contactez-nous." at bounding box center [415, 315] width 164 height 13
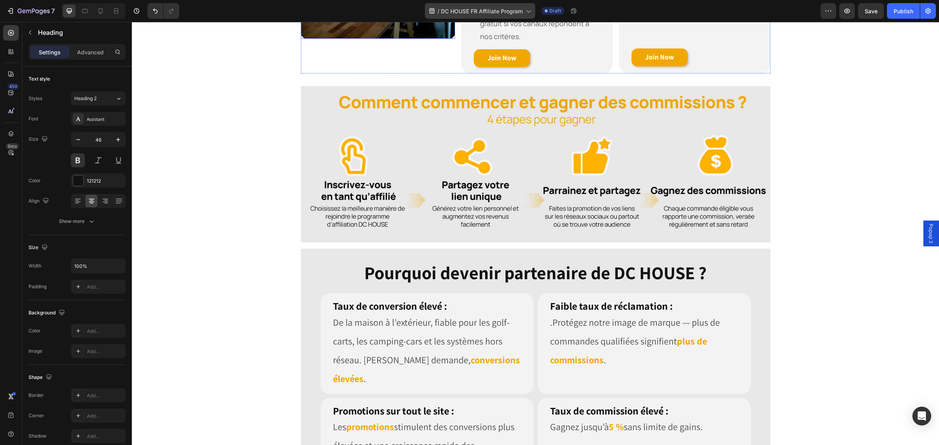
scroll to position [222, 0]
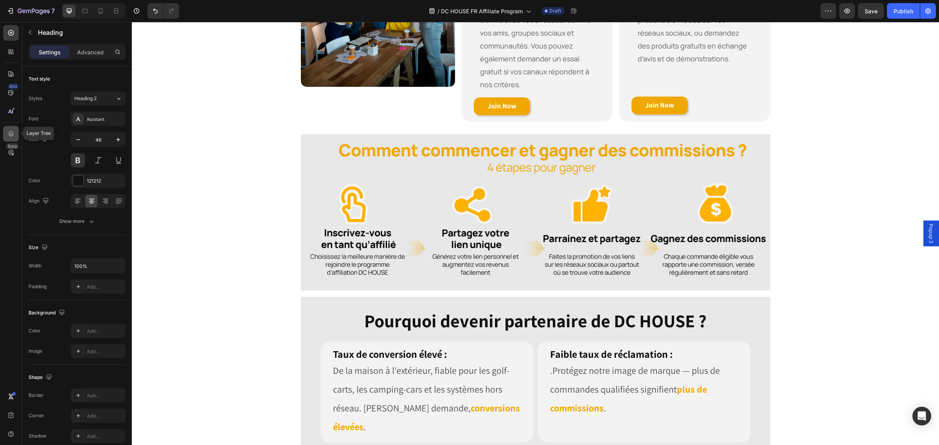
click at [10, 133] on icon at bounding box center [11, 133] width 5 height 5
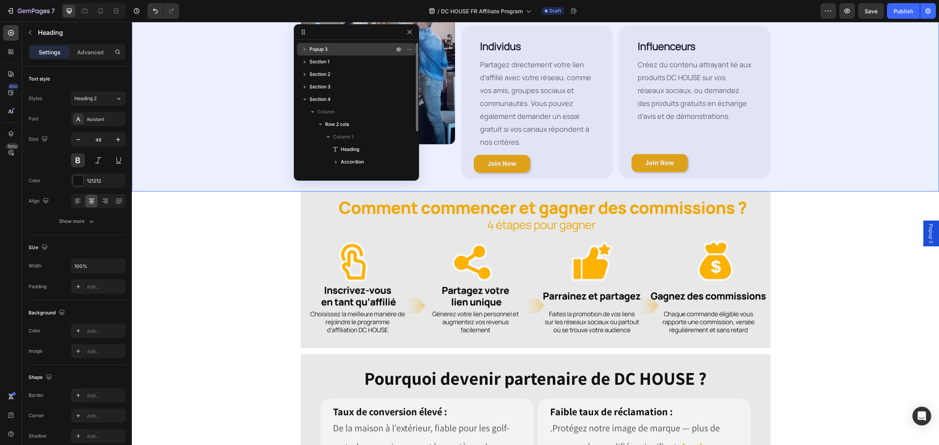
scroll to position [75, 0]
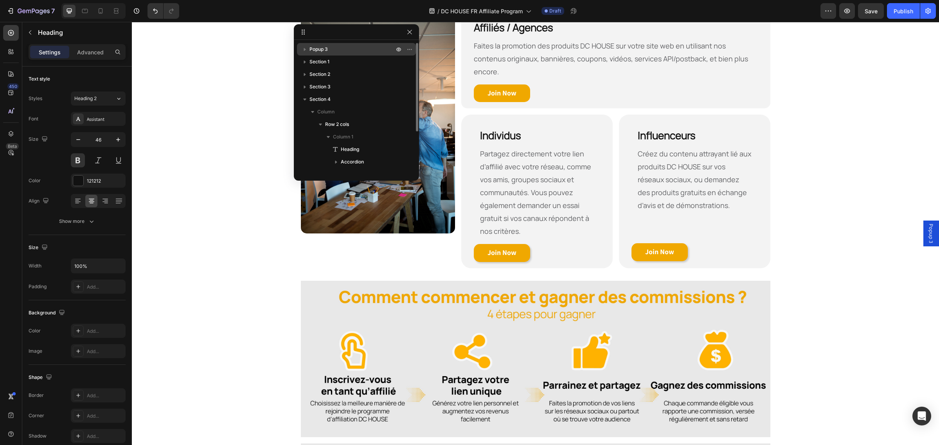
click at [331, 52] on p "Popup 3" at bounding box center [353, 49] width 86 height 8
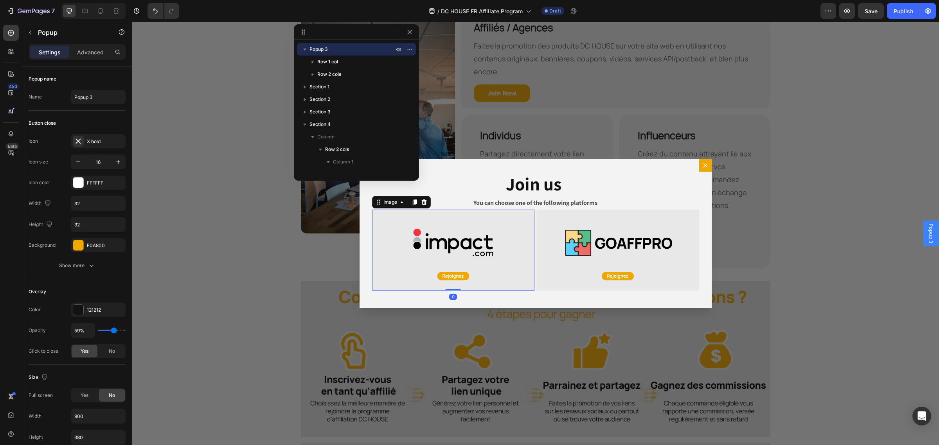
click at [501, 228] on img "Dialog body" at bounding box center [453, 250] width 163 height 81
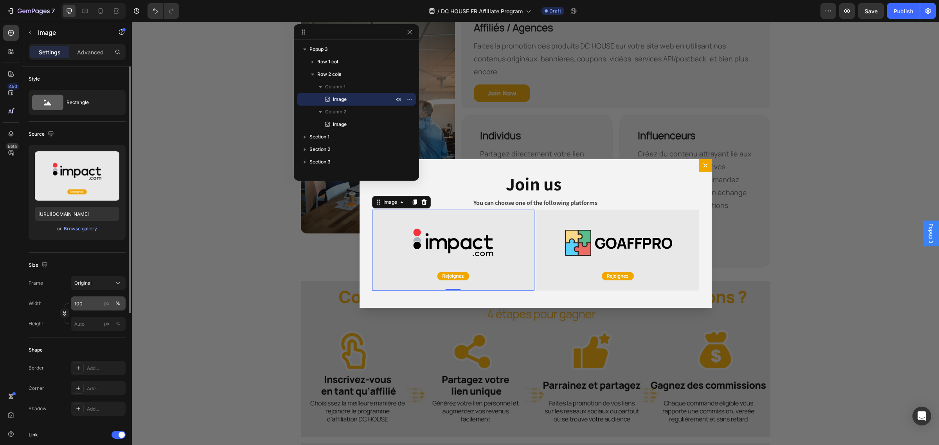
scroll to position [98, 0]
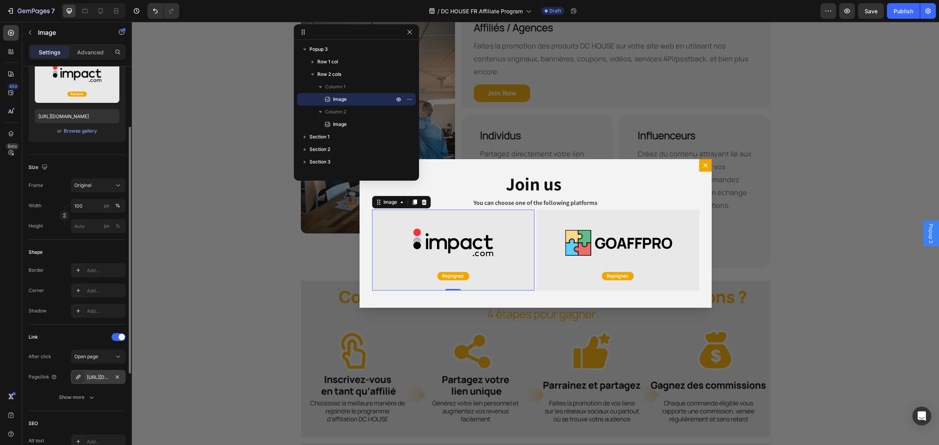
click at [104, 377] on div "https://app.impact.com/campaign-promo-signup/DC-HOUSE-US.brand?execution=e1s1&#…" at bounding box center [98, 377] width 23 height 7
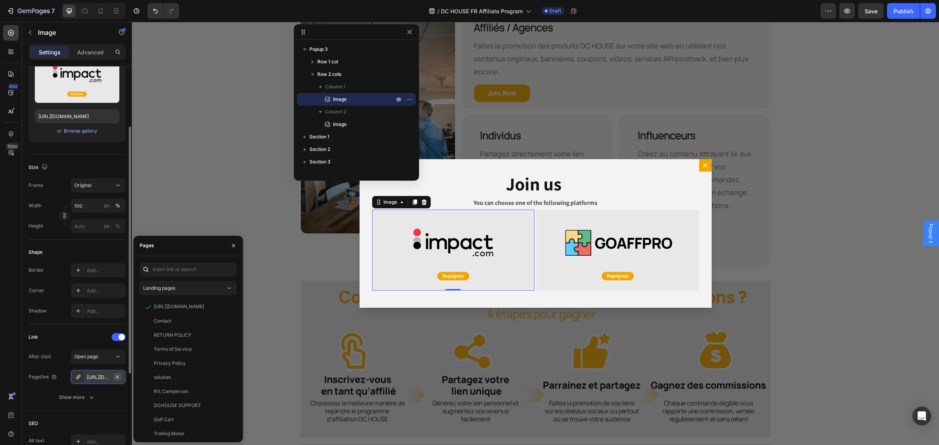
click at [117, 377] on icon "button" at bounding box center [117, 377] width 6 height 6
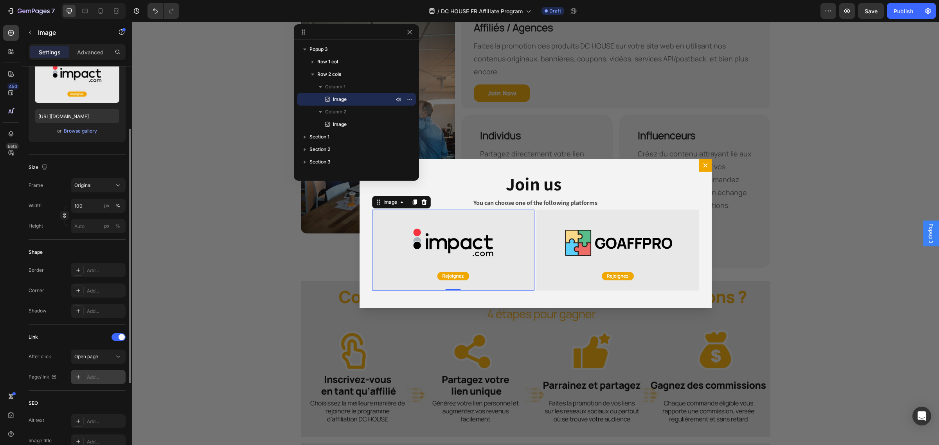
click at [104, 377] on div "Add..." at bounding box center [105, 377] width 37 height 7
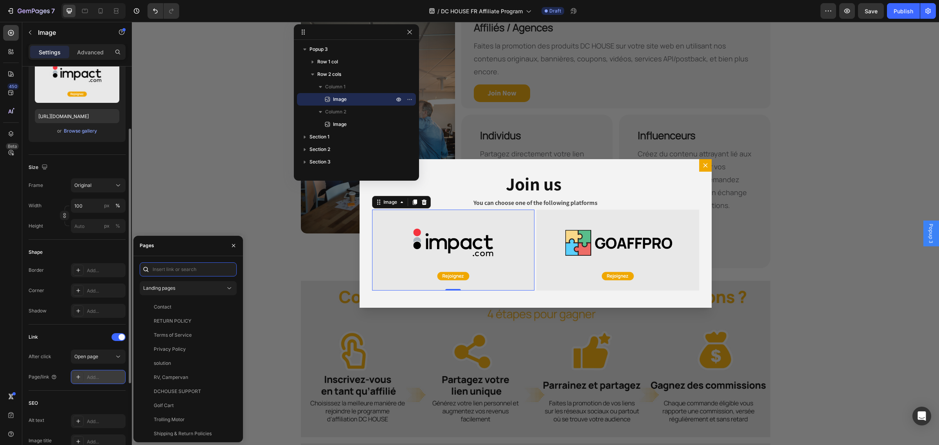
paste input "fr-dchousepower.goaffpro.com"
type input "fr-dchousepower.goaffpro.com"
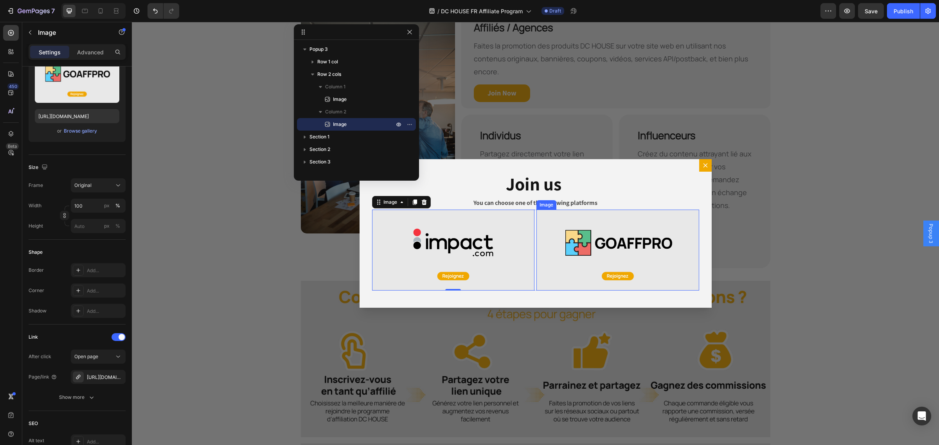
click at [598, 253] on img "Dialog body" at bounding box center [618, 250] width 163 height 81
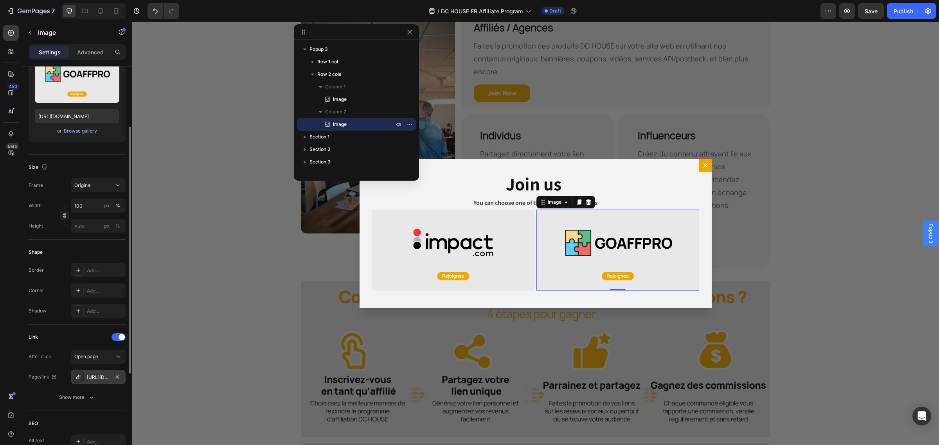
click at [83, 378] on div at bounding box center [78, 377] width 11 height 11
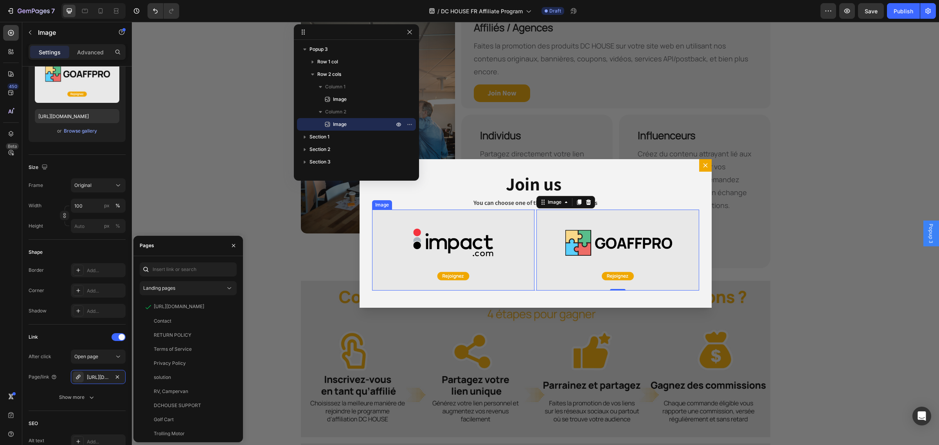
click at [433, 252] on img "Dialog body" at bounding box center [453, 250] width 163 height 81
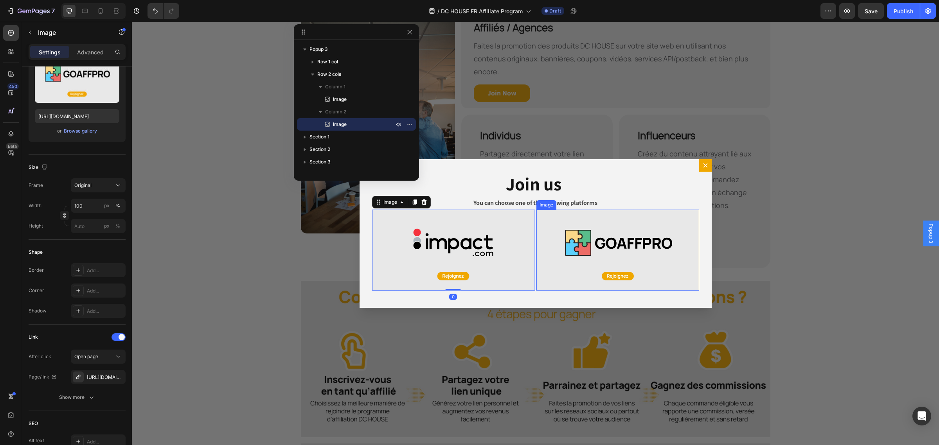
click at [586, 236] on img "Dialog body" at bounding box center [618, 250] width 163 height 81
click at [413, 231] on img "Dialog body" at bounding box center [453, 250] width 163 height 81
click at [604, 237] on img "Dialog body" at bounding box center [618, 250] width 163 height 81
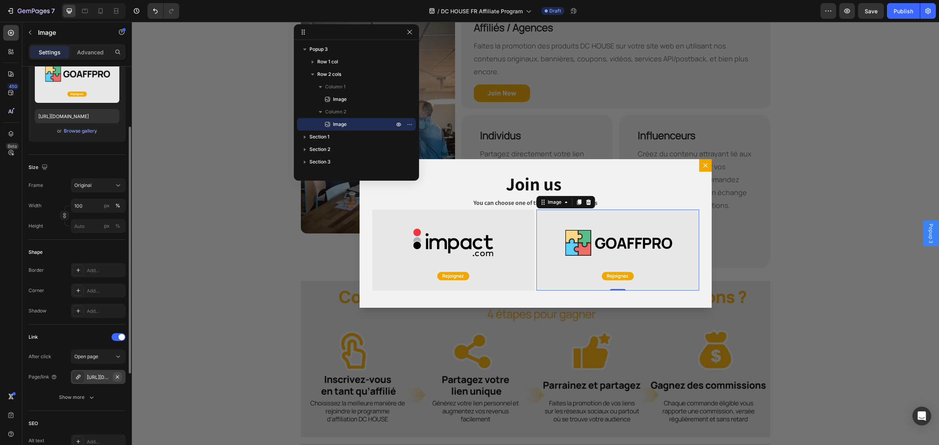
click at [114, 378] on icon "button" at bounding box center [117, 377] width 6 height 6
click at [88, 375] on div "Add..." at bounding box center [105, 377] width 37 height 7
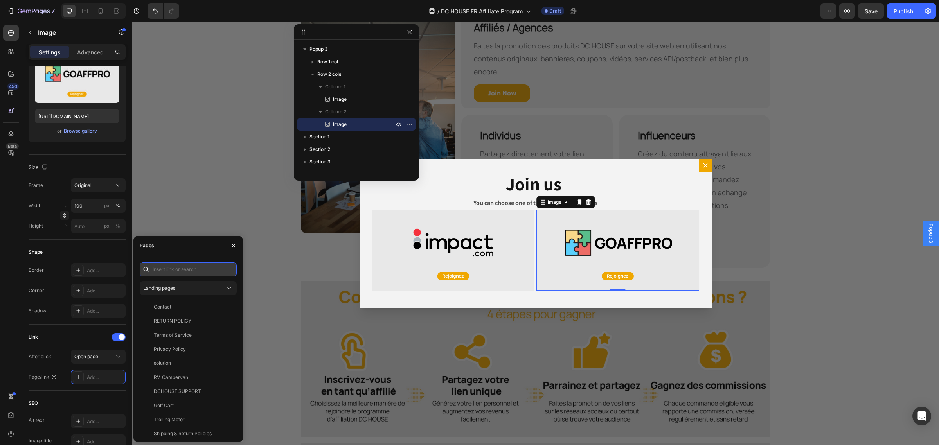
click at [174, 269] on input "text" at bounding box center [188, 270] width 97 height 14
paste input "fr-dchousepower.goaffpro.com"
type input "fr-dchousepower.goaffpro.com"
click at [472, 238] on img "Dialog body" at bounding box center [453, 250] width 163 height 81
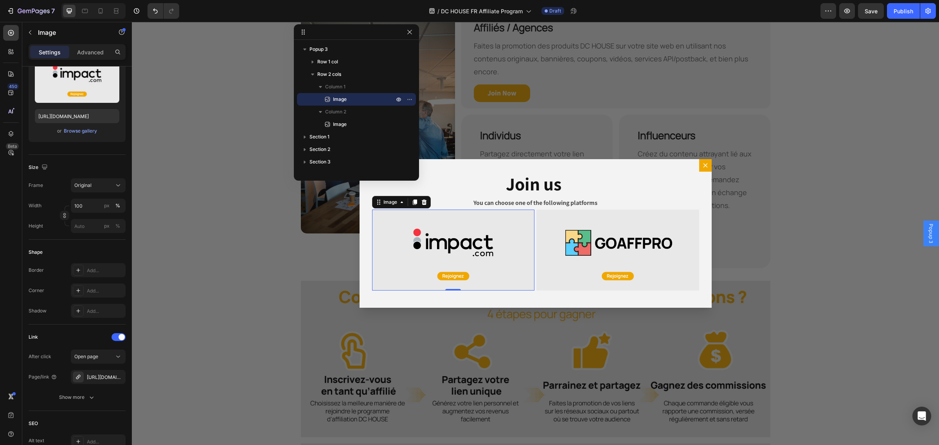
click at [439, 241] on img "Dialog body" at bounding box center [453, 250] width 163 height 81
click at [104, 374] on div "https://fr-dchousepower.goaffpro.com" at bounding box center [98, 377] width 23 height 7
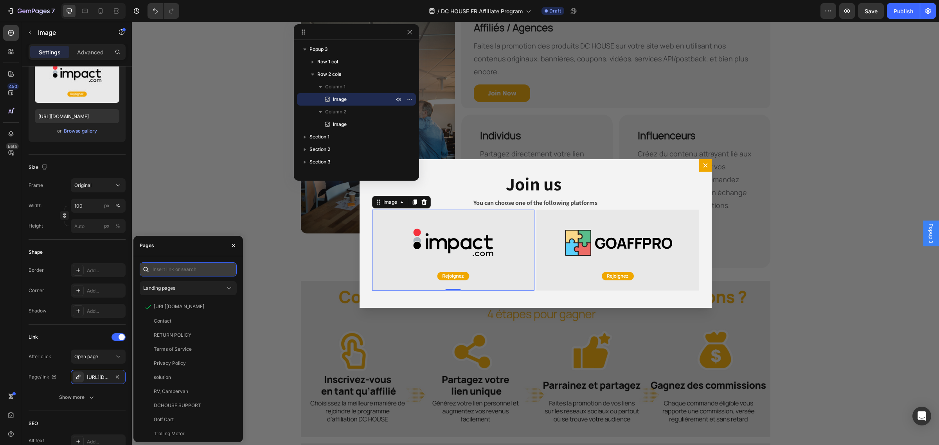
click at [192, 269] on input "text" at bounding box center [188, 270] width 97 height 14
paste input "http://app.impact.com/campaign-campaign-info-v2/DC-HOUSE-FR.brand"
type input "http://app.impact.com/campaign-campaign-info-v2/DC-HOUSE-FR.brand"
click at [118, 376] on icon "button" at bounding box center [117, 377] width 6 height 6
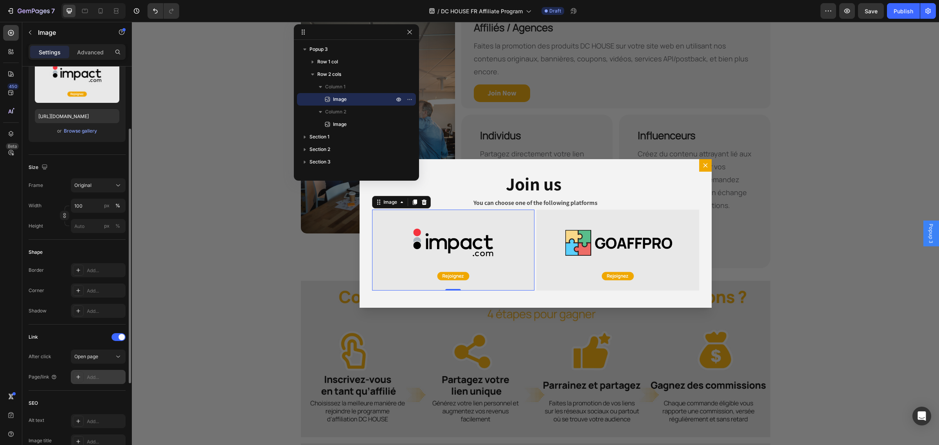
click at [108, 375] on div "Add..." at bounding box center [105, 377] width 37 height 7
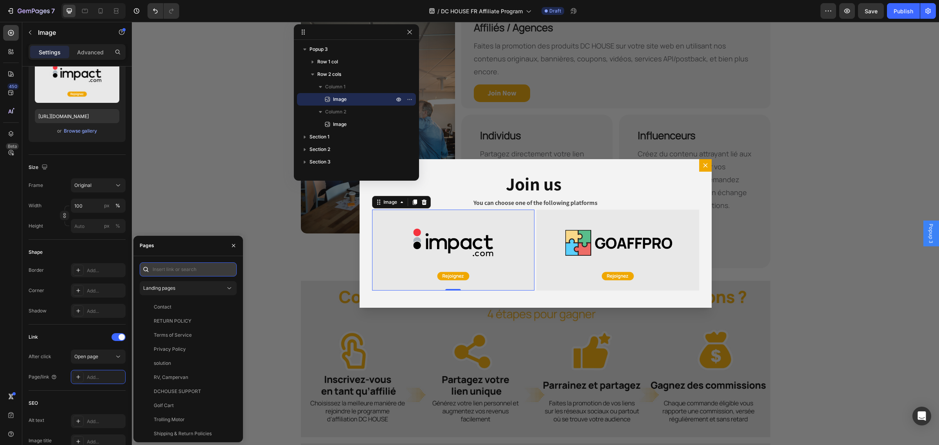
click at [175, 268] on input "text" at bounding box center [188, 270] width 97 height 14
paste input "http://app.impact.com/campaign-campaign-info-v2/DC-HOUSE-FR.brand"
type input "http://app.impact.com/campaign-campaign-info-v2/DC-HOUSE-FR.brand"
click at [593, 180] on h2 "Join us" at bounding box center [535, 184] width 315 height 25
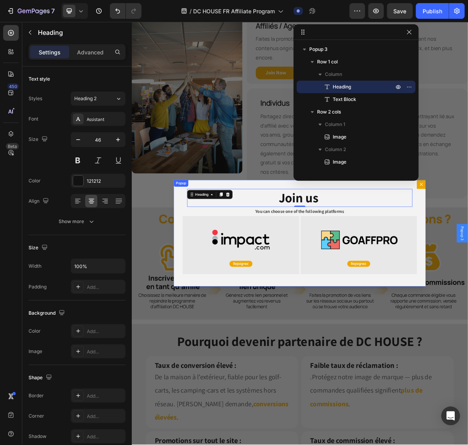
click at [410, 258] on h2 "Join us" at bounding box center [366, 267] width 315 height 25
click at [411, 260] on p "Join us" at bounding box center [366, 267] width 313 height 23
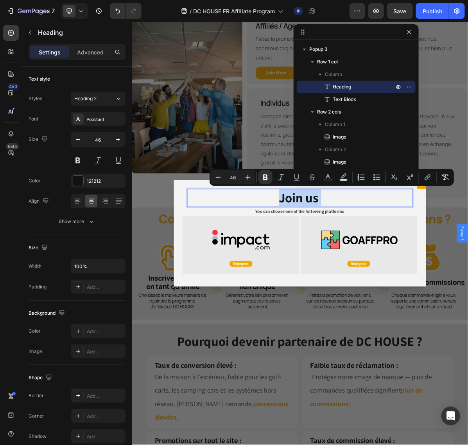
copy p "Join us"
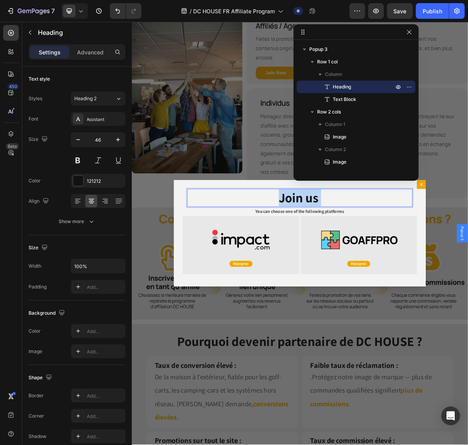
click at [393, 266] on p "Join us" at bounding box center [366, 267] width 313 height 23
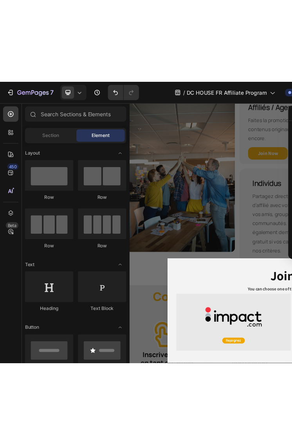
drag, startPoint x: 476, startPoint y: 544, endPoint x: 852, endPoint y: 1000, distance: 592.2
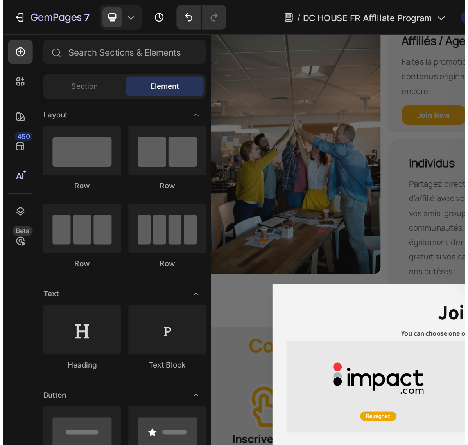
scroll to position [16, 0]
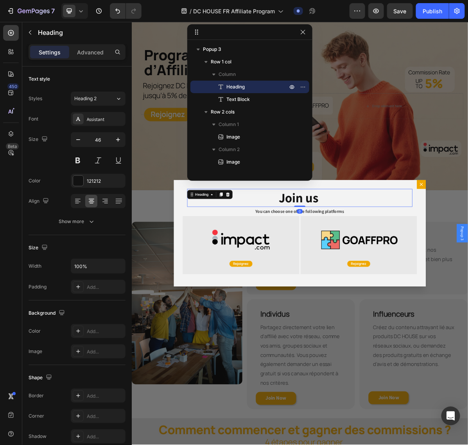
click at [405, 264] on p "⁠⁠⁠⁠⁠⁠⁠ Join us" at bounding box center [366, 267] width 313 height 23
click at [386, 269] on strong "Join us" at bounding box center [365, 267] width 56 height 23
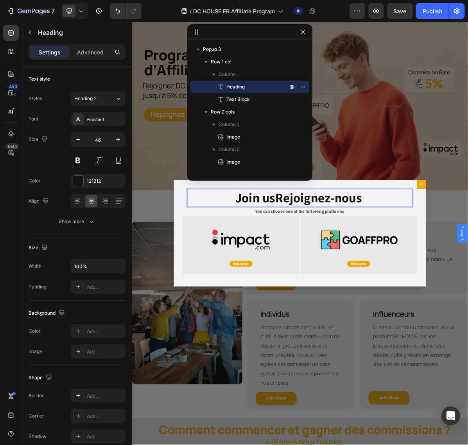
click at [329, 270] on strong "Join usRejoignez-nous" at bounding box center [364, 267] width 177 height 23
click at [430, 287] on p "You can choose one of the following platforms" at bounding box center [366, 286] width 313 height 11
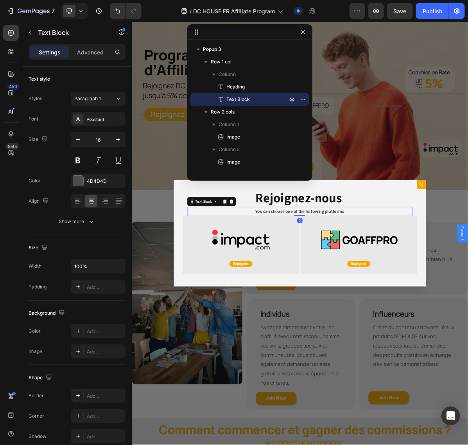
click at [430, 287] on p "You can choose one of the following platforms" at bounding box center [366, 286] width 313 height 11
click at [398, 286] on strong "You can choose one of the following platforms" at bounding box center [367, 286] width 124 height 8
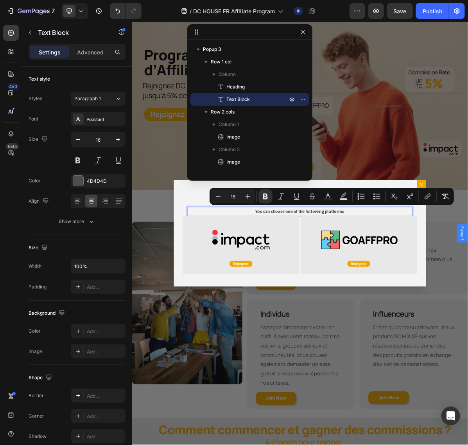
click at [439, 286] on p "You can choose one of the following platforms" at bounding box center [366, 286] width 313 height 11
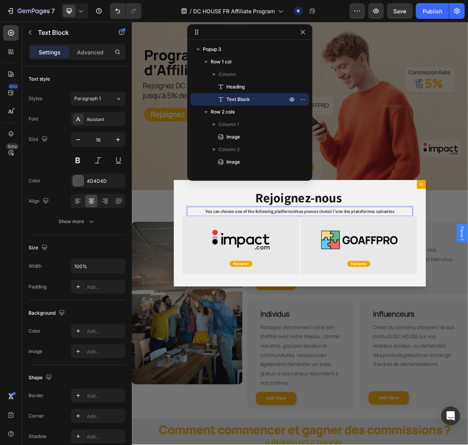
click at [355, 288] on strong "You can choose one of the following platformsVous pouvez choisir l’une des plat…" at bounding box center [366, 286] width 265 height 8
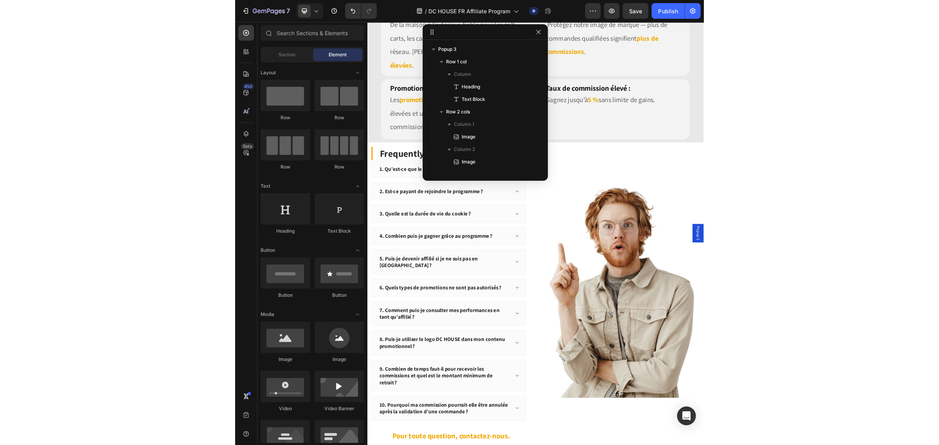
scroll to position [801, 0]
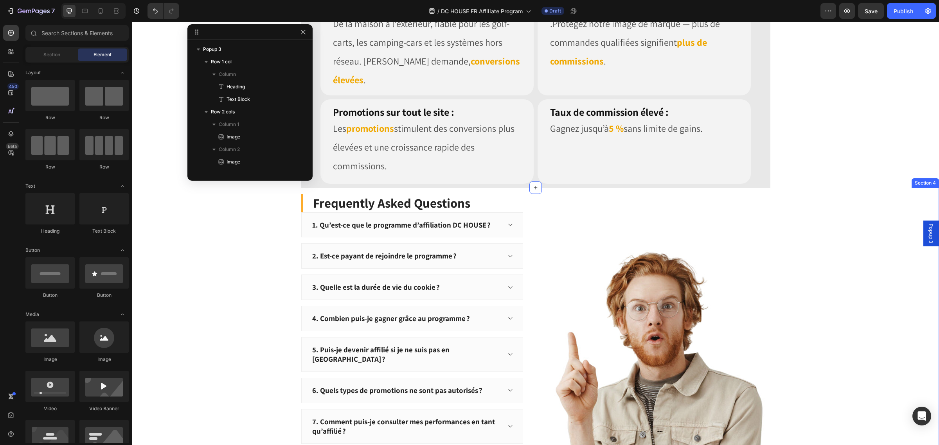
drag, startPoint x: 197, startPoint y: 259, endPoint x: 201, endPoint y: 252, distance: 8.1
click at [197, 260] on div "Frequently Asked Questions Heading 1. Qu’est-ce que le programme d’affiliation …" at bounding box center [536, 397] width 796 height 406
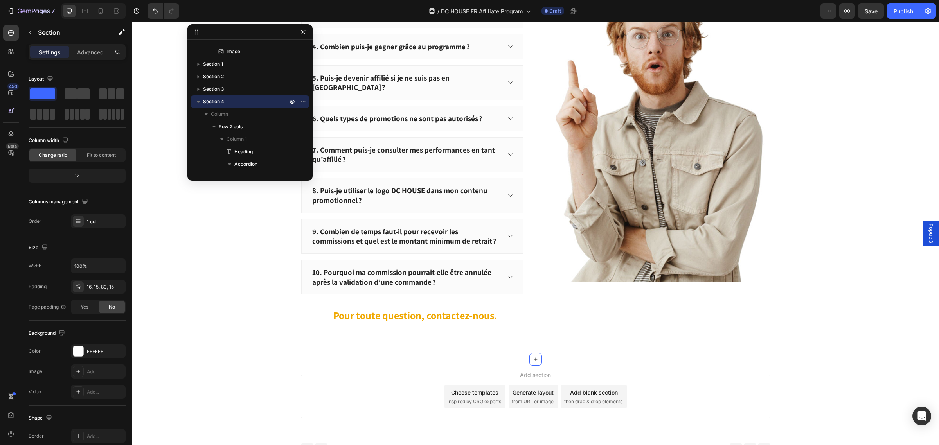
scroll to position [1057, 0]
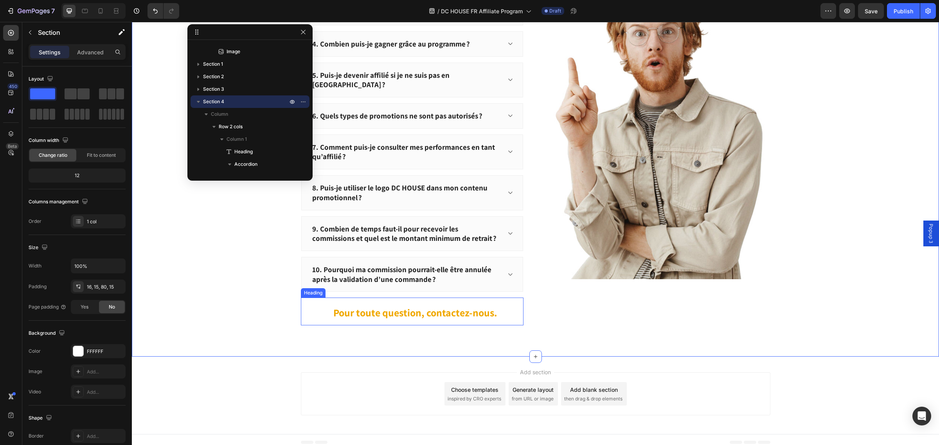
click at [470, 306] on span "Pour toute question, contactez-nous." at bounding box center [415, 312] width 164 height 13
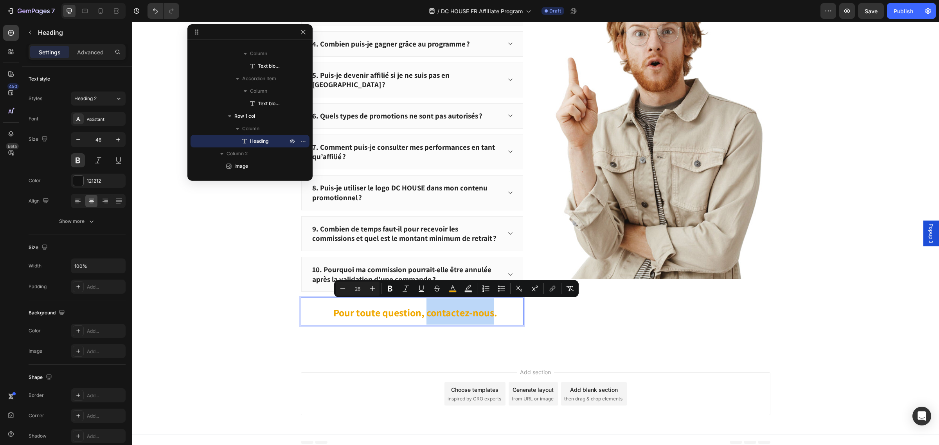
drag, startPoint x: 423, startPoint y: 306, endPoint x: 490, endPoint y: 310, distance: 66.3
click at [490, 310] on span "Pour toute question, contactez-nous." at bounding box center [415, 312] width 164 height 13
click at [554, 290] on icon "Editor contextual toolbar" at bounding box center [553, 289] width 8 height 8
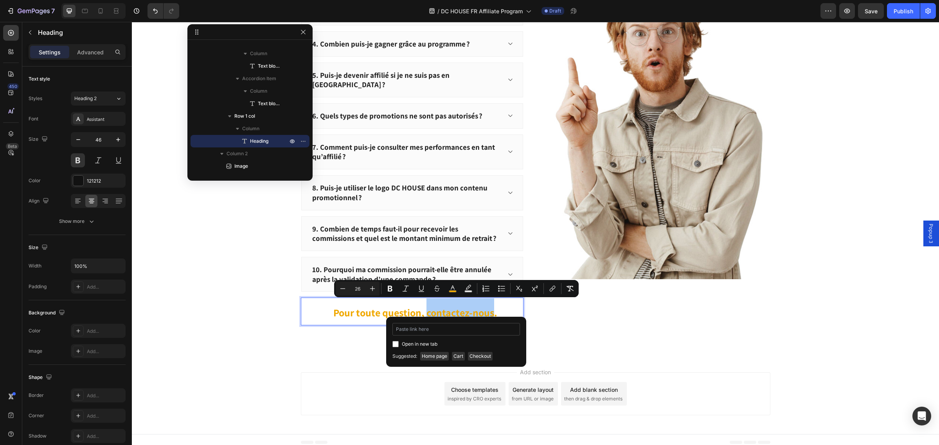
click at [429, 330] on input "Editor contextual toolbar" at bounding box center [457, 329] width 128 height 13
type input "https://fr.dchousepower.com/pages/contact-fr"
click at [398, 346] on input "Editor contextual toolbar" at bounding box center [396, 344] width 6 height 6
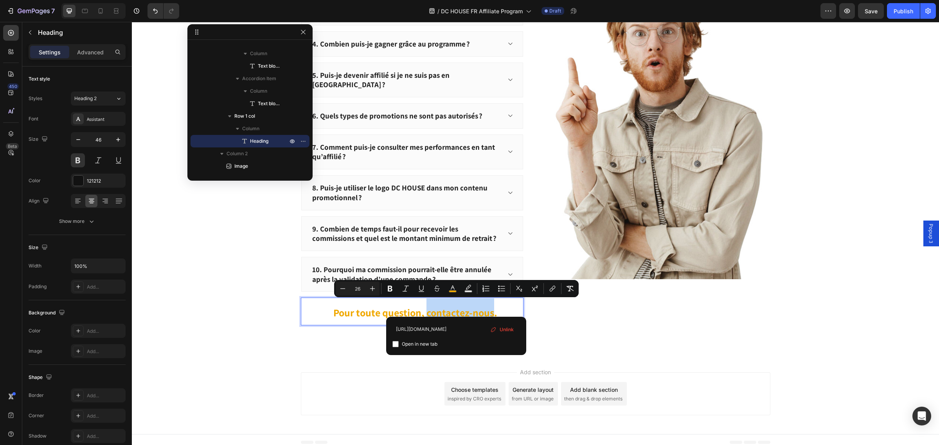
checkbox input "true"
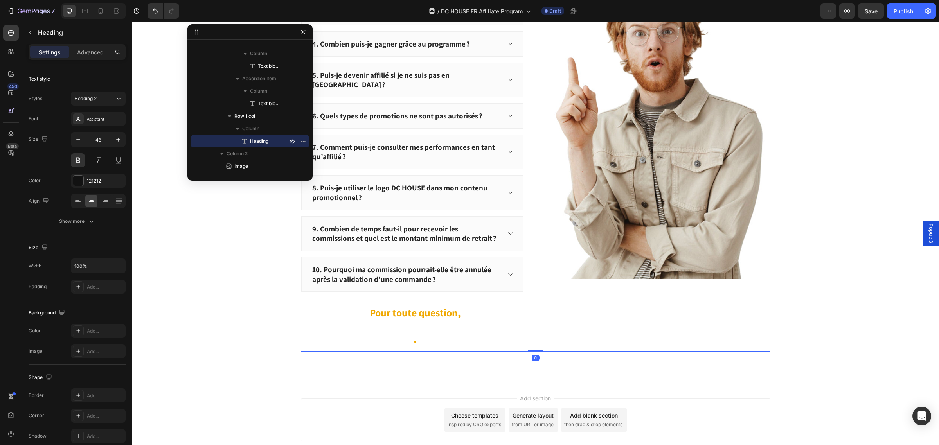
scroll to position [135, 0]
click at [572, 311] on div "Image" at bounding box center [659, 135] width 223 height 432
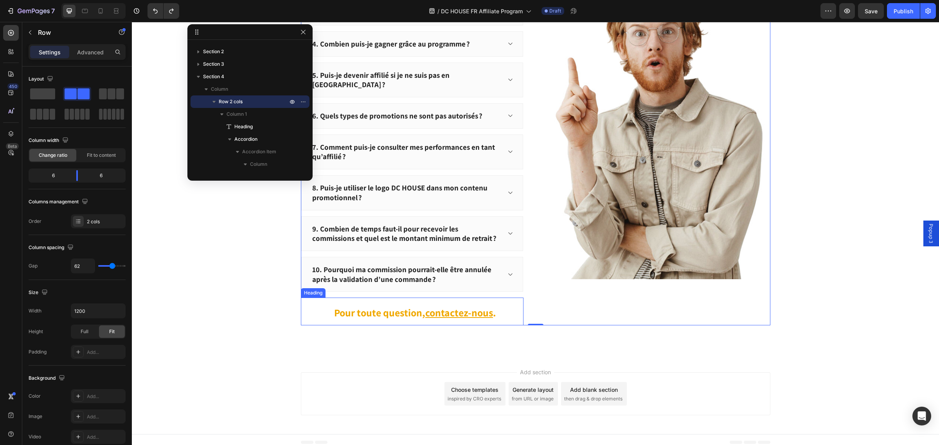
click at [435, 306] on u "contactez-nous" at bounding box center [459, 312] width 68 height 13
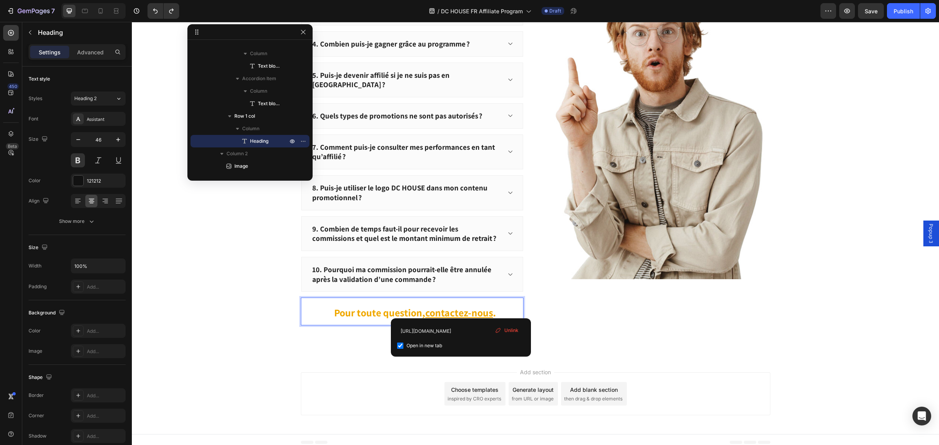
drag, startPoint x: 421, startPoint y: 306, endPoint x: 475, endPoint y: 314, distance: 54.1
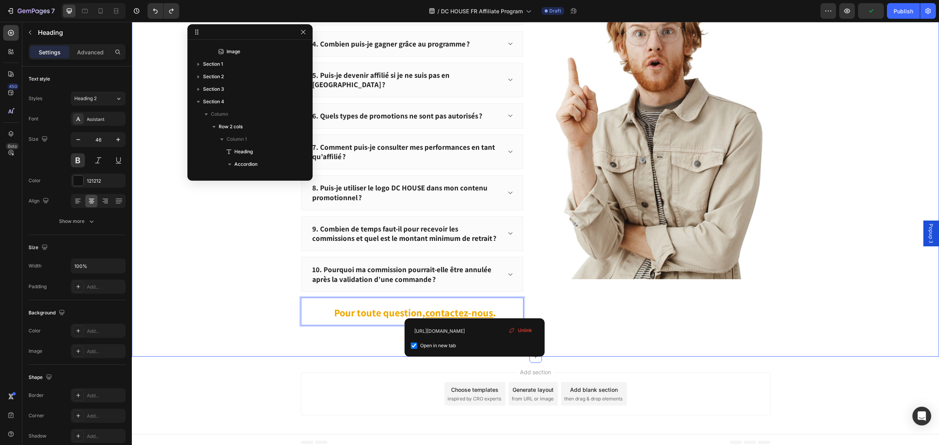
click at [802, 252] on div "Frequently Asked Questions Heading 1. Qu’est-ce que le programme d’affiliation …" at bounding box center [536, 122] width 796 height 406
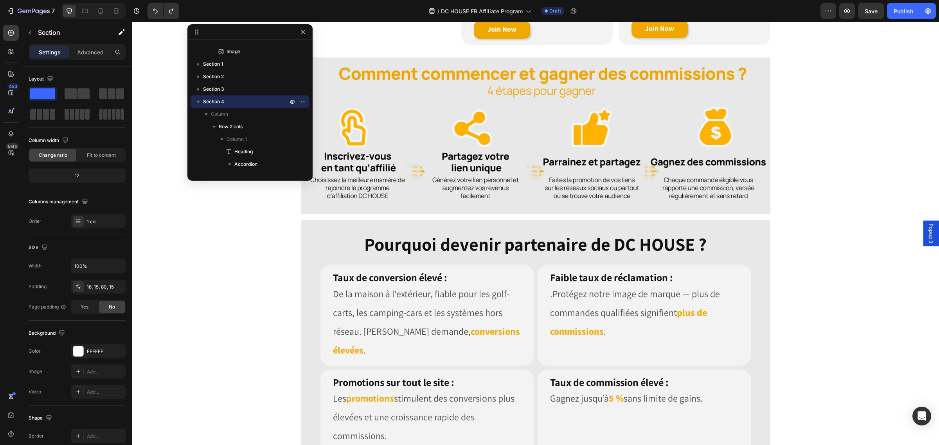
scroll to position [225, 0]
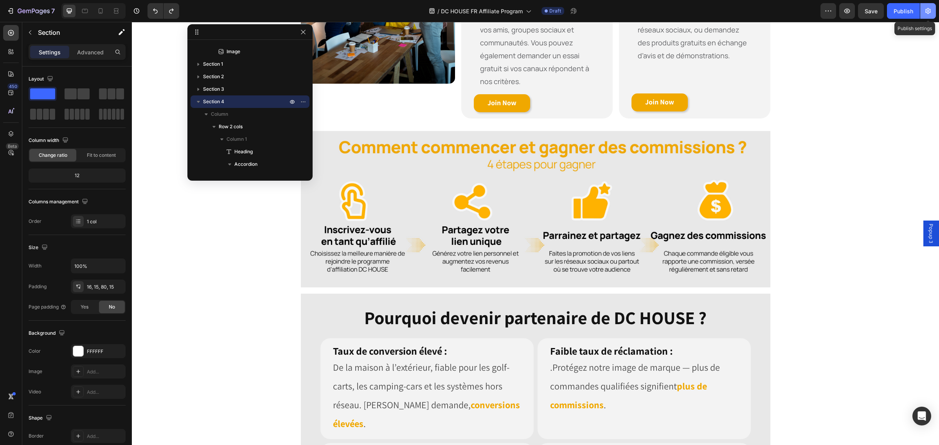
click at [926, 9] on icon "button" at bounding box center [928, 11] width 5 height 6
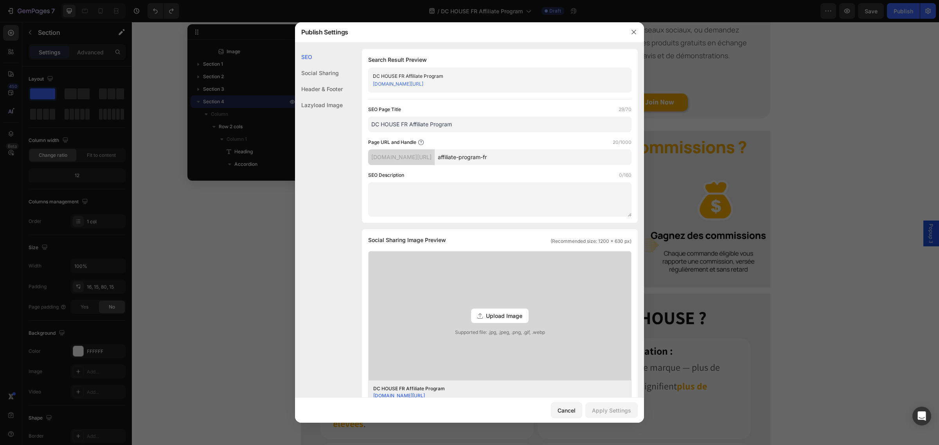
click at [505, 321] on div "Upload Image" at bounding box center [500, 316] width 58 height 14
click at [0, 0] on input "Upload Image Supported file: .jpg, .jpeg, .png, .gif, .webp" at bounding box center [0, 0] width 0 height 0
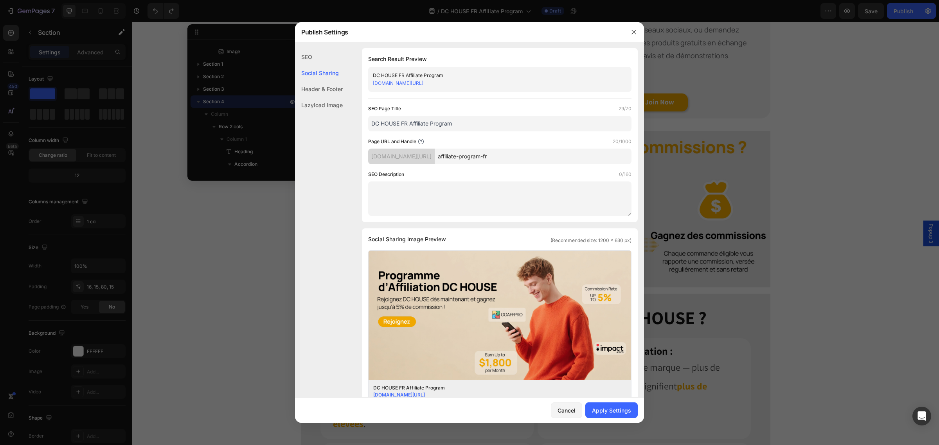
scroll to position [0, 0]
click at [488, 124] on input "DC HOUSE FR Affiliate Program" at bounding box center [499, 125] width 263 height 16
drag, startPoint x: 460, startPoint y: 124, endPoint x: 367, endPoint y: 120, distance: 93.2
click at [367, 120] on div "Search Result Preview DC HOUSE FR Affiliate Program fr-dchousepower.myshopify.c…" at bounding box center [500, 136] width 276 height 174
click at [469, 126] on input "DC HOUSE FR Affiliate Program" at bounding box center [499, 125] width 263 height 16
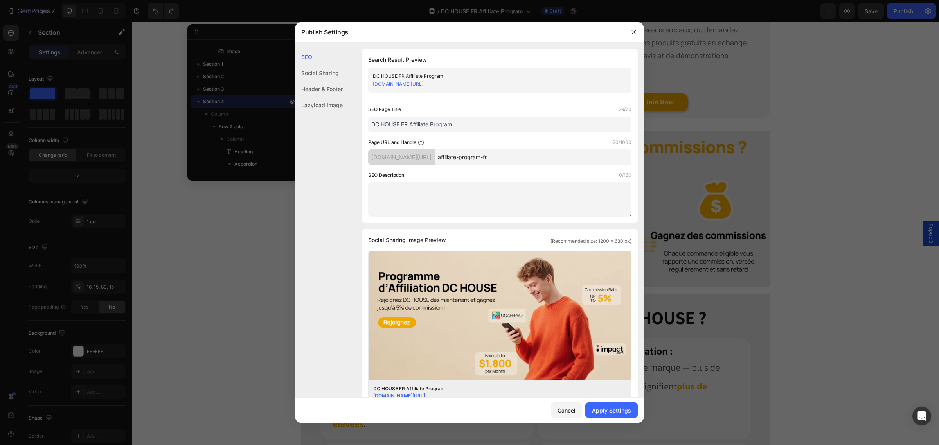
drag, startPoint x: 444, startPoint y: 124, endPoint x: 366, endPoint y: 119, distance: 78.1
click at [366, 119] on div "Search Result Preview DC HOUSE FR Affiliate Program fr-dchousepower.myshopify.c…" at bounding box center [500, 136] width 276 height 174
copy label "SEO Page Title"
drag, startPoint x: 369, startPoint y: 106, endPoint x: 406, endPoint y: 111, distance: 37.0
click at [406, 111] on div "SEO Page Title 29/70" at bounding box center [499, 110] width 263 height 8
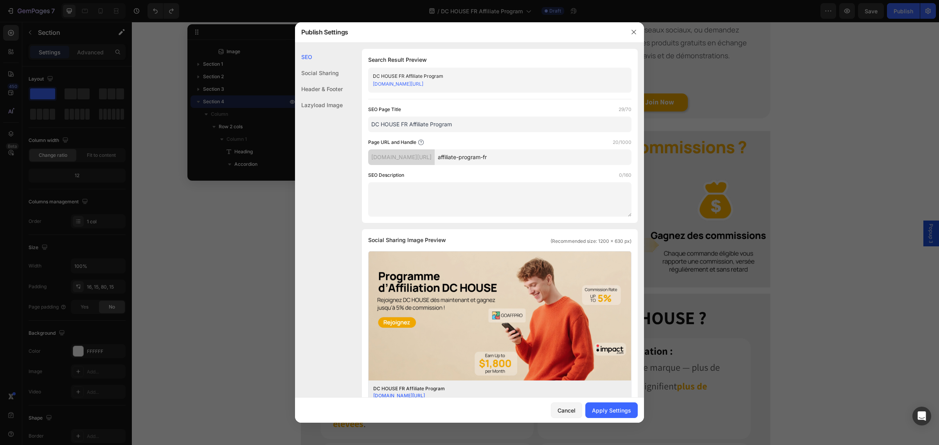
click at [435, 124] on input "DC HOUSE FR Affiliate Program" at bounding box center [499, 125] width 263 height 16
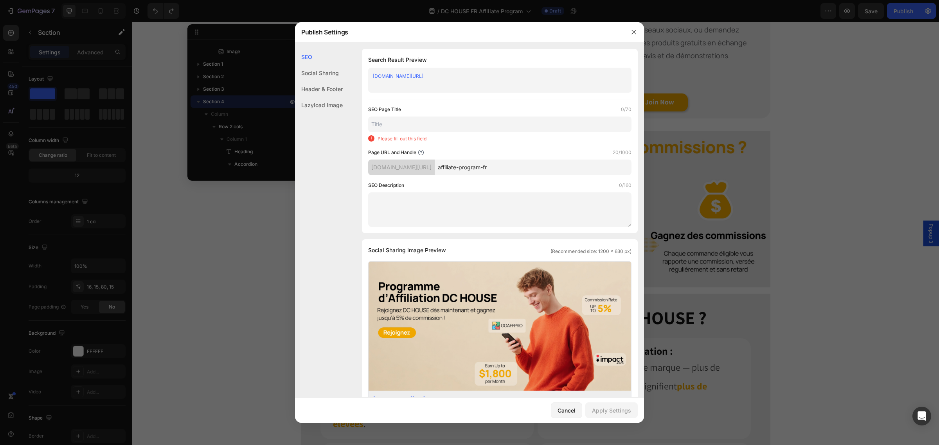
paste input "Programme d’affiliation DC HOUSE FR | Gagnez des commissions en ligne"
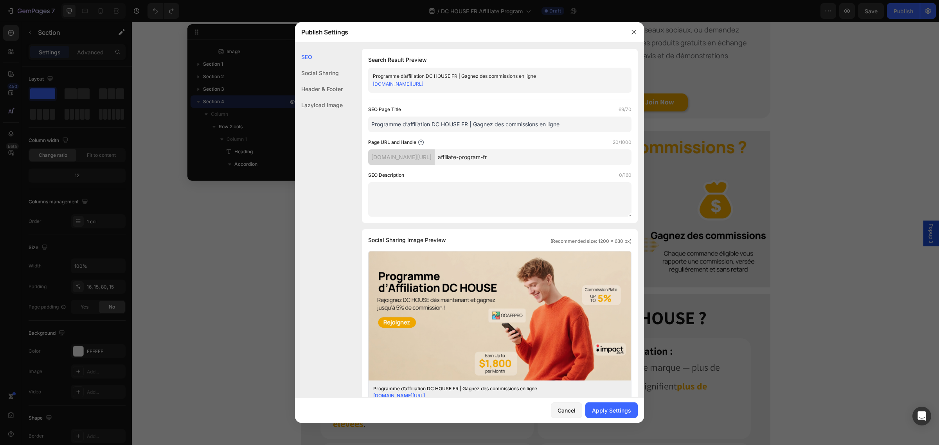
type input "Programme d’affiliation DC HOUSE FR | Gagnez des commissions en ligne"
click at [547, 157] on input "affiliate-program-fr" at bounding box center [533, 158] width 197 height 16
click at [469, 205] on textarea at bounding box center [499, 199] width 263 height 34
copy label "SEO Description"
drag, startPoint x: 412, startPoint y: 172, endPoint x: 367, endPoint y: 175, distance: 45.1
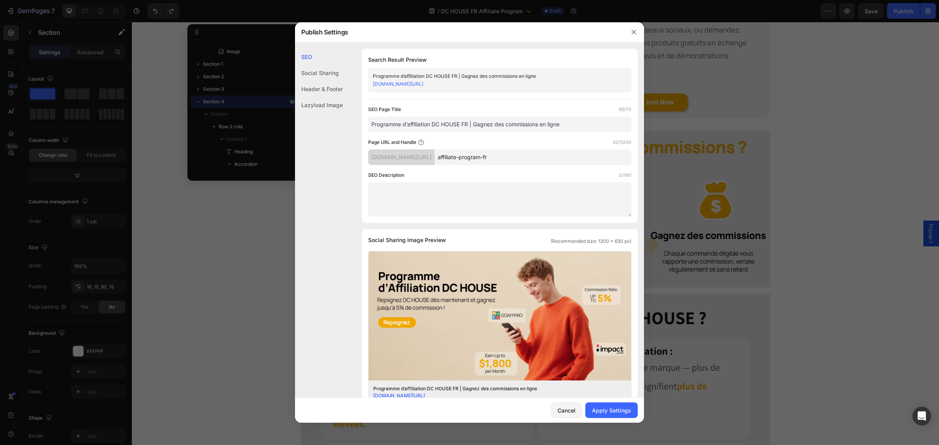
click at [367, 175] on div "Search Result Preview Programme d’affiliation DC HOUSE FR | Gagnez des commissi…" at bounding box center [500, 136] width 276 height 174
click at [402, 192] on textarea at bounding box center [499, 199] width 263 height 34
paste textarea "Rejoignez le programme d’affiliation DC HOUSE FR et gagnez 5 % de commission su…"
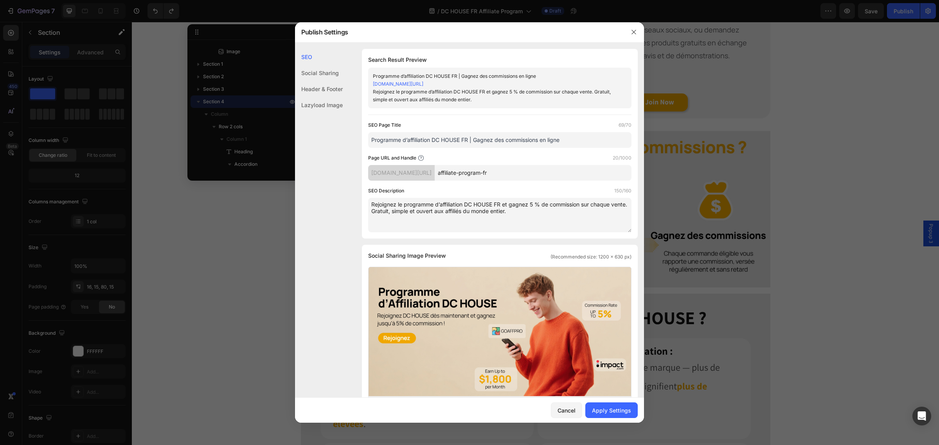
click at [539, 222] on textarea "Rejoignez le programme d’affiliation DC HOUSE FR et gagnez 5 % de commission su…" at bounding box center [499, 215] width 263 height 34
type textarea "Rejoignez le programme d’affiliation DC HOUSE FR et gagnez 5 % de commission su…"
click at [513, 187] on div "SEO Description 150/160" at bounding box center [499, 191] width 263 height 8
click at [332, 81] on div "Social Sharing" at bounding box center [319, 89] width 48 height 16
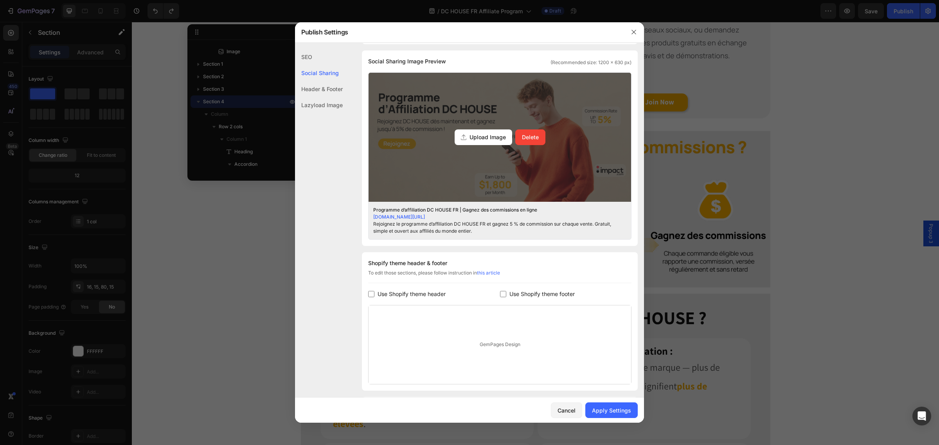
scroll to position [245, 0]
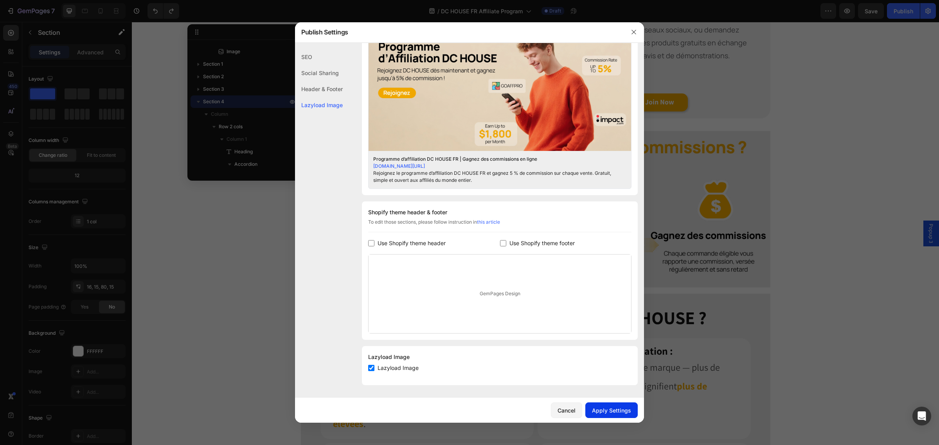
click at [605, 410] on div "Apply Settings" at bounding box center [611, 411] width 39 height 8
click at [632, 32] on icon "button" at bounding box center [634, 32] width 6 height 6
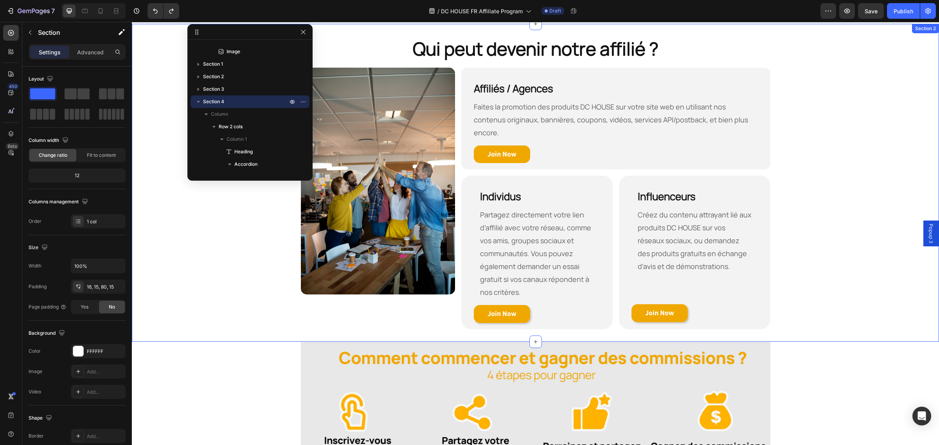
scroll to position [0, 0]
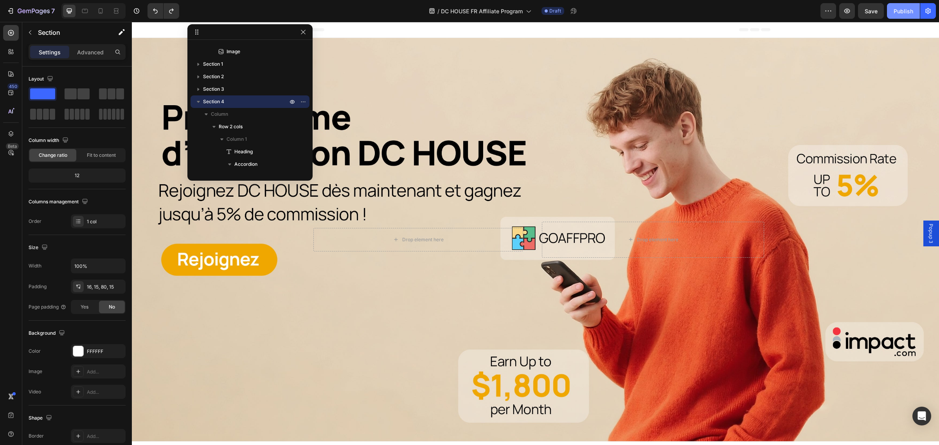
click at [905, 14] on div "Publish" at bounding box center [904, 11] width 20 height 8
click at [99, 8] on icon at bounding box center [101, 11] width 8 height 8
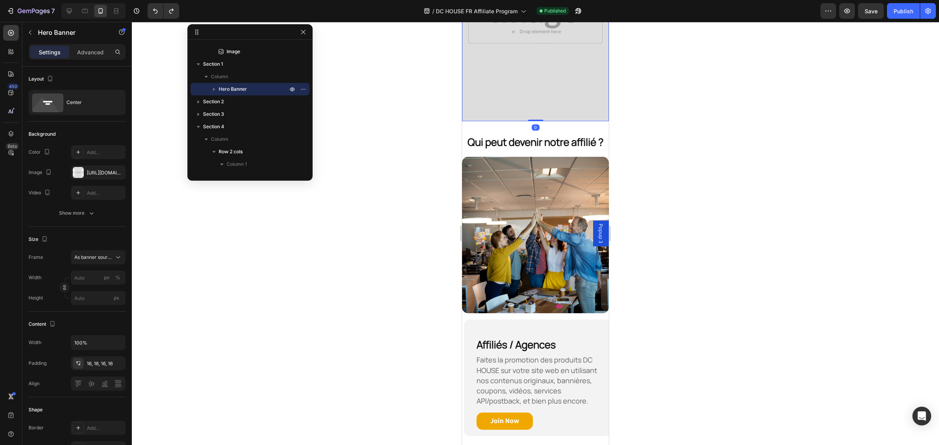
click at [517, 73] on div "Background Image" at bounding box center [535, 13] width 147 height 215
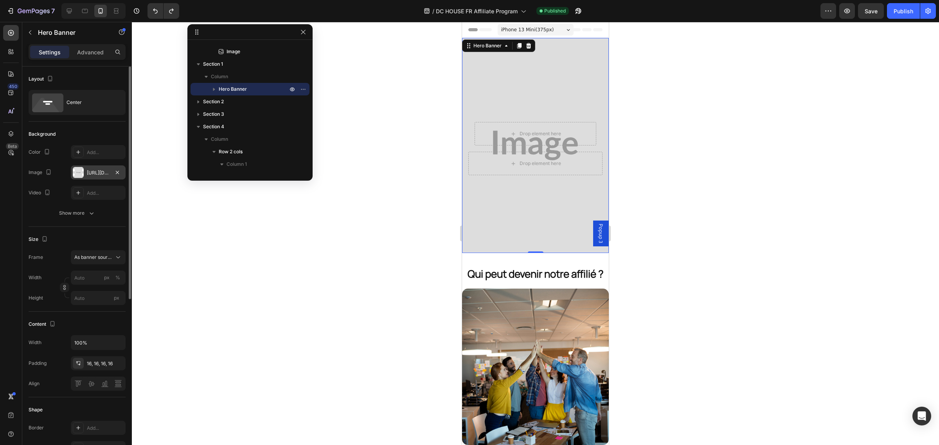
click at [101, 172] on div "https://placehold.co/750x1100?text=Image" at bounding box center [98, 172] width 23 height 7
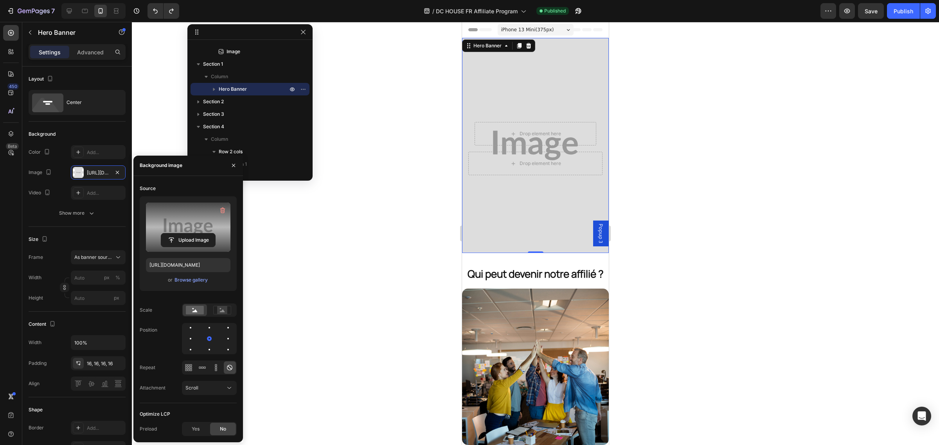
click at [187, 223] on label at bounding box center [188, 227] width 85 height 49
click at [187, 234] on input "file" at bounding box center [188, 240] width 54 height 13
type input "https://cdn.shopify.com/s/files/1/0696/8256/1248/files/gempages_508411147104289…"
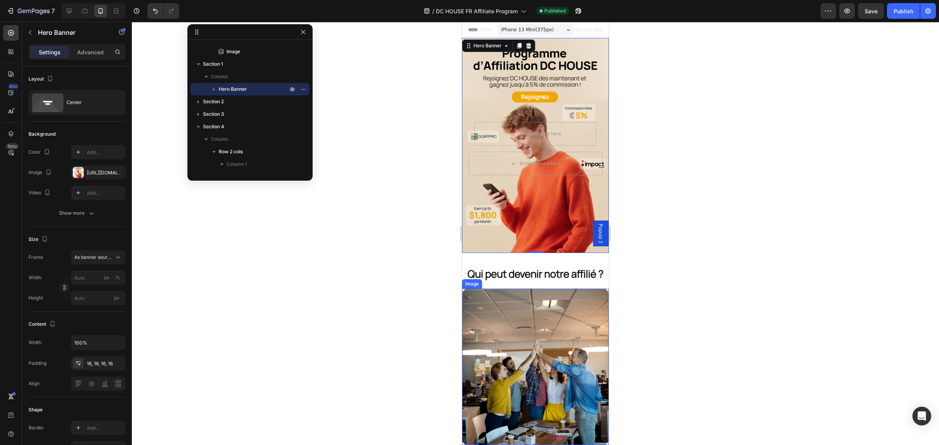
click at [708, 300] on div at bounding box center [535, 233] width 807 height 423
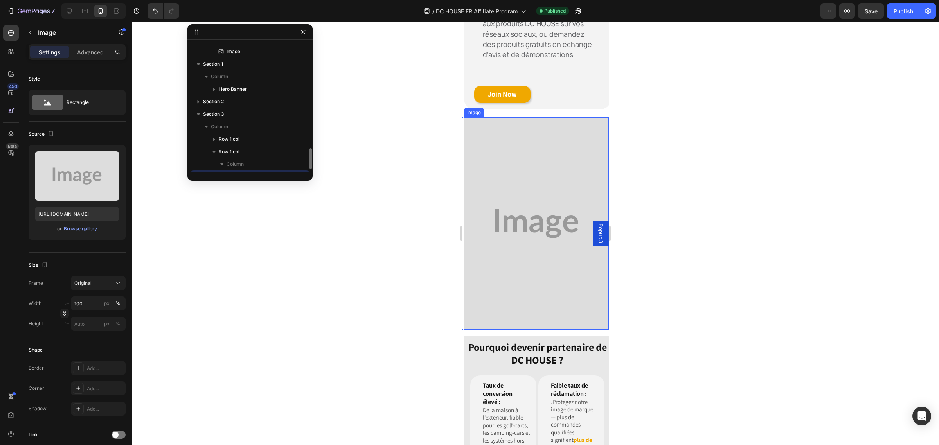
scroll to position [186, 0]
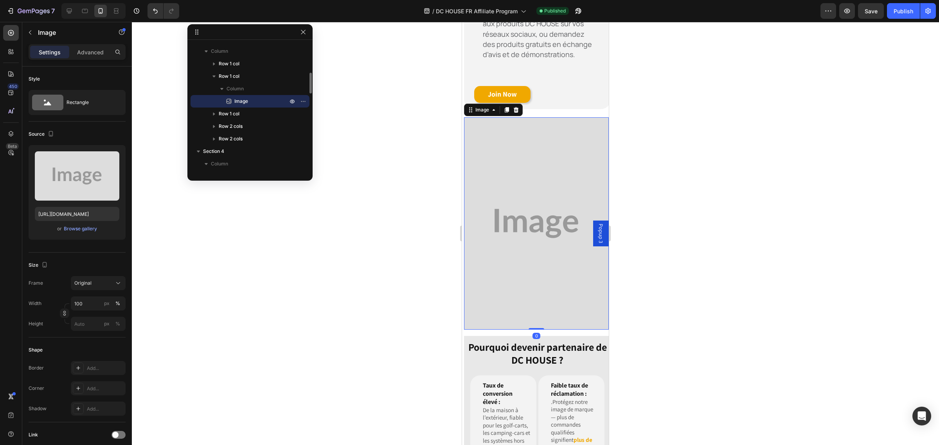
click at [545, 292] on img at bounding box center [536, 223] width 145 height 213
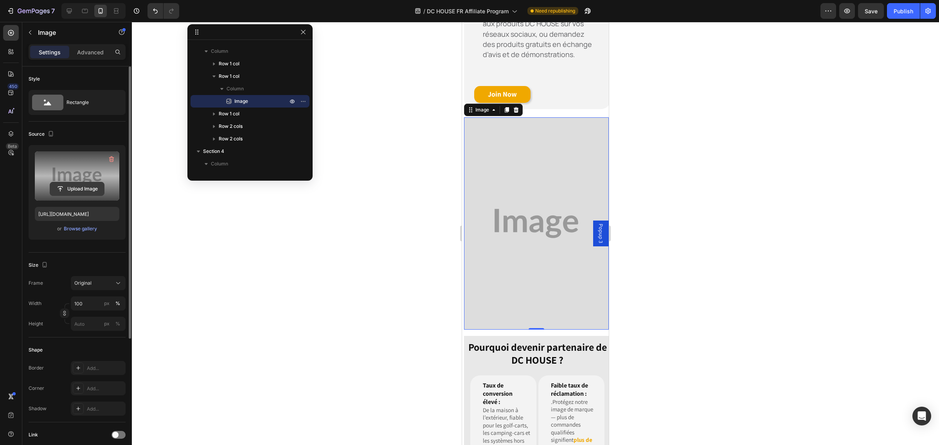
click at [83, 192] on input "file" at bounding box center [77, 188] width 54 height 13
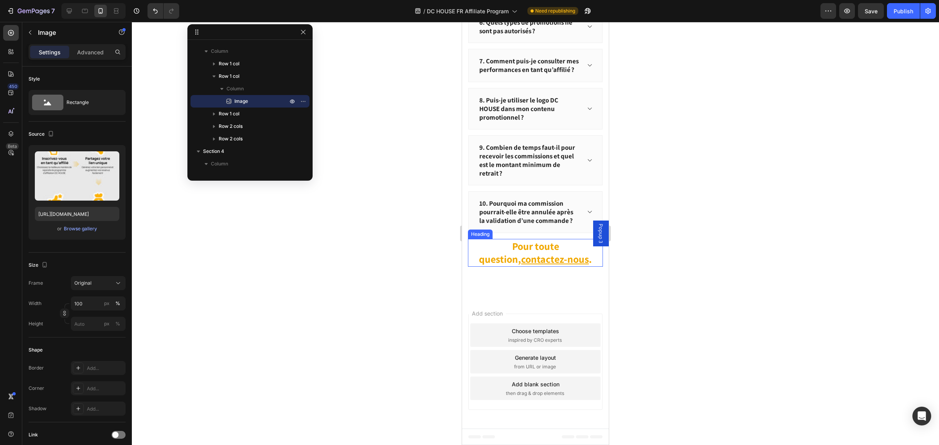
scroll to position [1598, 0]
click at [843, 12] on button "button" at bounding box center [848, 11] width 16 height 16
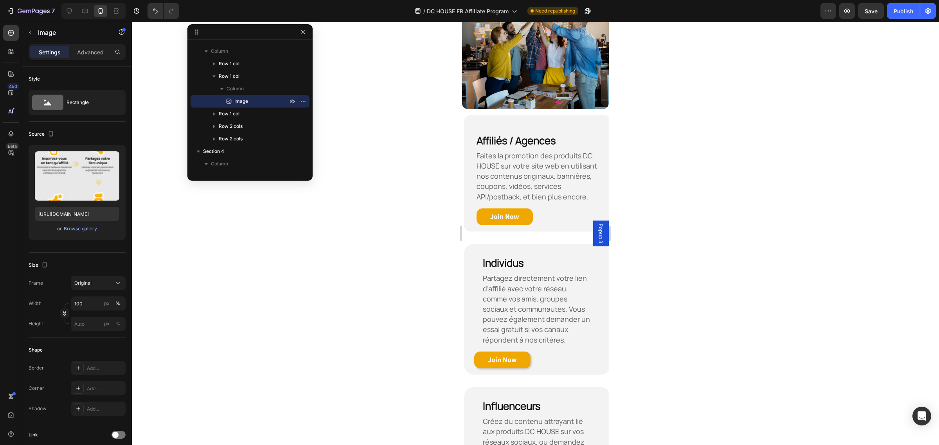
scroll to position [423, 0]
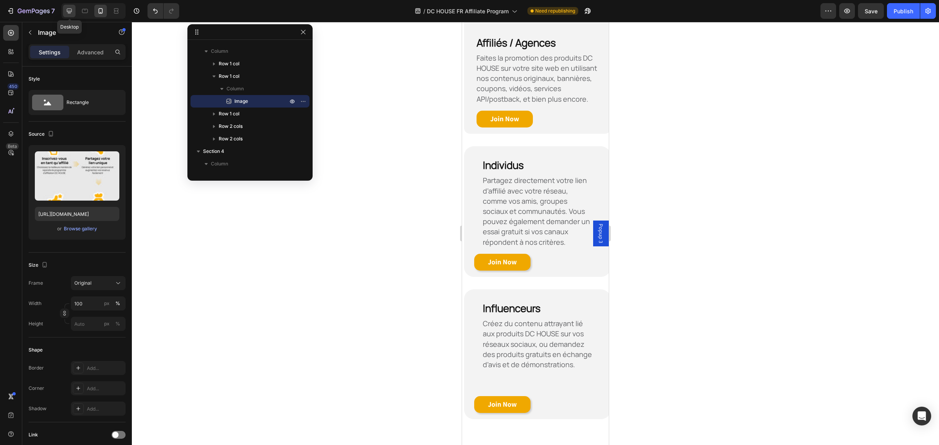
click at [66, 10] on icon at bounding box center [69, 11] width 8 height 8
type input "https://cdn.shopify.com/s/files/1/0696/8256/1248/files/gempages_508411147104289…"
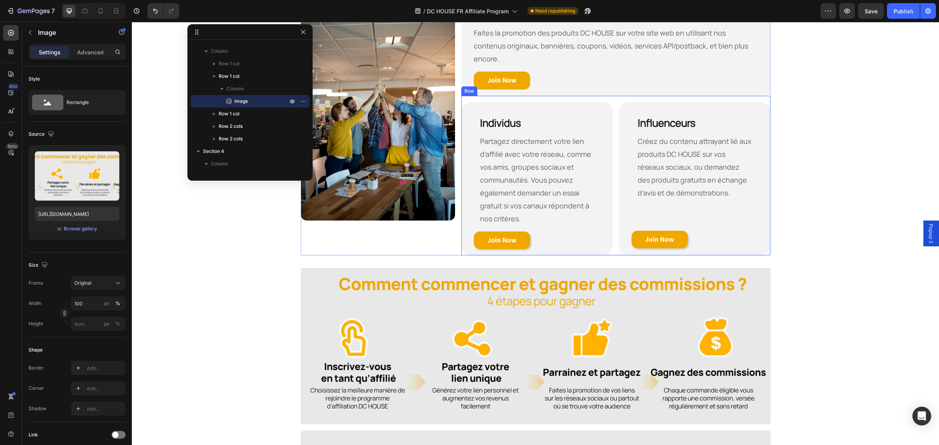
scroll to position [254, 0]
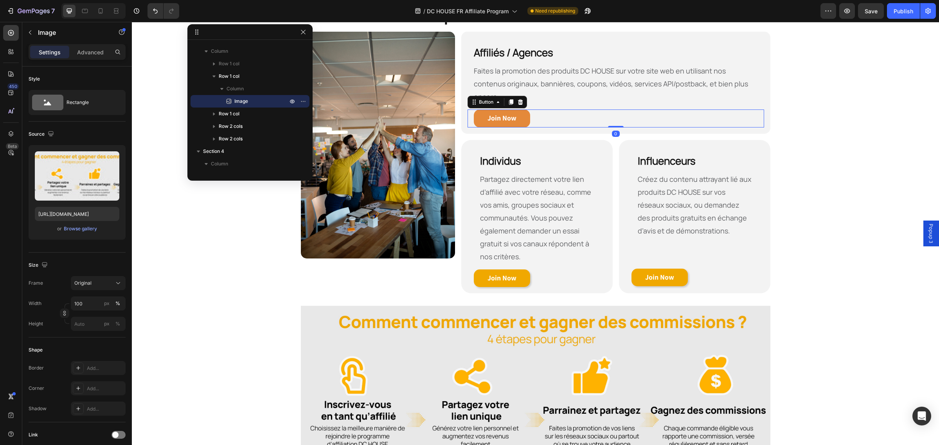
click at [513, 110] on link "Join Now" at bounding box center [502, 119] width 56 height 18
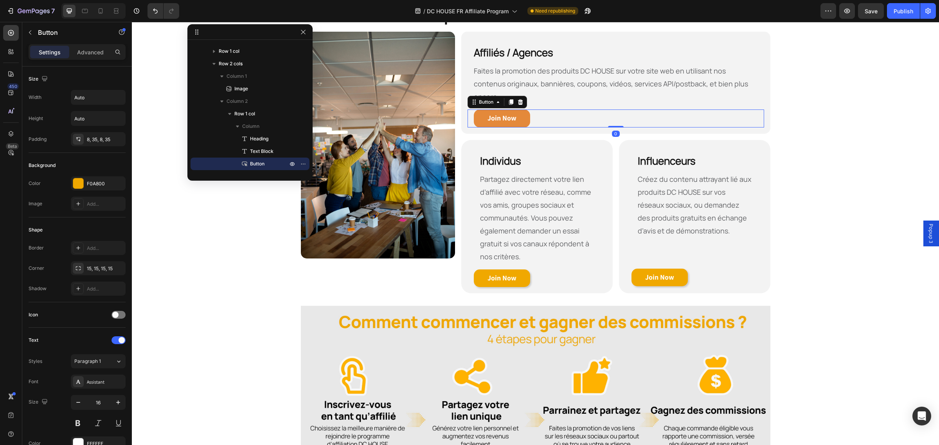
click at [513, 110] on link "Join Now" at bounding box center [502, 119] width 56 height 18
click at [506, 114] on strong "Join Now" at bounding box center [502, 118] width 29 height 9
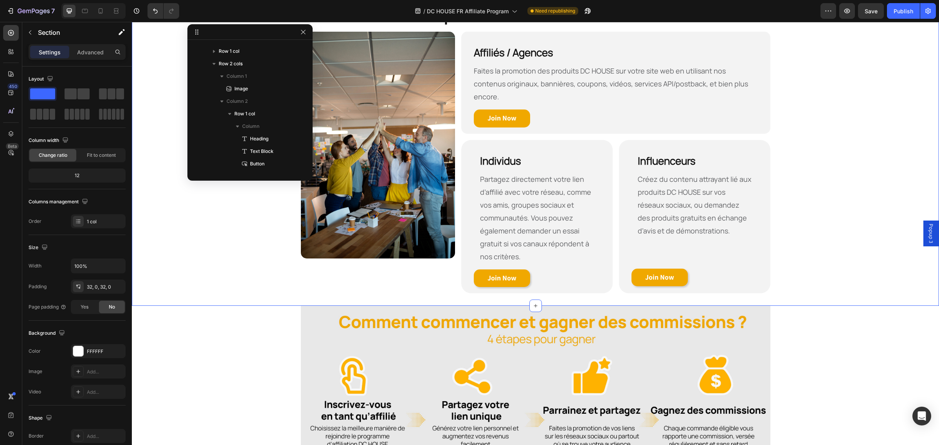
click at [239, 293] on div "Qui peut devenir notre affilié ? Heading Row Image Affiliés / Agences Heading F…" at bounding box center [535, 147] width 807 height 318
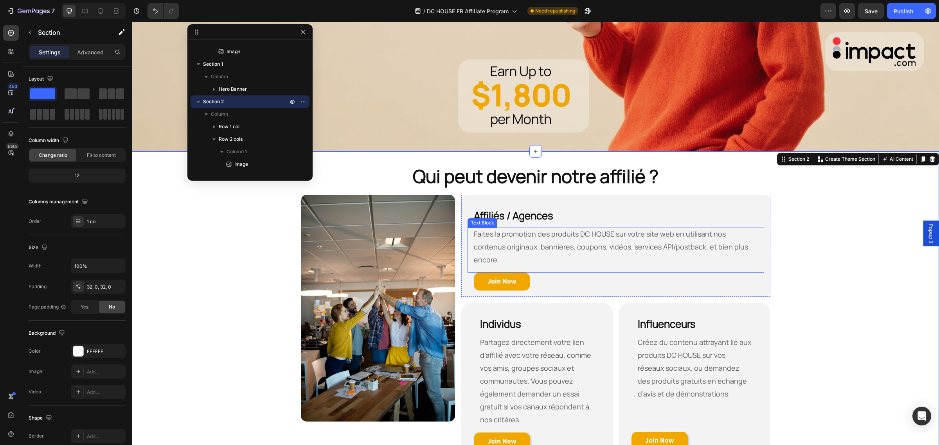
scroll to position [294, 0]
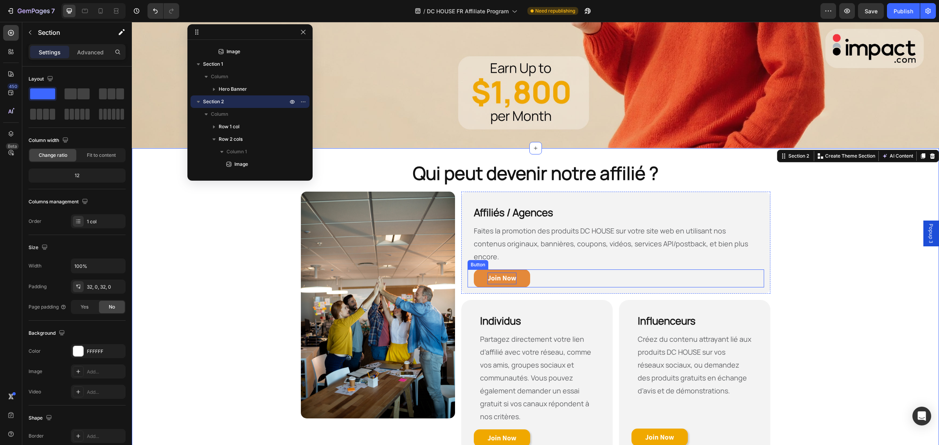
click at [507, 274] on strong "Join Now" at bounding box center [502, 278] width 29 height 9
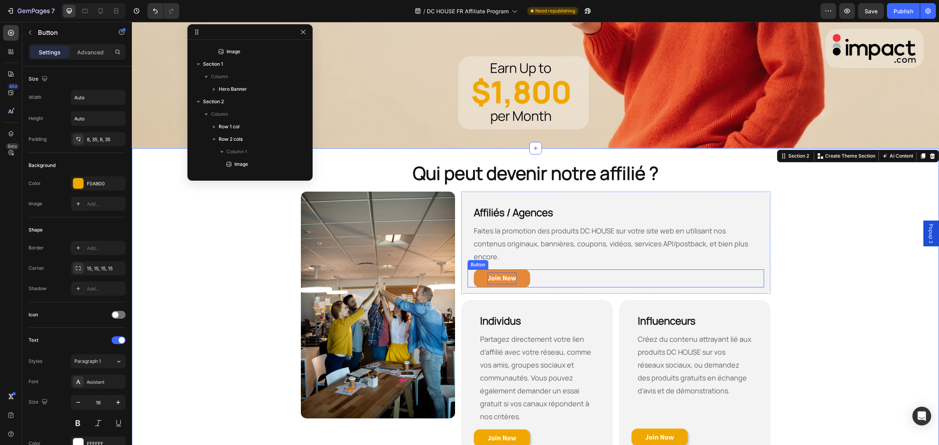
scroll to position [249, 0]
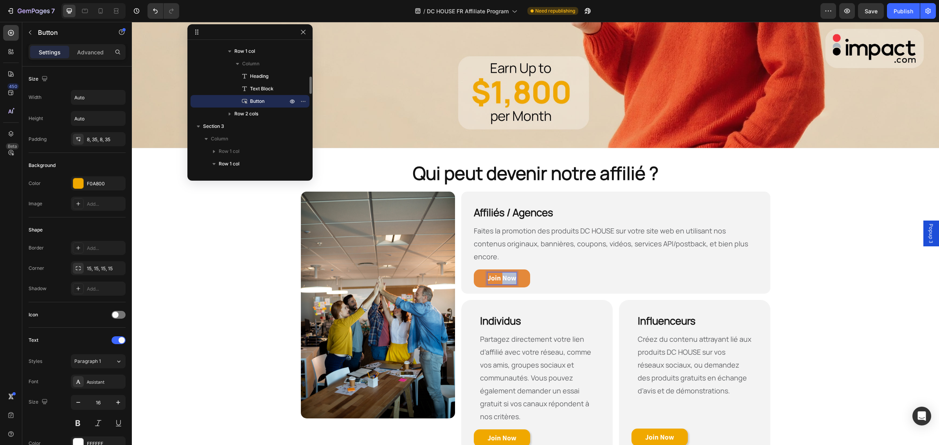
click at [503, 274] on strong "Join Now" at bounding box center [502, 278] width 29 height 9
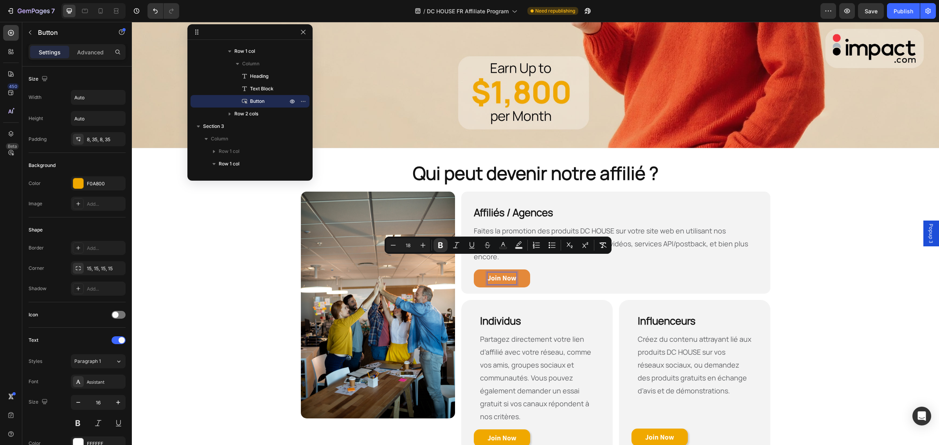
click at [509, 274] on strong "Join Now" at bounding box center [502, 278] width 29 height 9
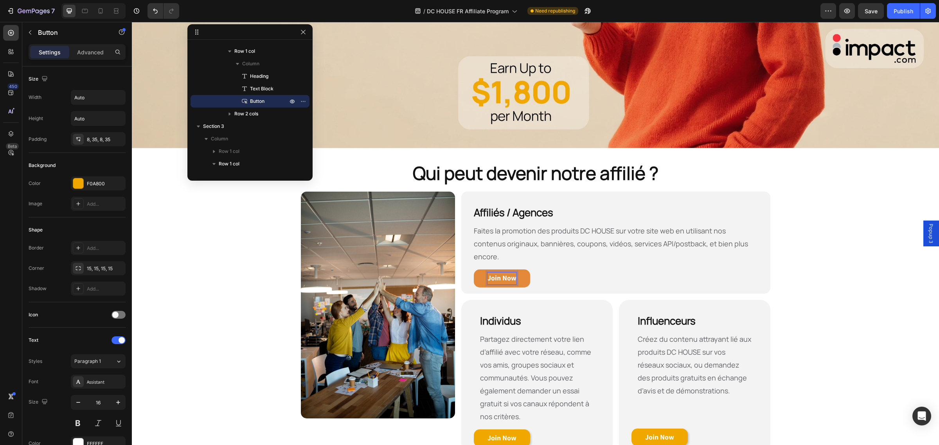
click at [512, 274] on strong "Join Now" at bounding box center [502, 278] width 29 height 9
click at [513, 274] on strong "Join NowRejoindre" at bounding box center [517, 278] width 59 height 9
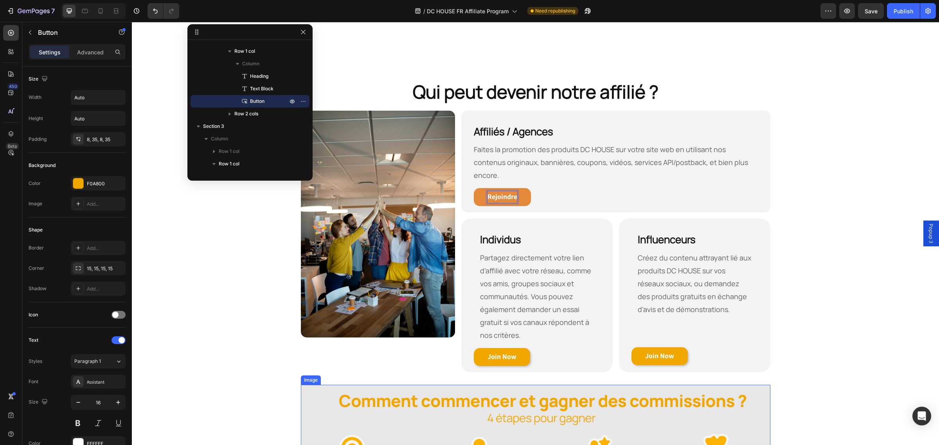
scroll to position [440, 0]
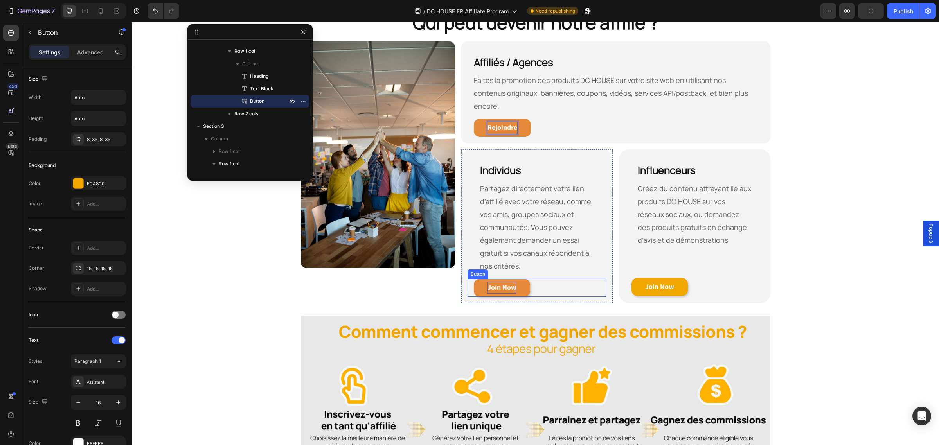
click at [512, 283] on strong "Join Now" at bounding box center [502, 287] width 29 height 9
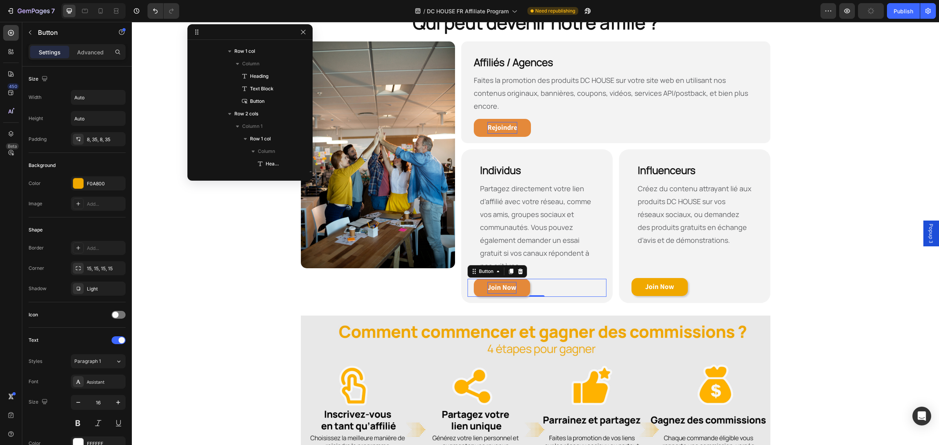
scroll to position [336, 0]
click at [512, 283] on strong "Join Now" at bounding box center [502, 287] width 29 height 9
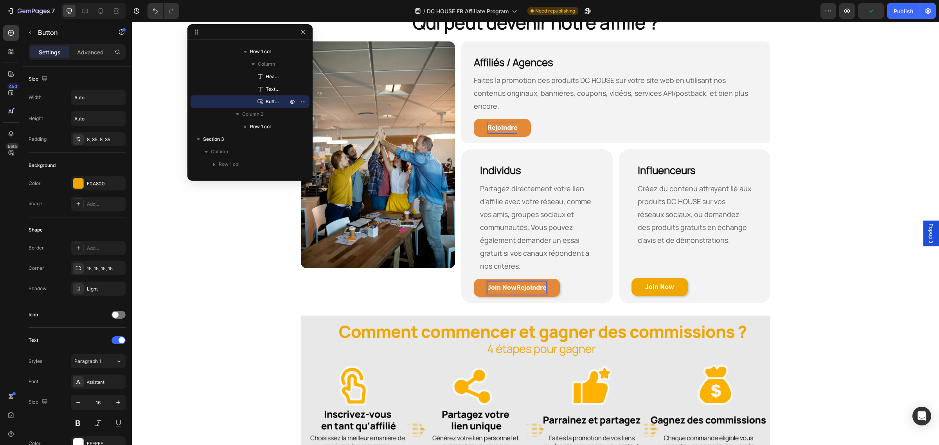
click at [513, 283] on strong "Join NowRejoindre" at bounding box center [517, 287] width 59 height 9
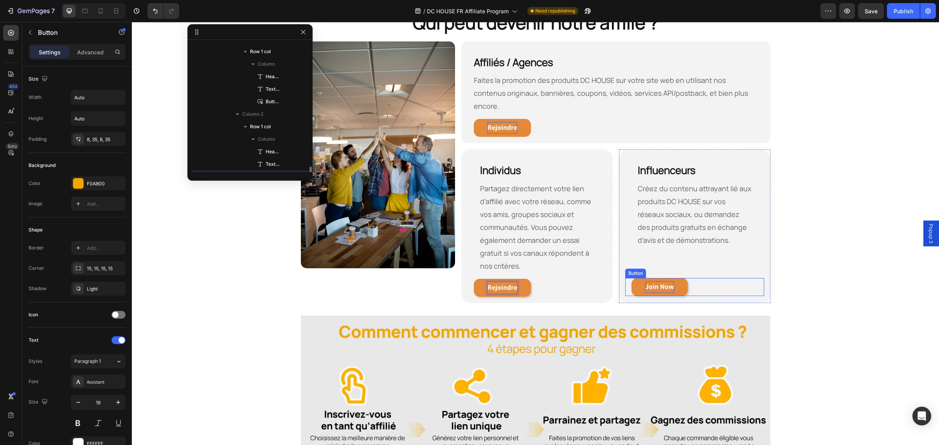
click at [667, 282] on strong "Join Now" at bounding box center [659, 286] width 29 height 9
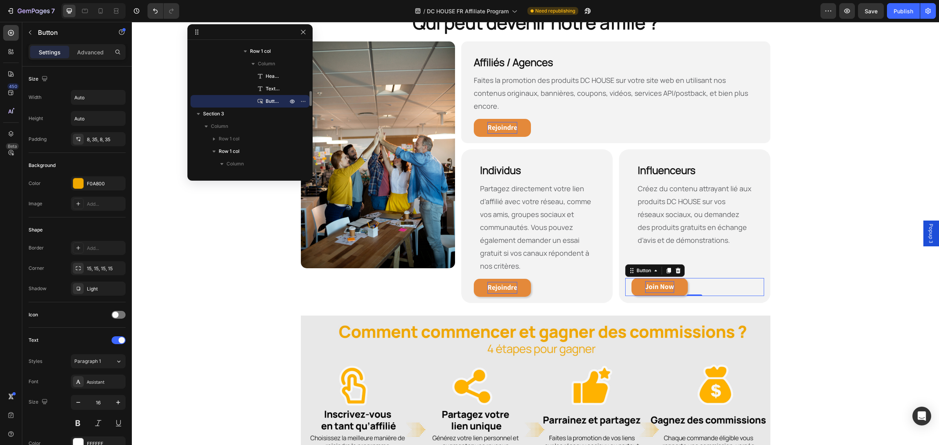
click at [667, 282] on strong "Join Now" at bounding box center [659, 286] width 29 height 9
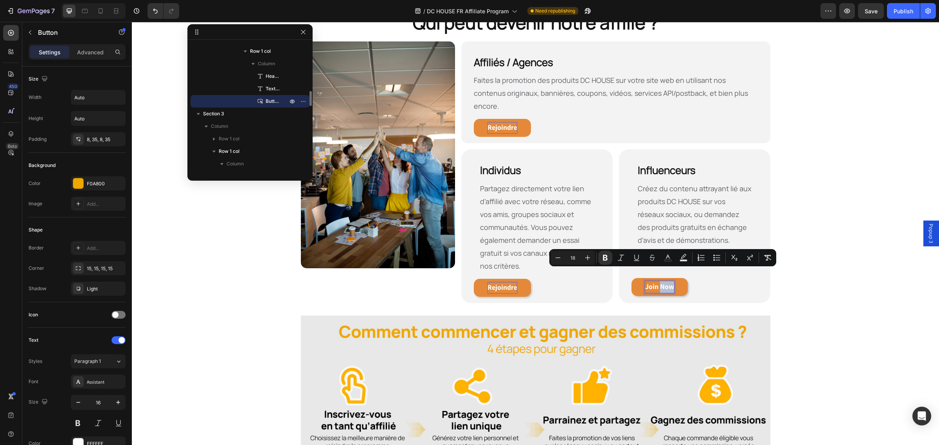
click at [668, 282] on strong "Join Now" at bounding box center [659, 286] width 29 height 9
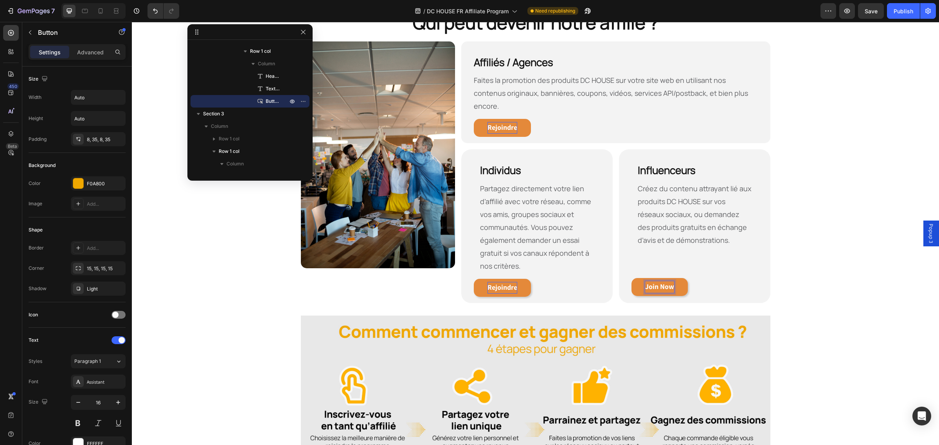
drag, startPoint x: 662, startPoint y: 272, endPoint x: 669, endPoint y: 275, distance: 7.9
click at [669, 282] on strong "Join Now" at bounding box center [659, 286] width 29 height 9
click at [672, 282] on strong "Join NowRejoindre" at bounding box center [674, 286] width 59 height 9
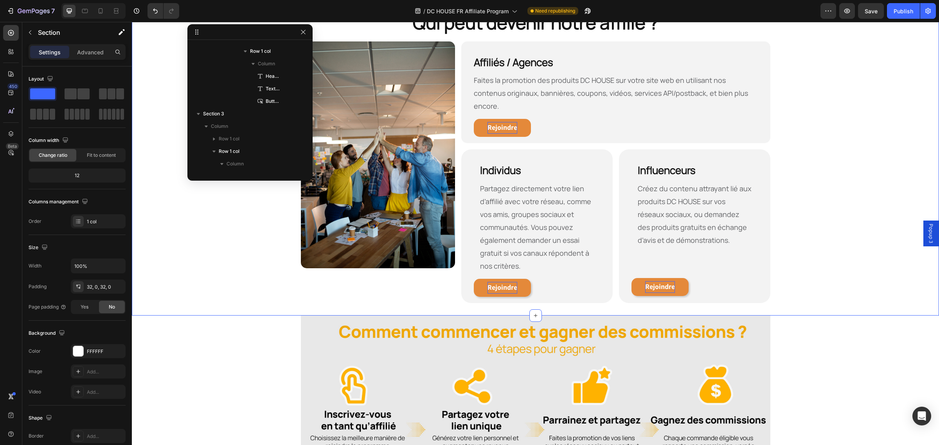
scroll to position [110, 0]
click at [872, 241] on div "Qui peut devenir notre affilié ? Heading Row Image Affiliés / Agences Heading F…" at bounding box center [535, 156] width 807 height 293
click at [900, 9] on div "Publish" at bounding box center [904, 11] width 20 height 8
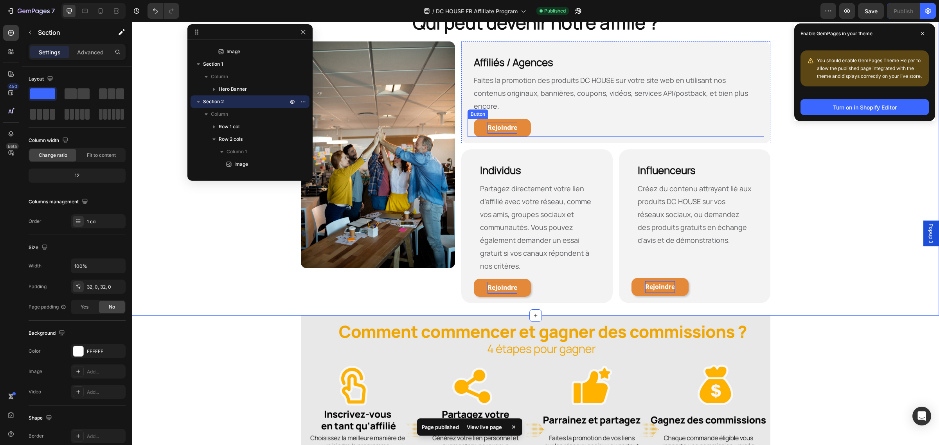
click at [500, 123] on strong "Rejoindre" at bounding box center [503, 127] width 30 height 9
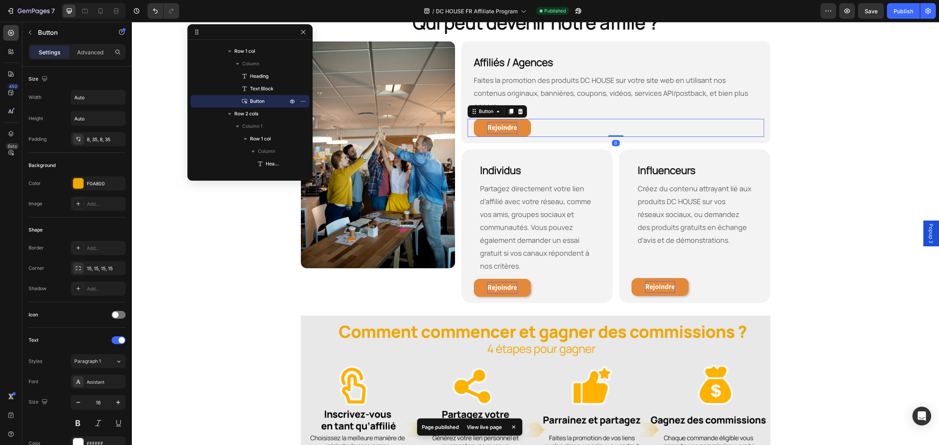
click at [637, 119] on div "Rejoindre Button 0" at bounding box center [616, 128] width 296 height 18
click at [928, 232] on span "Popup 3" at bounding box center [932, 234] width 8 height 20
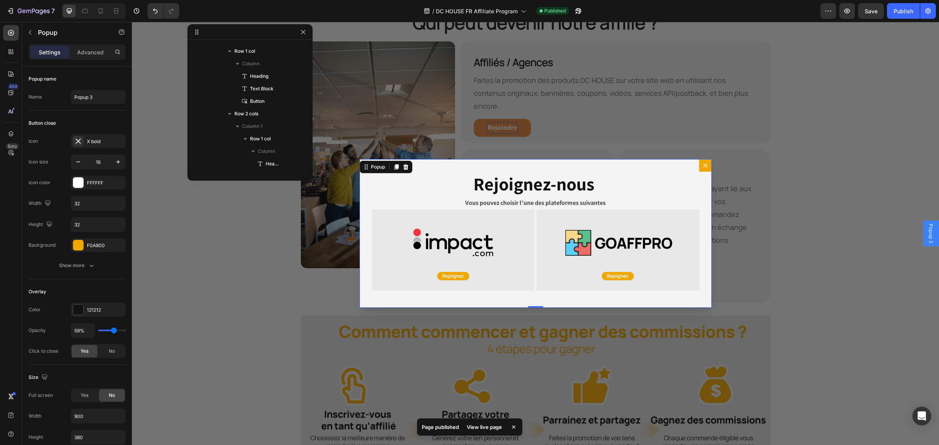
scroll to position [0, 0]
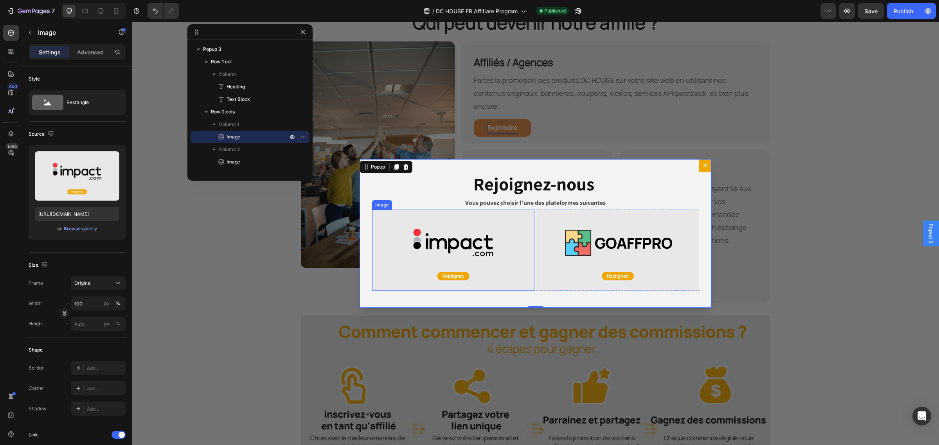
click at [459, 276] on img "Dialog body" at bounding box center [453, 250] width 163 height 81
click at [699, 169] on button "Dialog content" at bounding box center [705, 165] width 13 height 13
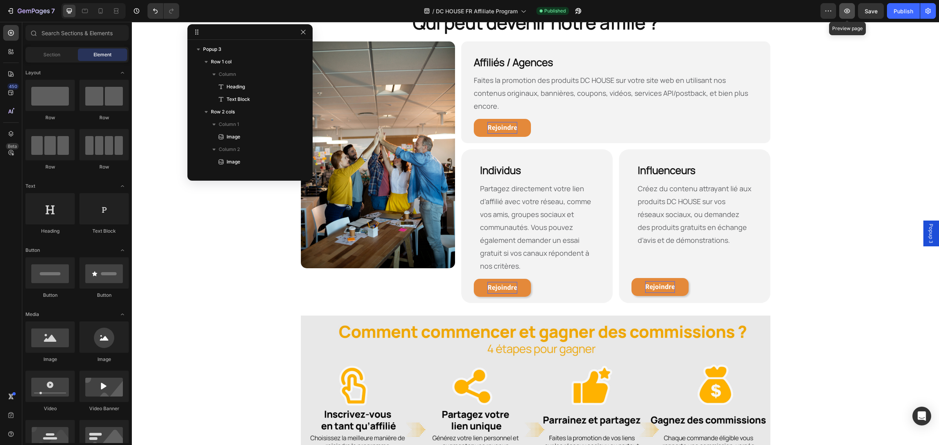
click at [852, 13] on button "button" at bounding box center [848, 11] width 16 height 16
click at [582, 9] on icon "button" at bounding box center [579, 11] width 8 height 8
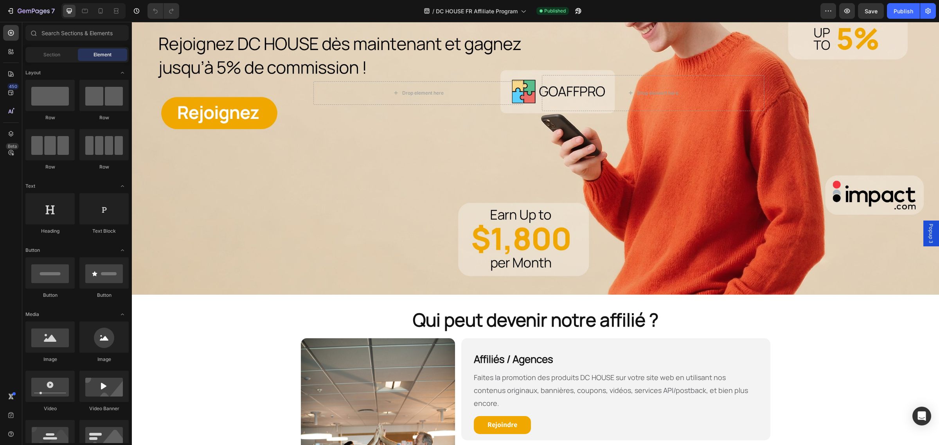
scroll to position [342, 0]
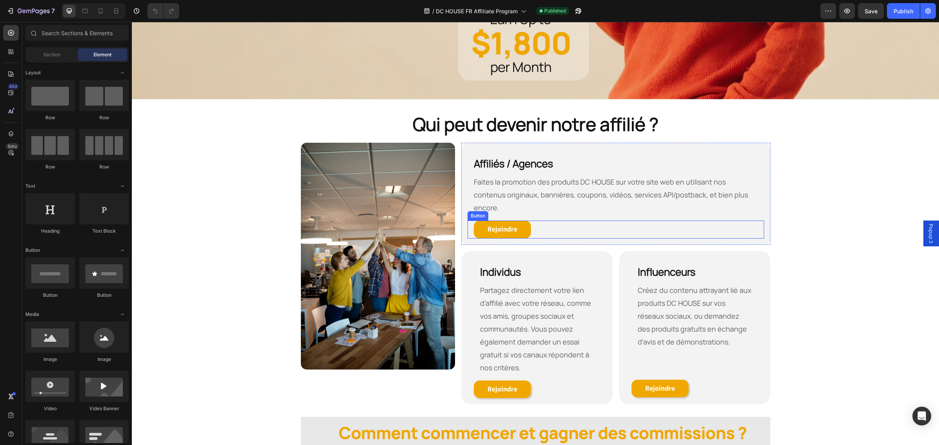
click at [550, 221] on div "Rejoindre Button" at bounding box center [616, 230] width 296 height 18
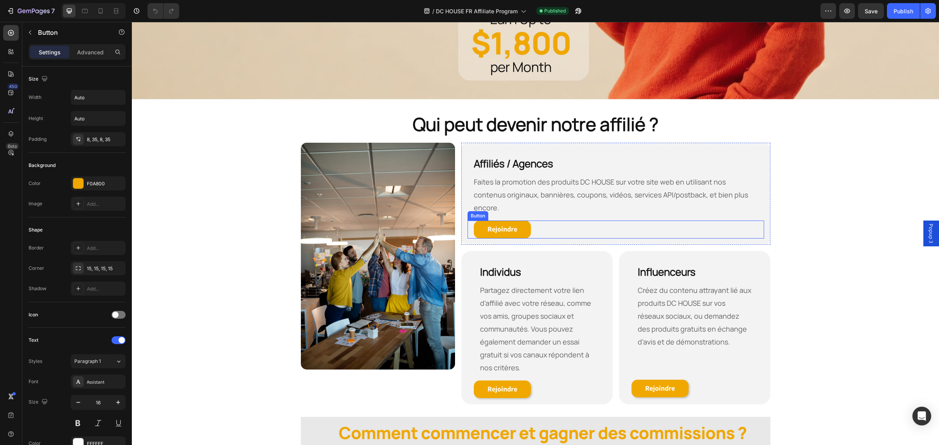
scroll to position [0, 0]
click at [550, 221] on div "Rejoindre Button 0" at bounding box center [616, 230] width 296 height 18
click at [779, 220] on div "Qui peut devenir notre affilié ? Heading Row Image Affiliés / Agences Heading F…" at bounding box center [535, 258] width 807 height 293
click at [690, 221] on div "Rejoindre Button" at bounding box center [616, 230] width 296 height 18
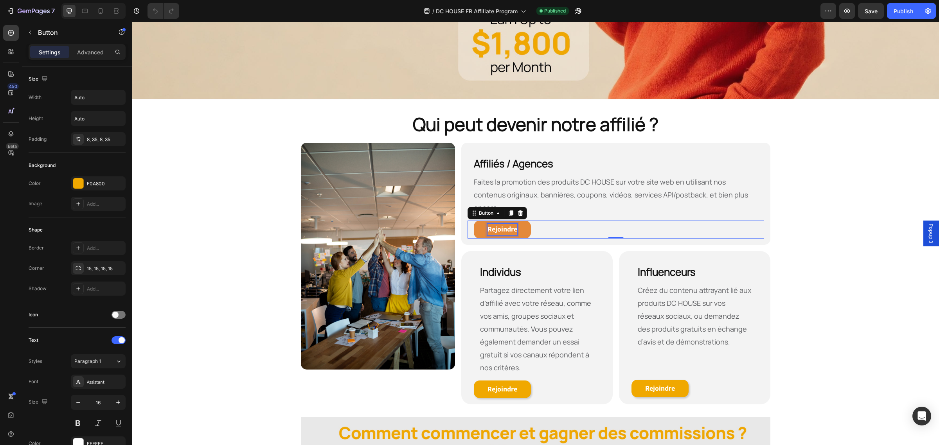
click at [502, 225] on strong "Rejoindre" at bounding box center [503, 229] width 30 height 9
click at [930, 233] on div "Popup 3" at bounding box center [932, 234] width 16 height 26
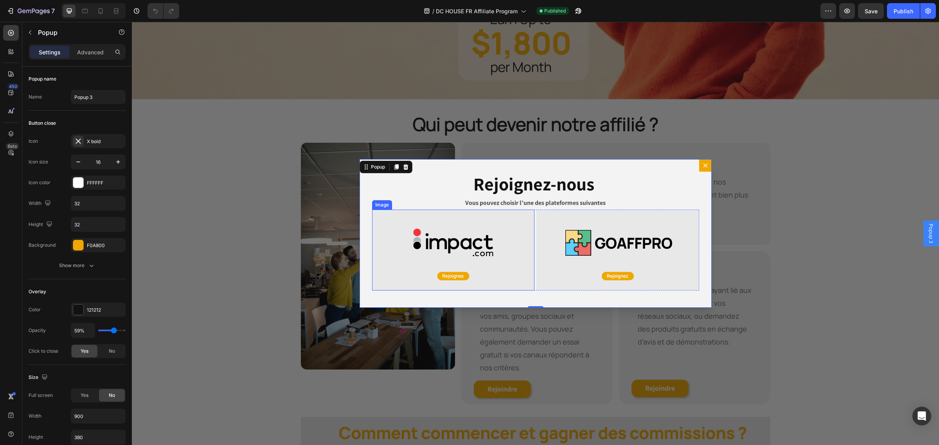
click at [457, 274] on img "Dialog body" at bounding box center [453, 250] width 163 height 81
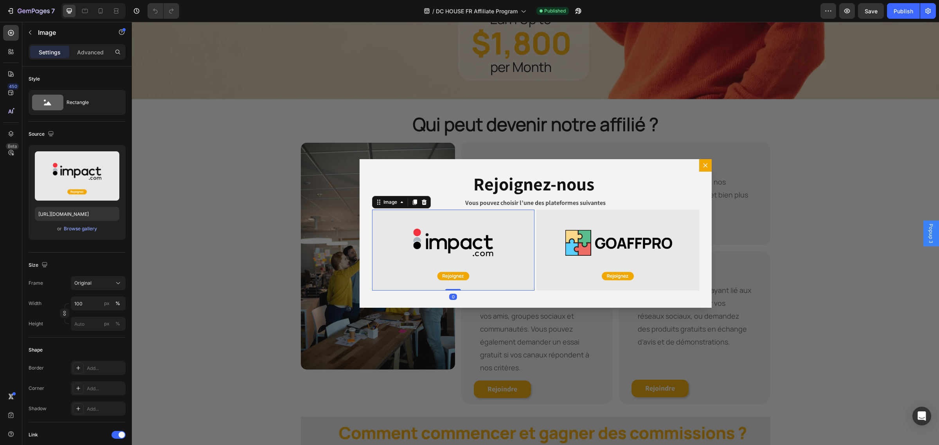
click at [457, 274] on img "Dialog body" at bounding box center [453, 250] width 163 height 81
click at [704, 164] on icon "Dialog content" at bounding box center [706, 165] width 6 height 6
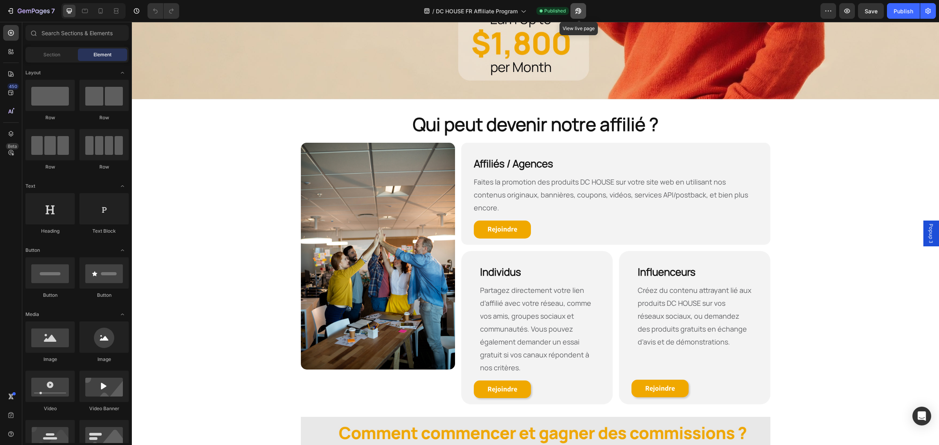
click at [580, 16] on button "button" at bounding box center [579, 11] width 16 height 16
click at [846, 11] on icon "button" at bounding box center [847, 11] width 8 height 8
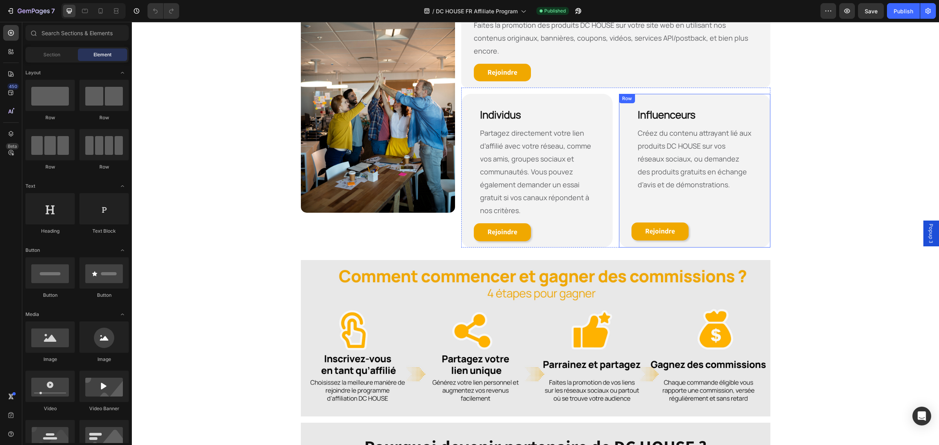
scroll to position [38, 0]
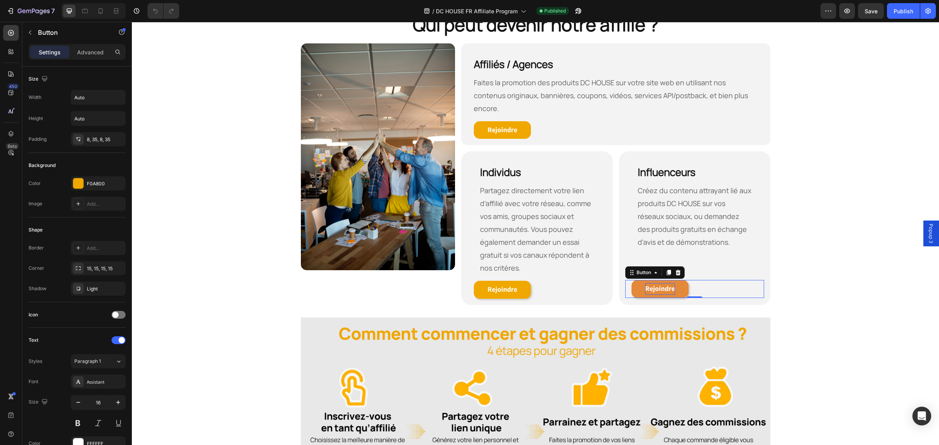
click at [656, 284] on strong "Rejoindre" at bounding box center [660, 288] width 30 height 9
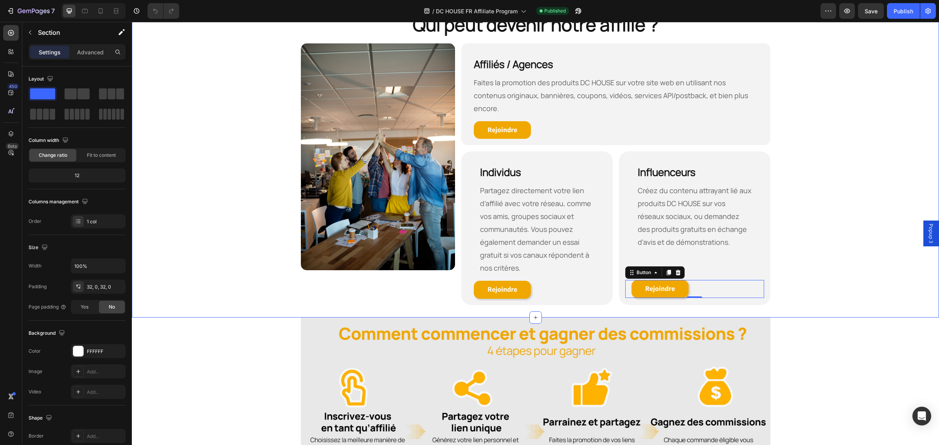
click at [814, 253] on div "Qui peut devenir notre affilié ? Heading Row Image Affiliés / Agences Heading F…" at bounding box center [535, 158] width 807 height 293
click at [263, 202] on div "Qui peut devenir notre affilié ? Heading Row Image Affiliés / Agences Heading F…" at bounding box center [535, 158] width 807 height 293
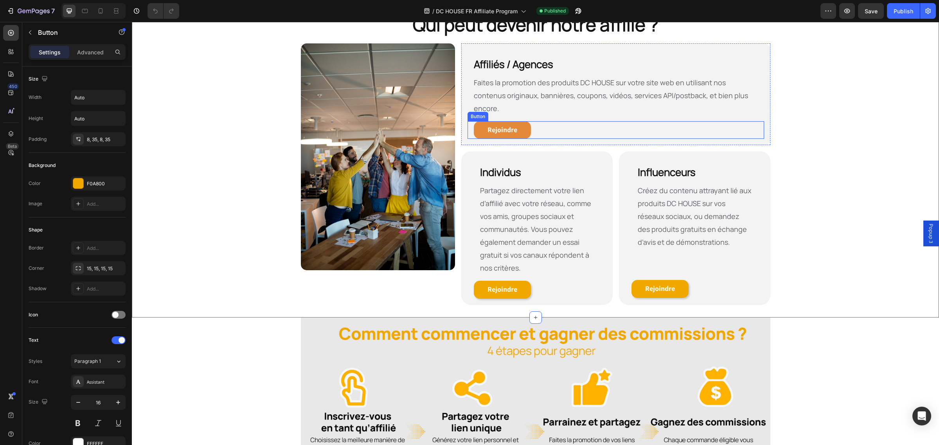
click at [520, 121] on link "Rejoindre" at bounding box center [502, 130] width 57 height 18
click at [500, 125] on strong "Rejoindre" at bounding box center [503, 129] width 30 height 9
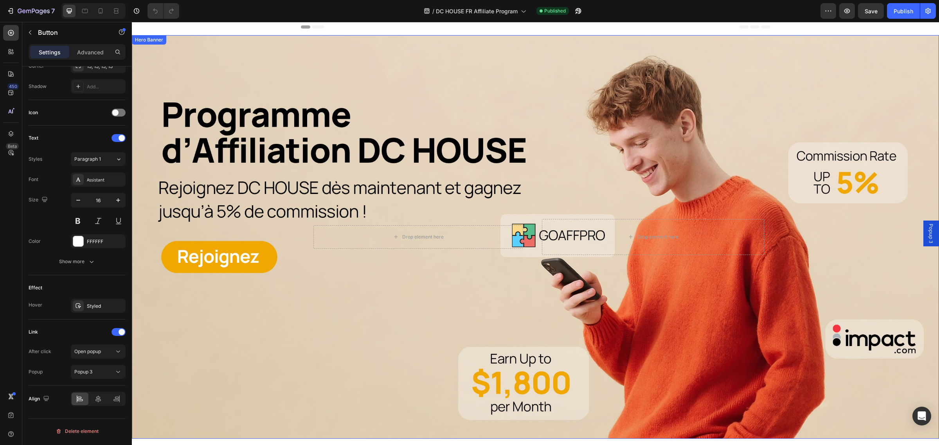
scroll to position [0, 0]
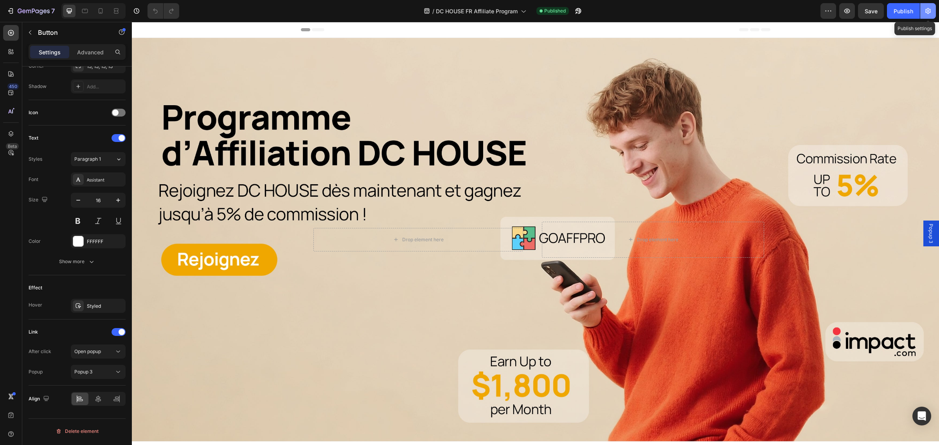
click at [928, 11] on icon "button" at bounding box center [928, 11] width 8 height 8
click at [926, 0] on body "7 Version history / DC HOUSE FR Affiliate Program Published Preview Save Publis…" at bounding box center [469, 0] width 939 height 0
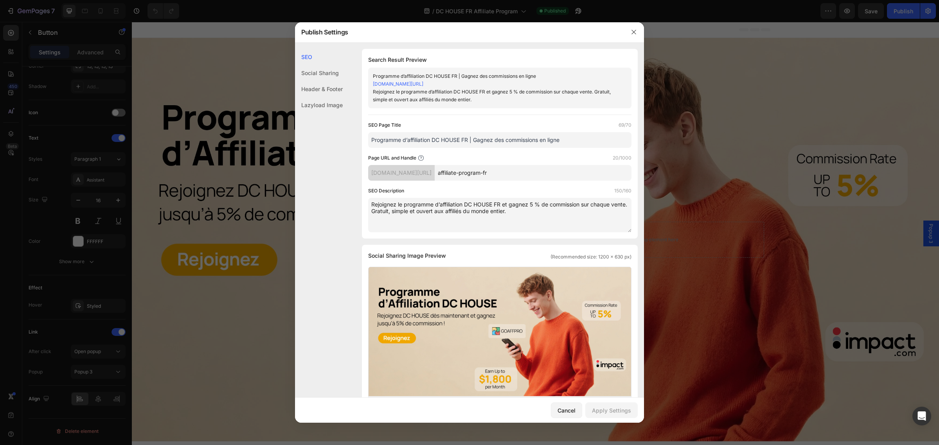
click at [326, 97] on div "Header & Footer" at bounding box center [319, 105] width 48 height 16
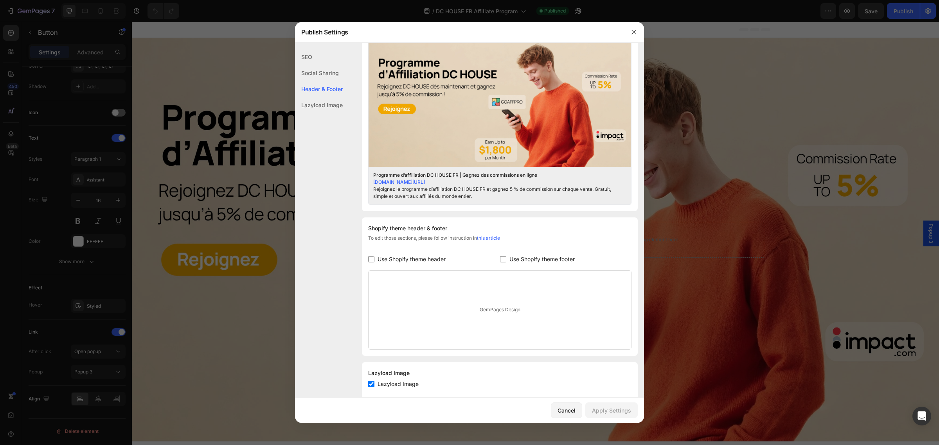
scroll to position [245, 0]
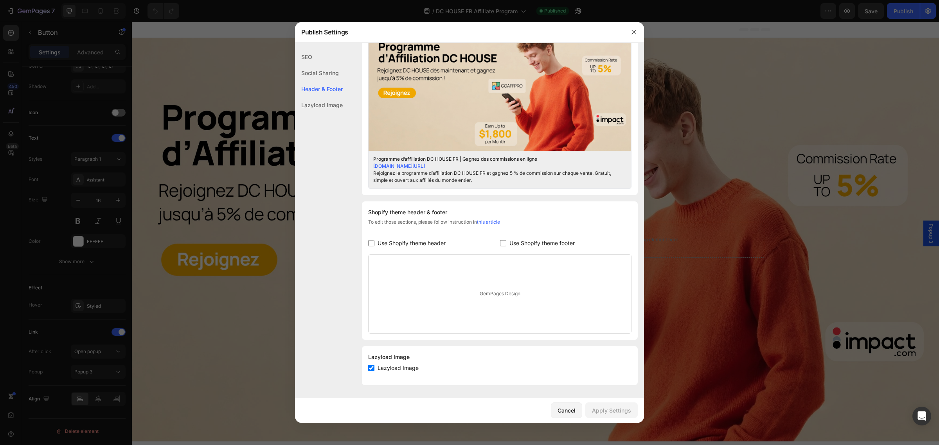
click at [406, 245] on span "Use Shopify theme header" at bounding box center [412, 243] width 68 height 9
checkbox input "true"
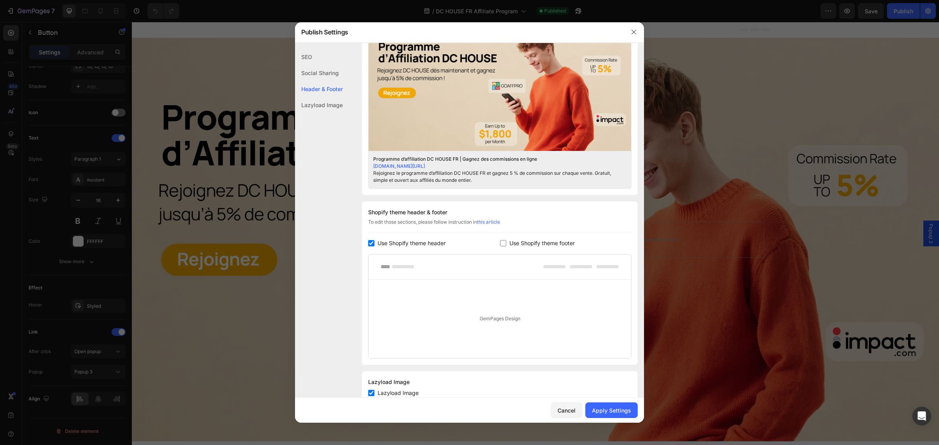
click at [500, 242] on input "checkbox" at bounding box center [503, 243] width 6 height 6
checkbox input "true"
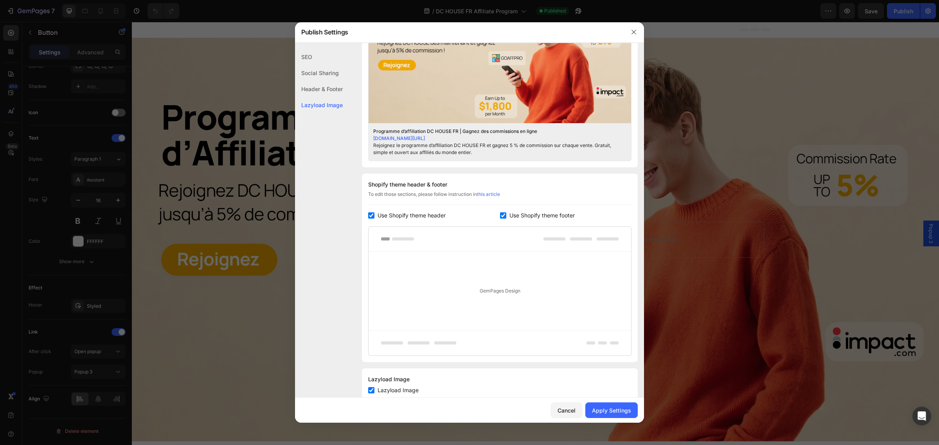
scroll to position [296, 0]
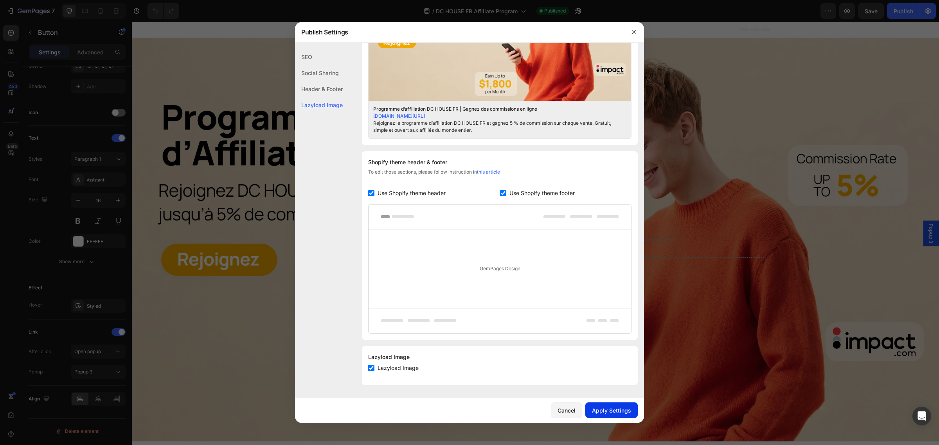
click at [619, 409] on div "Apply Settings" at bounding box center [611, 411] width 39 height 8
click at [635, 31] on icon "button" at bounding box center [634, 32] width 4 height 4
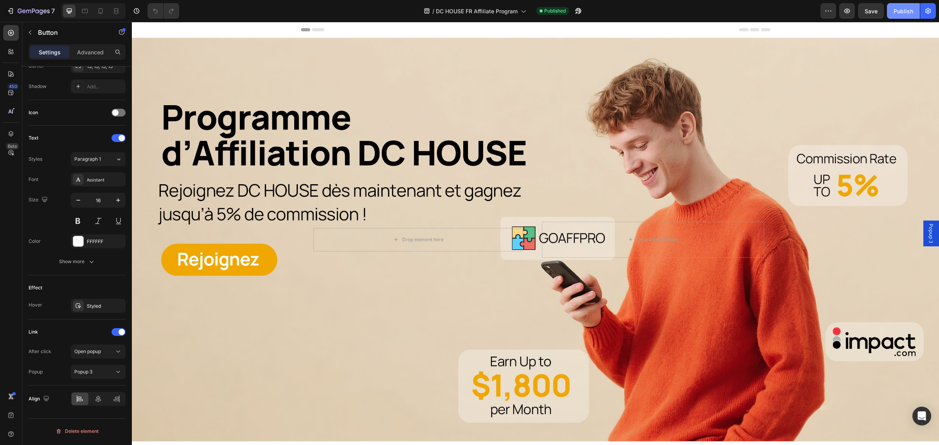
click at [895, 8] on div "Publish" at bounding box center [904, 11] width 20 height 8
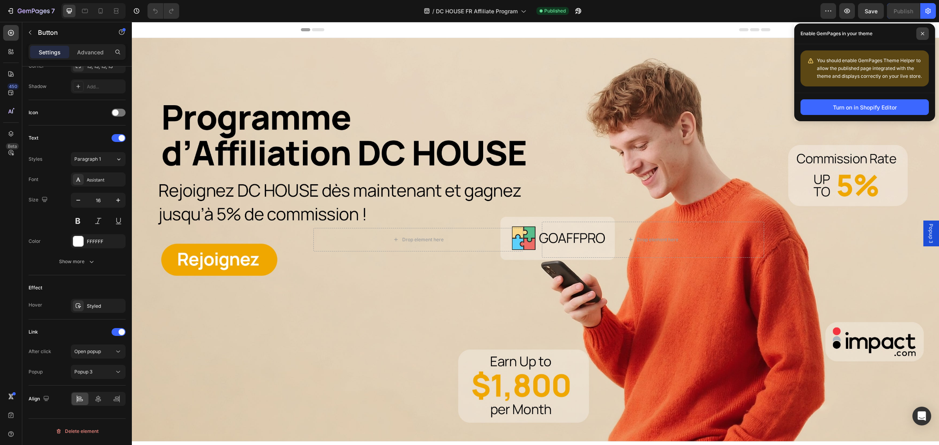
click at [919, 34] on span at bounding box center [923, 33] width 13 height 13
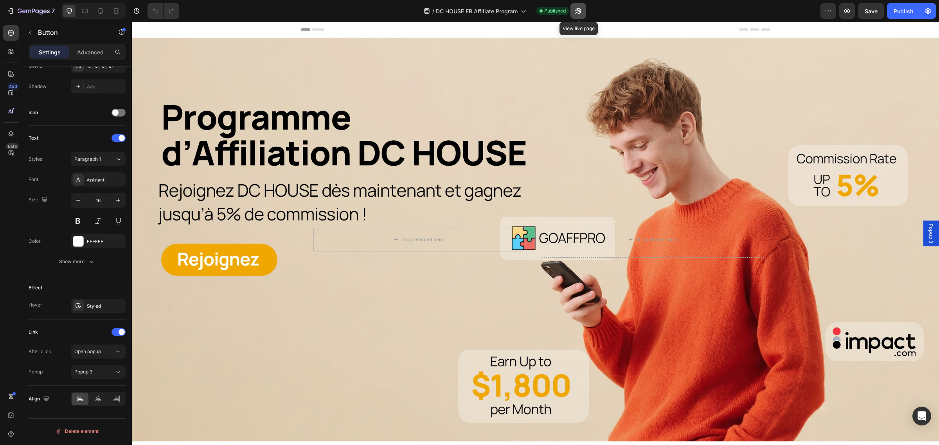
click at [578, 13] on icon "button" at bounding box center [577, 13] width 2 height 2
click at [924, 10] on button "button" at bounding box center [929, 11] width 16 height 16
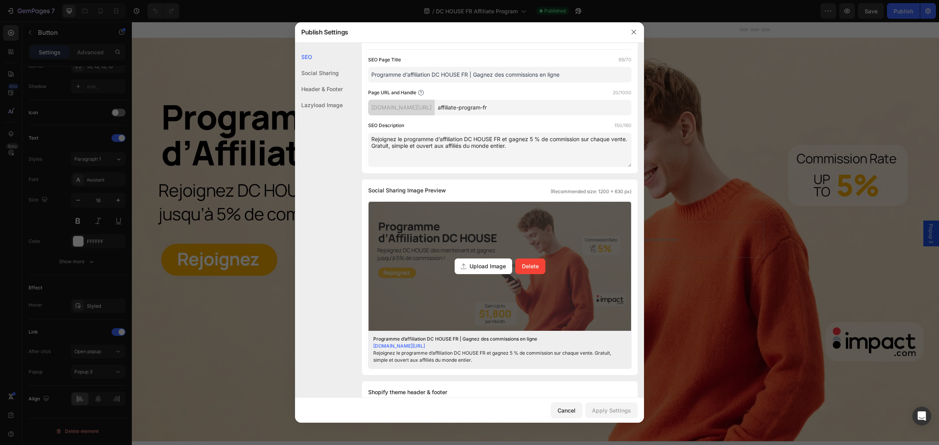
scroll to position [196, 0]
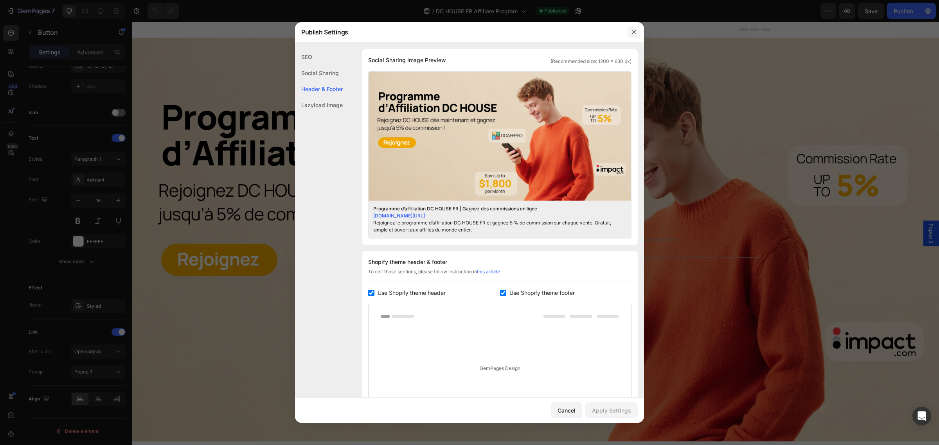
drag, startPoint x: 632, startPoint y: 31, endPoint x: 477, endPoint y: 7, distance: 157.1
click at [632, 31] on icon "button" at bounding box center [634, 32] width 4 height 4
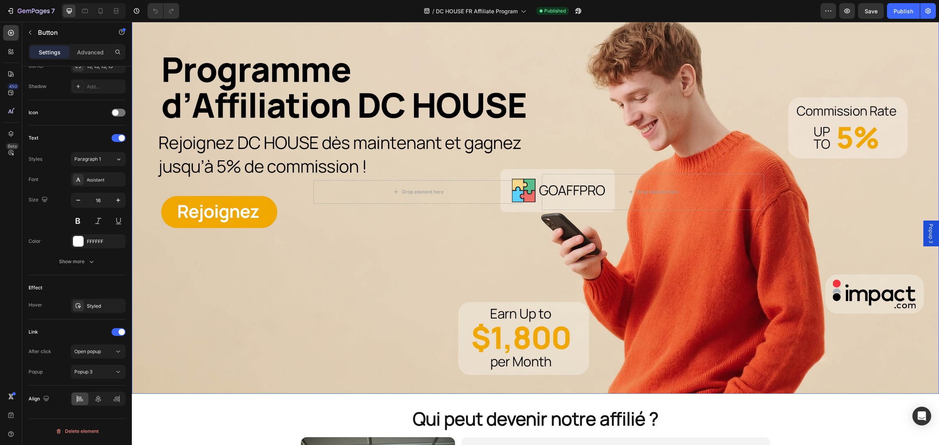
scroll to position [147, 0]
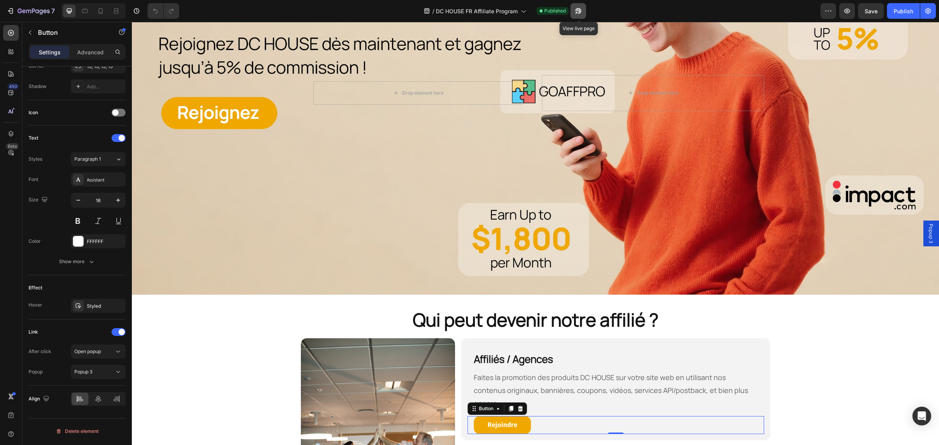
click at [576, 9] on icon "button" at bounding box center [579, 11] width 8 height 8
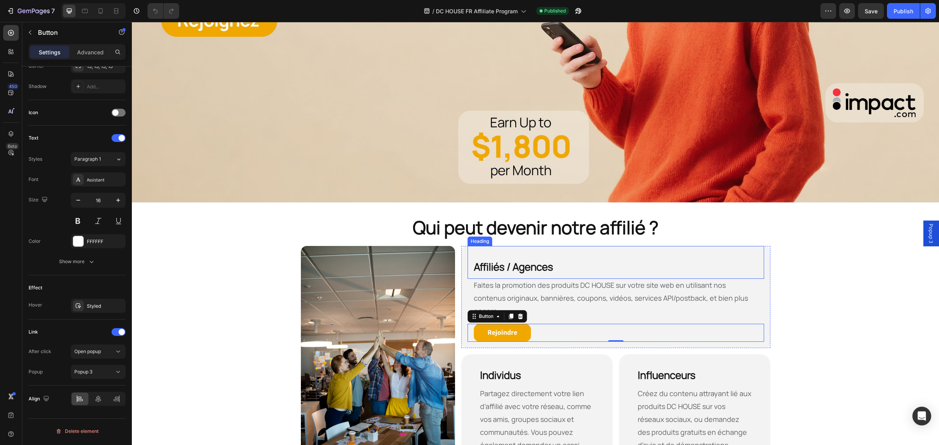
scroll to position [342, 0]
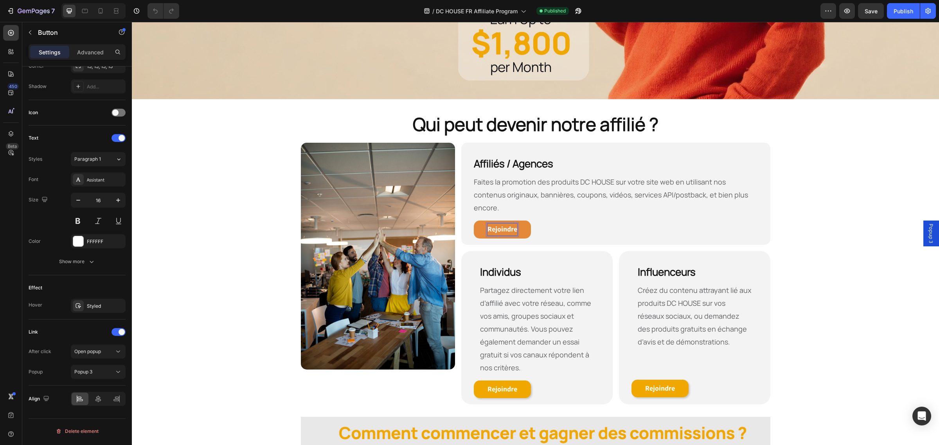
click at [589, 221] on div "Rejoindre Button 0" at bounding box center [616, 230] width 296 height 18
click at [511, 225] on strong "Rejoindre" at bounding box center [503, 229] width 30 height 9
click at [564, 221] on div "Rejoindre Button 0" at bounding box center [616, 230] width 296 height 18
click at [521, 221] on link "Rejoindre" at bounding box center [502, 230] width 57 height 18
click at [121, 30] on icon "button" at bounding box center [122, 32] width 6 height 6
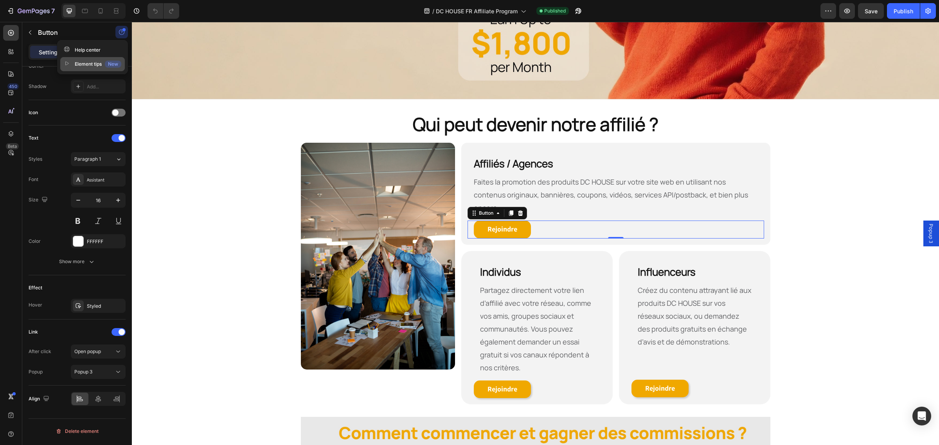
click at [83, 67] on div "Element tips New" at bounding box center [93, 64] width 58 height 8
click at [83, 67] on div at bounding box center [78, 66] width 11 height 11
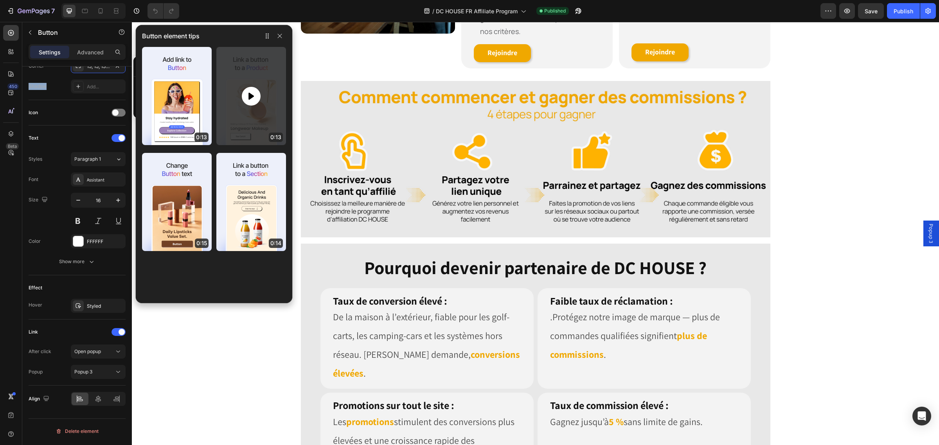
scroll to position [587, 0]
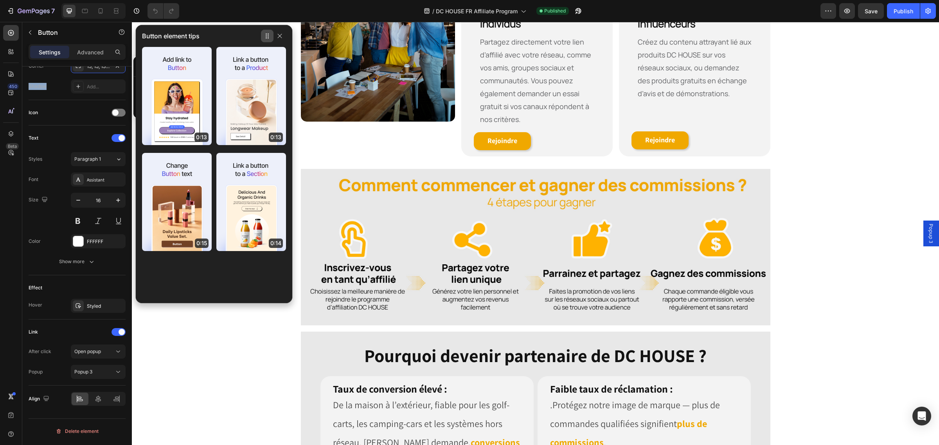
click at [267, 37] on icon "button" at bounding box center [267, 36] width 6 height 6
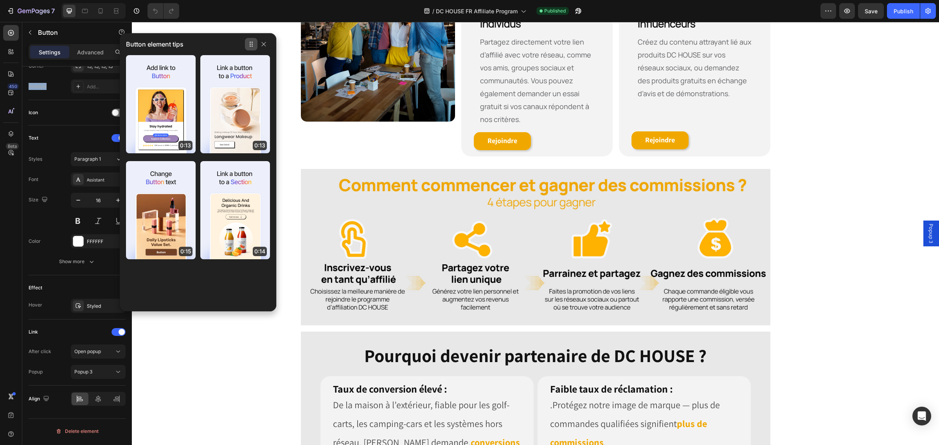
drag, startPoint x: 271, startPoint y: 38, endPoint x: 253, endPoint y: 47, distance: 20.5
click at [253, 47] on button "button" at bounding box center [251, 44] width 13 height 13
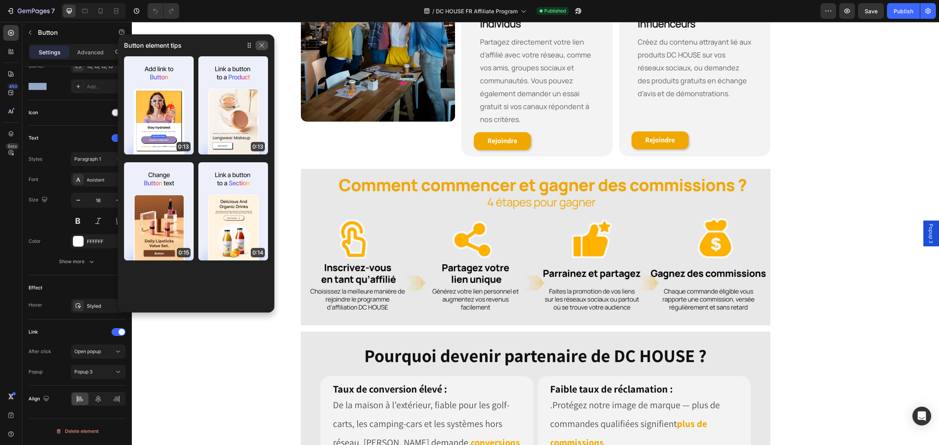
click at [265, 46] on icon "button" at bounding box center [262, 45] width 6 height 6
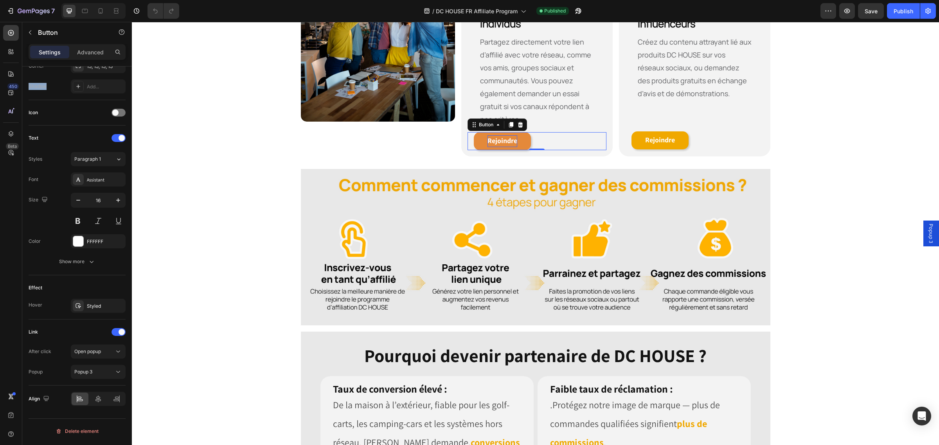
click at [509, 136] on strong "Rejoindre" at bounding box center [503, 140] width 30 height 9
click at [13, 13] on icon "button" at bounding box center [11, 11] width 8 height 8
